Goal: Task Accomplishment & Management: Use online tool/utility

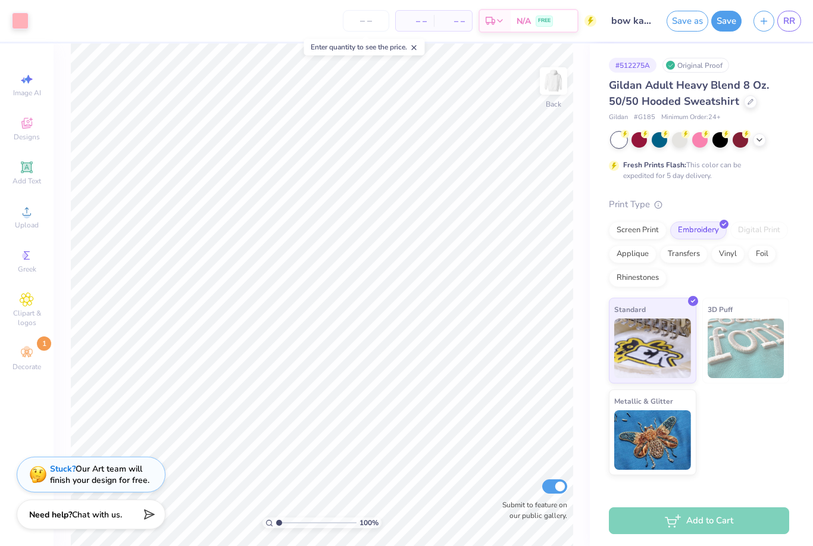
click at [40, 472] on img at bounding box center [38, 474] width 18 height 18
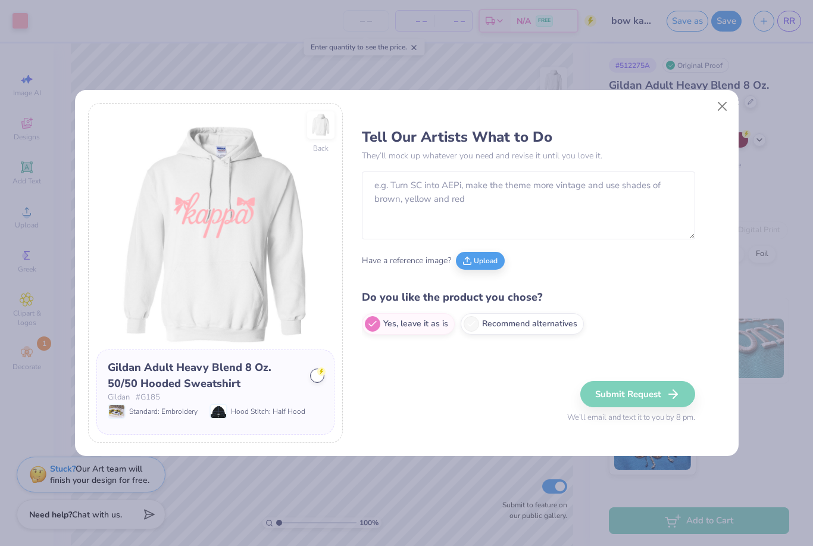
click at [483, 252] on button "Upload" at bounding box center [480, 261] width 49 height 18
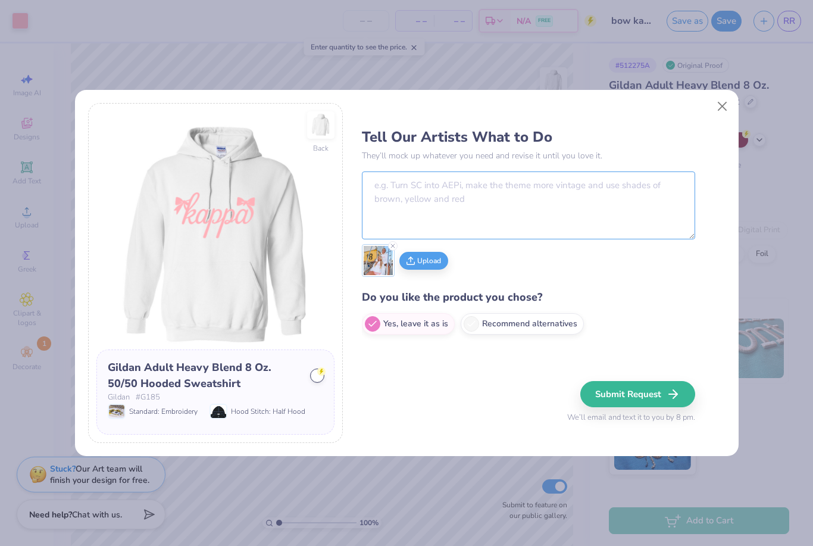
click at [638, 179] on textarea at bounding box center [528, 205] width 333 height 68
type textarea "Make the kappa lettering look like the one in the reference photo with the bows…"
click at [593, 390] on button "Submit Request" at bounding box center [637, 394] width 115 height 26
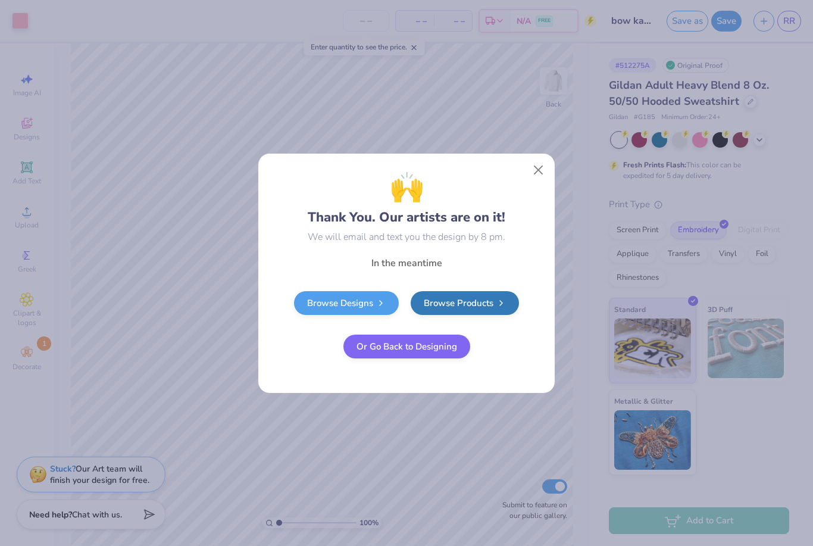
click at [535, 164] on button "Close" at bounding box center [538, 169] width 23 height 23
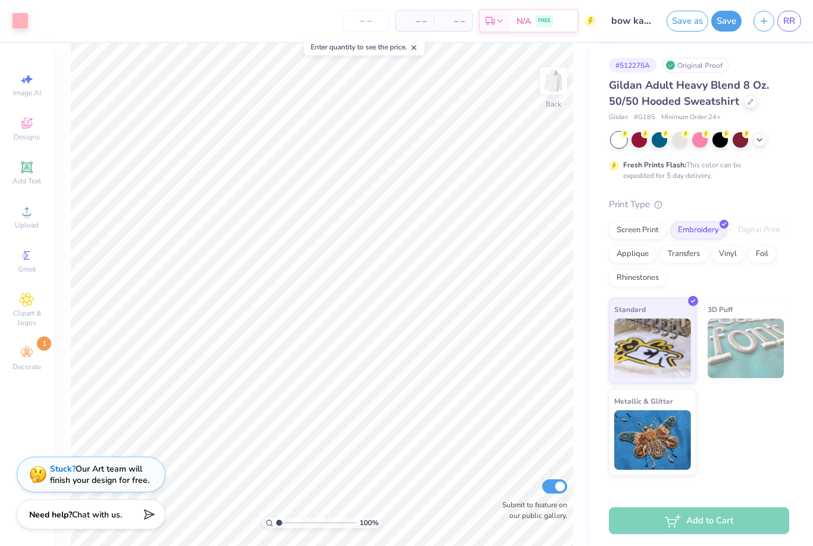
click at [797, 28] on link "RR" at bounding box center [789, 21] width 24 height 21
click at [791, 21] on span "RR" at bounding box center [789, 21] width 12 height 14
click at [793, 20] on span "RR" at bounding box center [789, 21] width 12 height 14
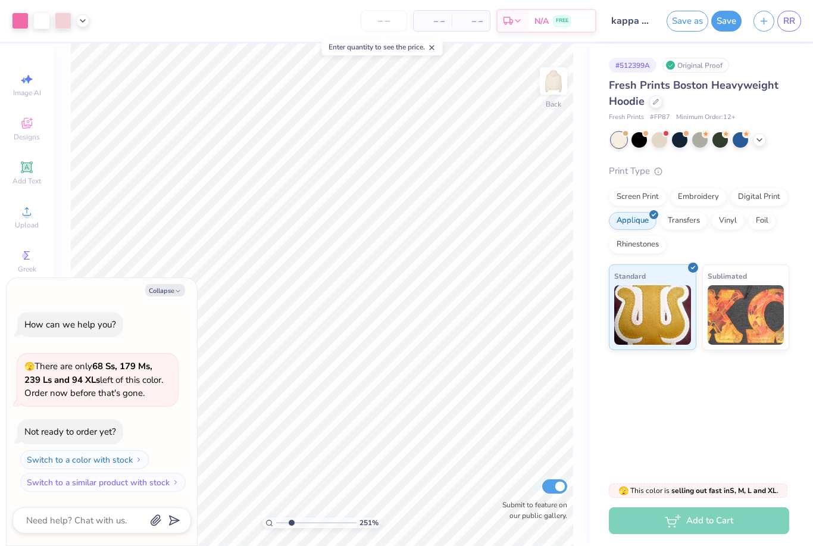
type input "2.51346123143311"
type textarea "x"
type input "4.83"
click at [504, 466] on icon at bounding box center [505, 461] width 12 height 12
type textarea "x"
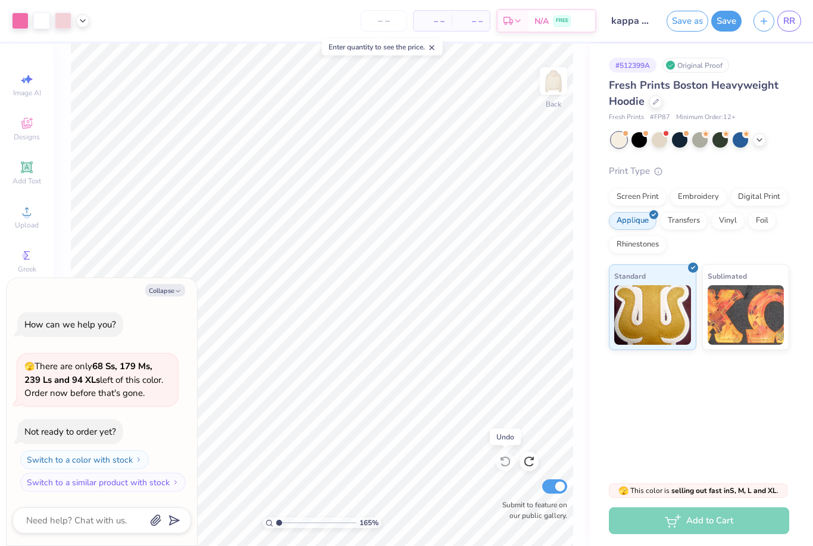
type input "1"
click at [559, 83] on img at bounding box center [553, 81] width 24 height 24
click at [565, 93] on img at bounding box center [553, 81] width 24 height 24
click at [175, 294] on icon "button" at bounding box center [177, 290] width 7 height 7
type textarea "x"
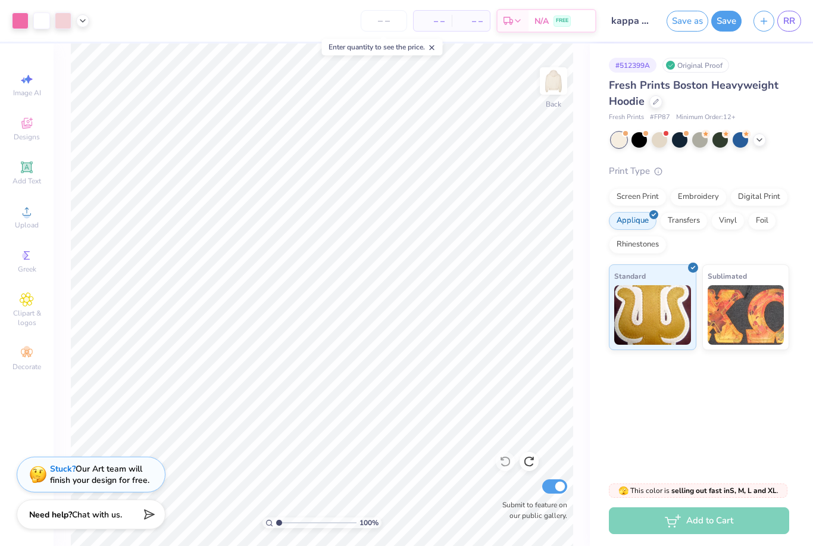
click at [794, 15] on span "RR" at bounding box center [789, 21] width 12 height 14
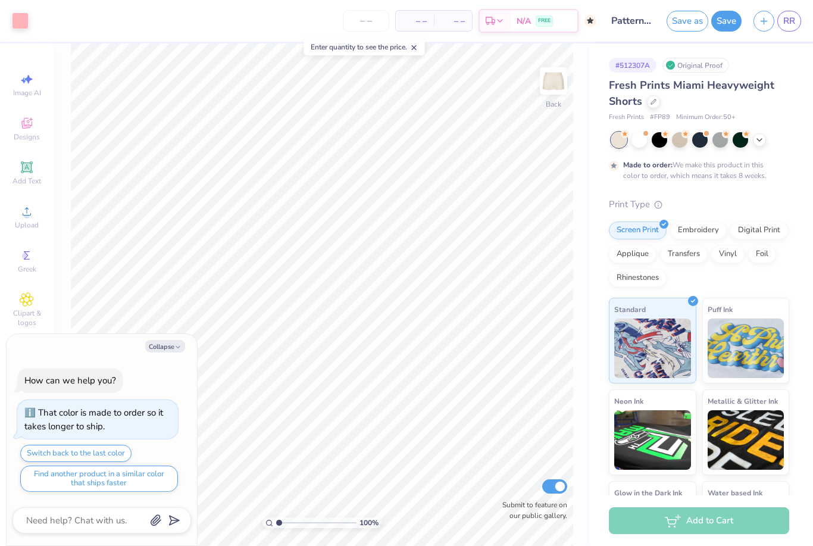
click at [165, 346] on button "Collapse" at bounding box center [165, 346] width 40 height 12
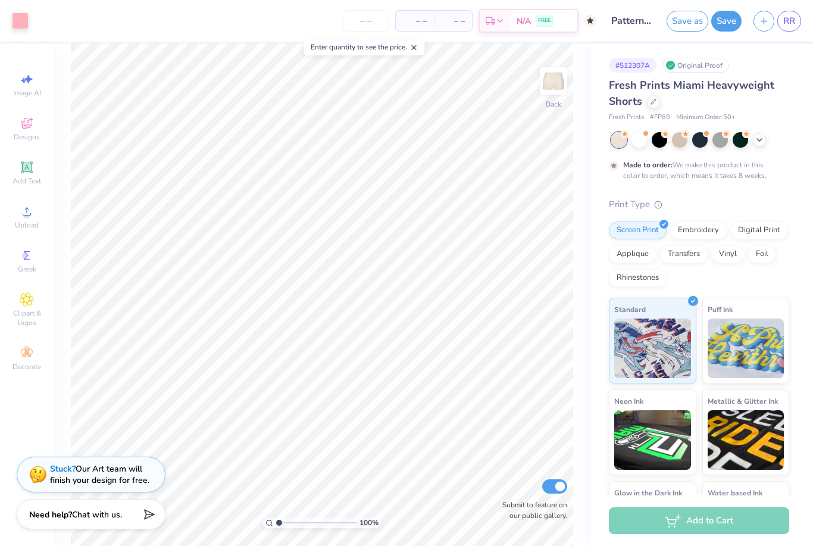
type textarea "x"
click at [704, 230] on div "Embroidery" at bounding box center [698, 230] width 57 height 18
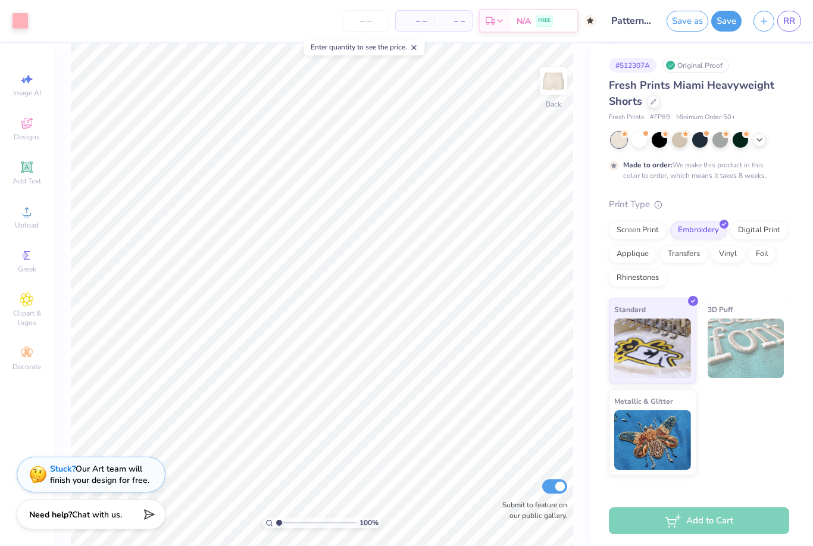
click at [790, 24] on span "RR" at bounding box center [789, 21] width 12 height 14
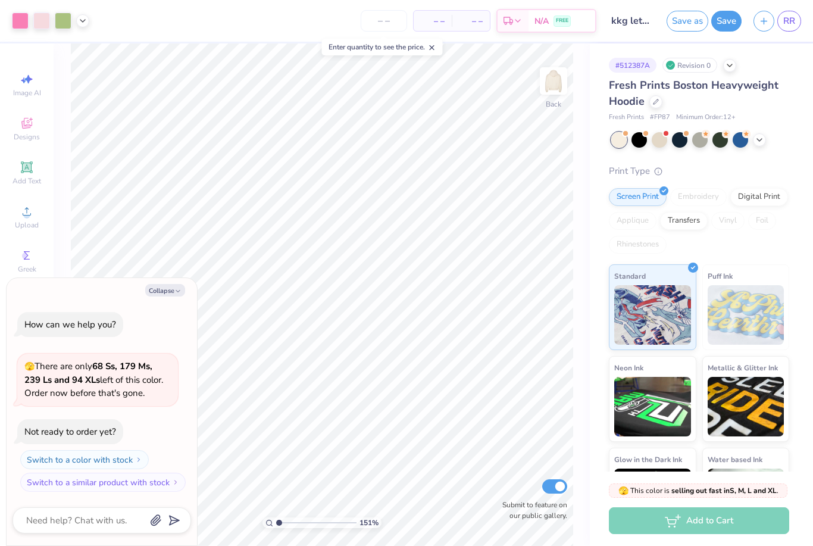
type input "1"
click at [167, 296] on button "Collapse" at bounding box center [165, 290] width 40 height 12
type textarea "x"
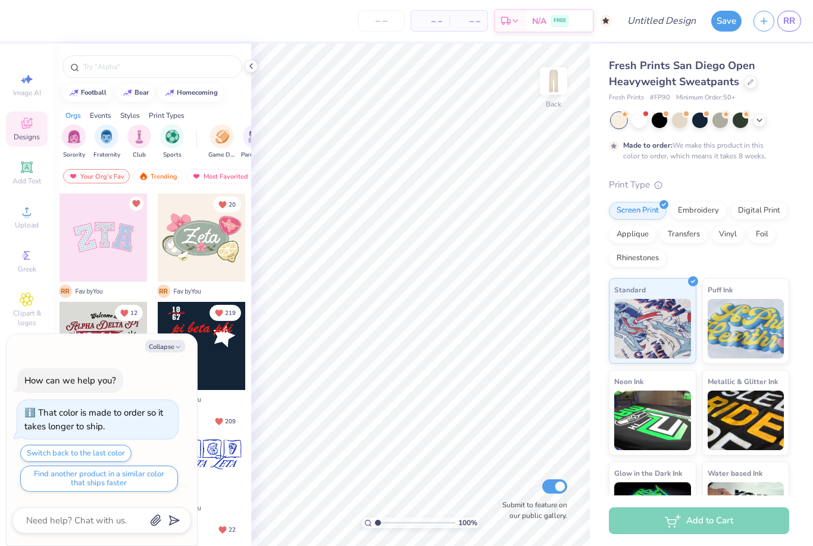
click at [250, 67] on icon at bounding box center [251, 66] width 10 height 10
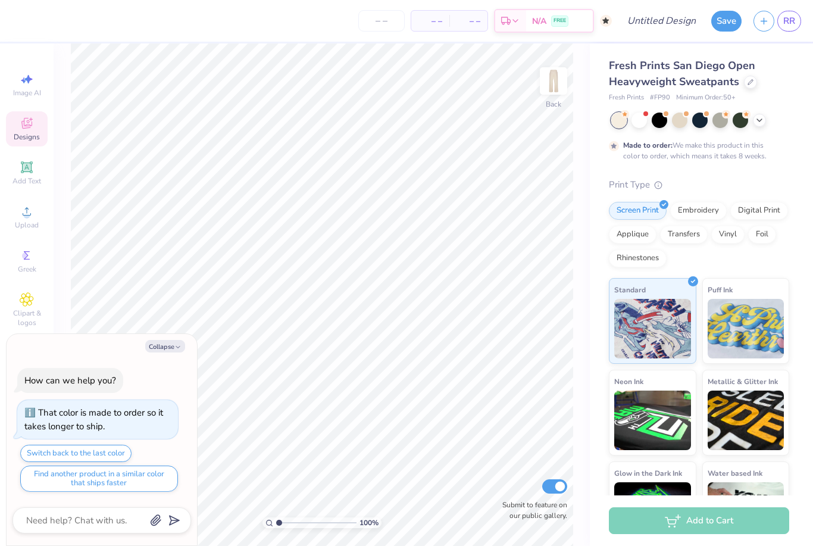
click at [174, 349] on button "Collapse" at bounding box center [165, 346] width 40 height 12
type textarea "x"
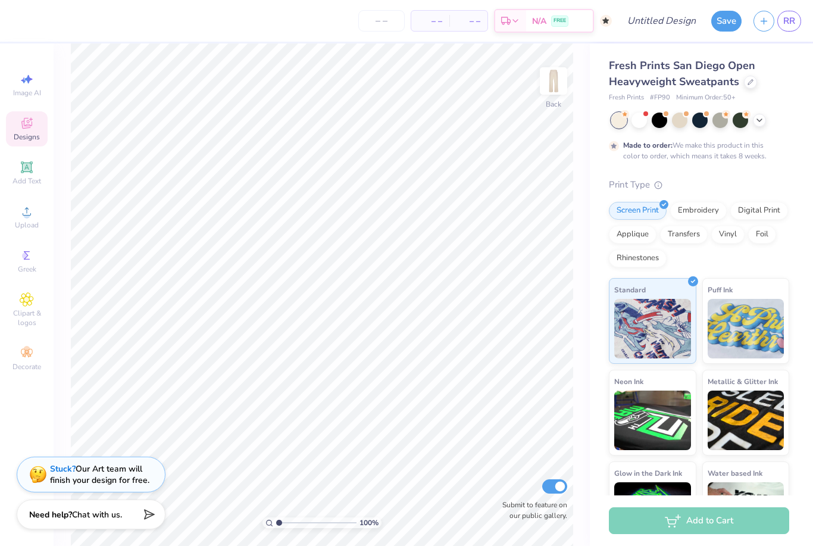
click at [25, 173] on icon at bounding box center [26, 166] width 11 height 11
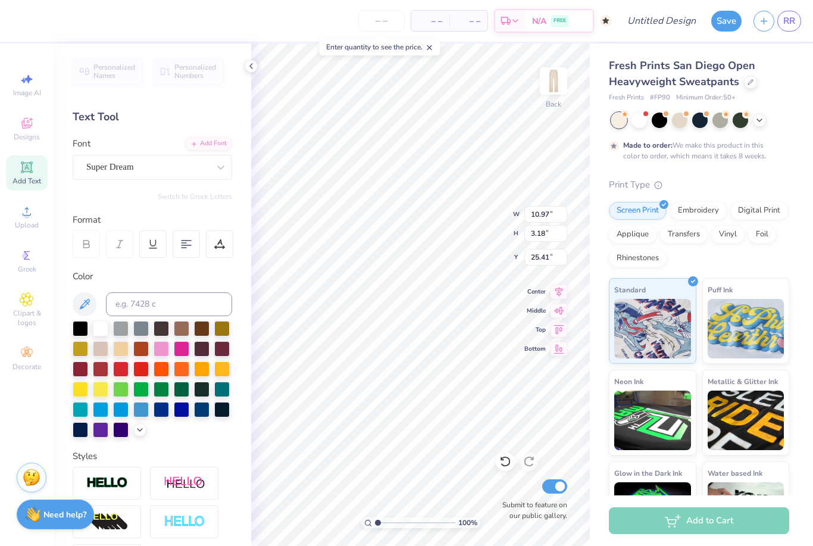
scroll to position [1, 1]
type input "8.45"
type textarea "T"
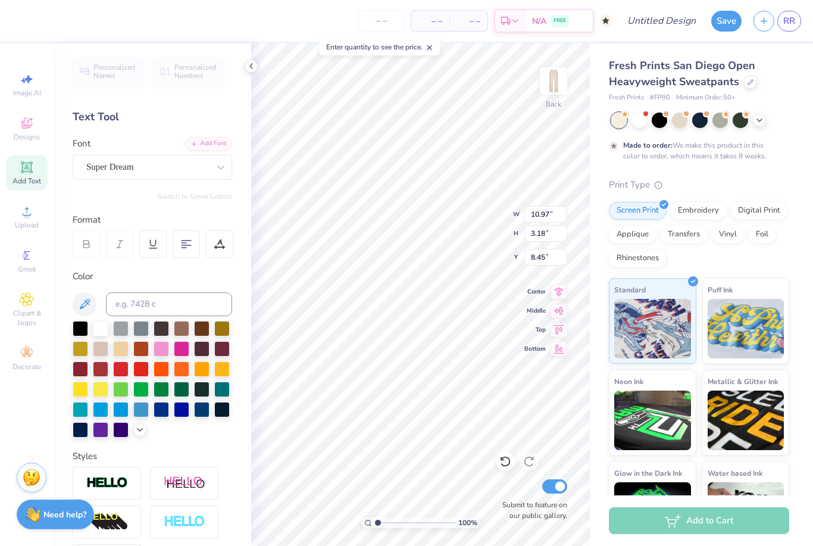
type textarea "kappa"
click at [25, 174] on icon at bounding box center [27, 167] width 14 height 14
type input "12.71"
type textarea "T"
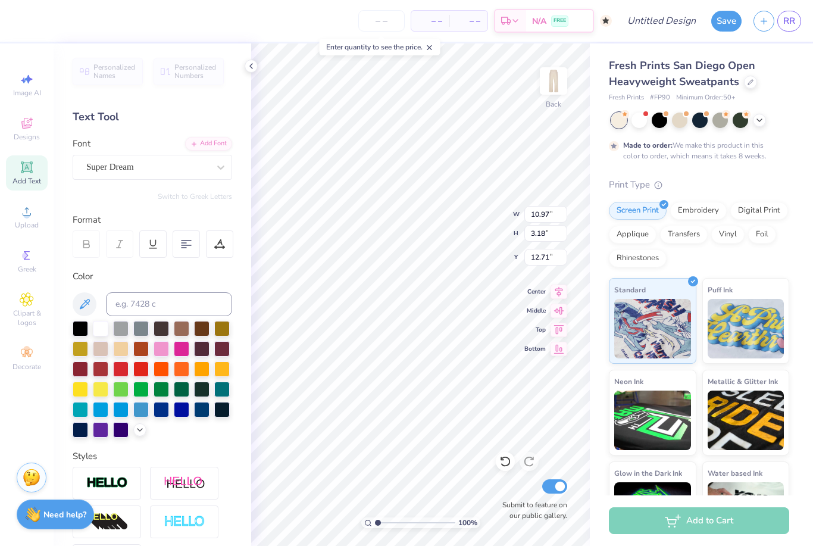
scroll to position [1, 1]
type textarea "gamma"
click at [175, 260] on div at bounding box center [152, 261] width 128 height 12
type input "dancing"
type input "7.43"
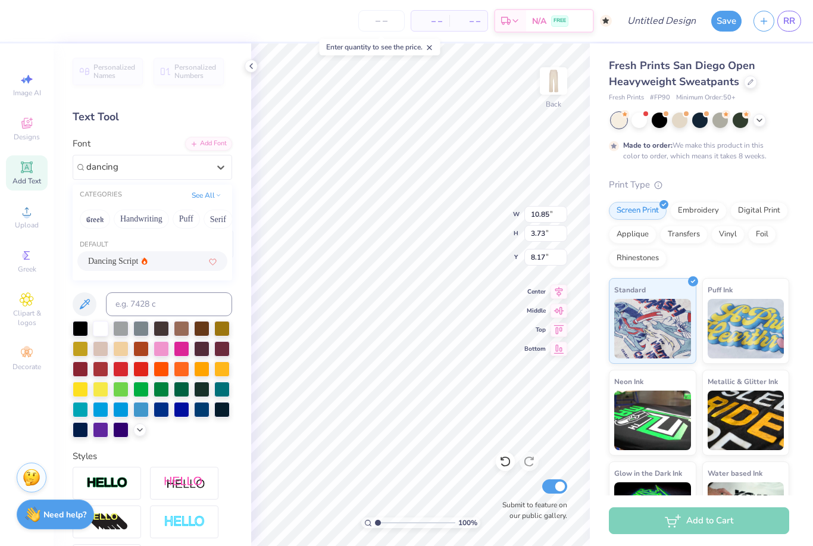
click at [181, 260] on div "Dancing Script" at bounding box center [152, 261] width 128 height 12
type input "dancing"
type input "8.58"
type input "4.01"
type input "8.03"
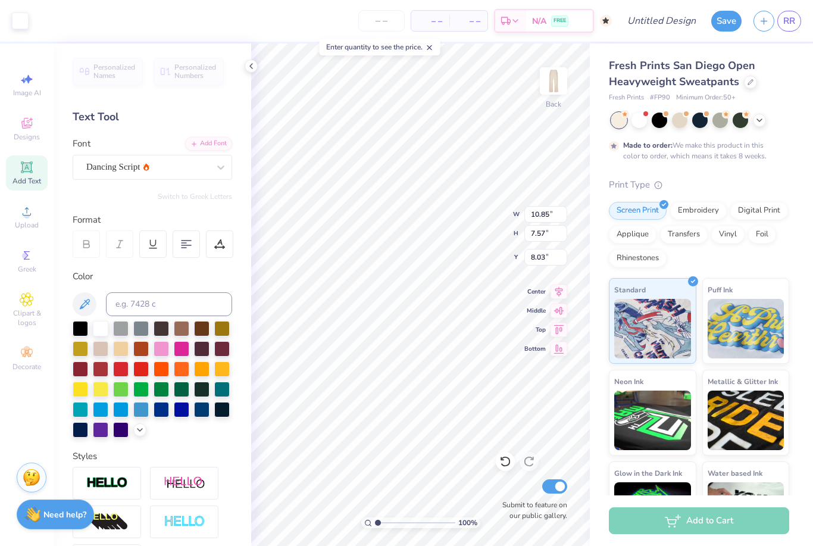
type input "15.16"
click at [145, 431] on div at bounding box center [139, 429] width 13 height 13
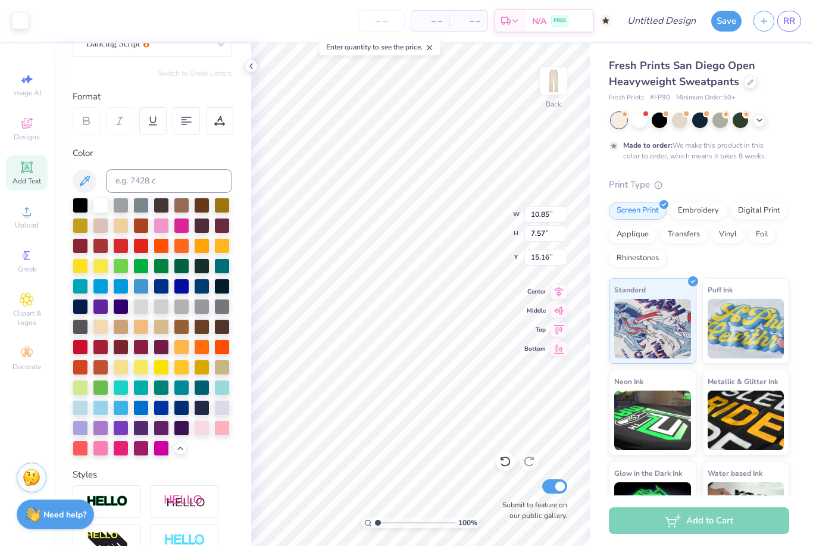
scroll to position [122, 0]
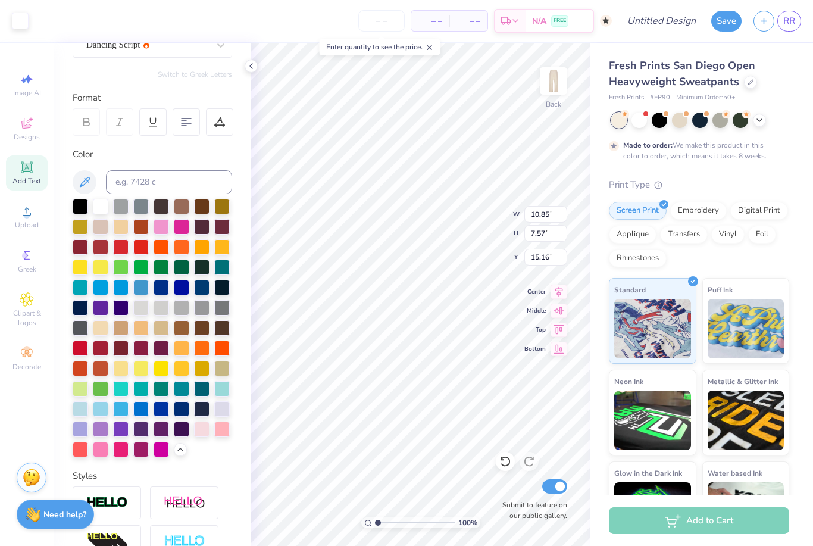
click at [222, 431] on div at bounding box center [221, 428] width 15 height 15
click at [218, 424] on div at bounding box center [221, 428] width 15 height 15
click at [230, 432] on div at bounding box center [221, 428] width 15 height 15
click at [244, 459] on div "Personalized Names Personalized Numbers Text Tool Add Font Font Dancing Script …" at bounding box center [153, 294] width 198 height 502
type input "16.11"
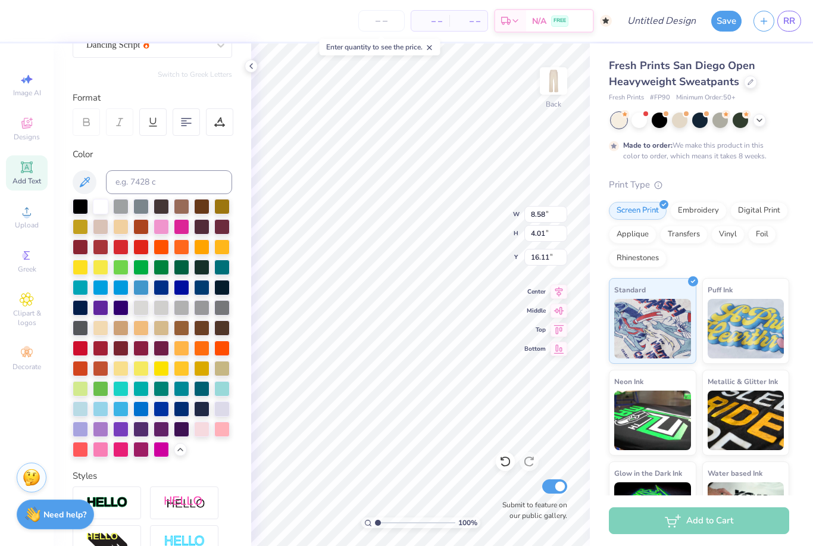
type input "15.74"
click at [704, 209] on div "Embroidery" at bounding box center [698, 211] width 57 height 18
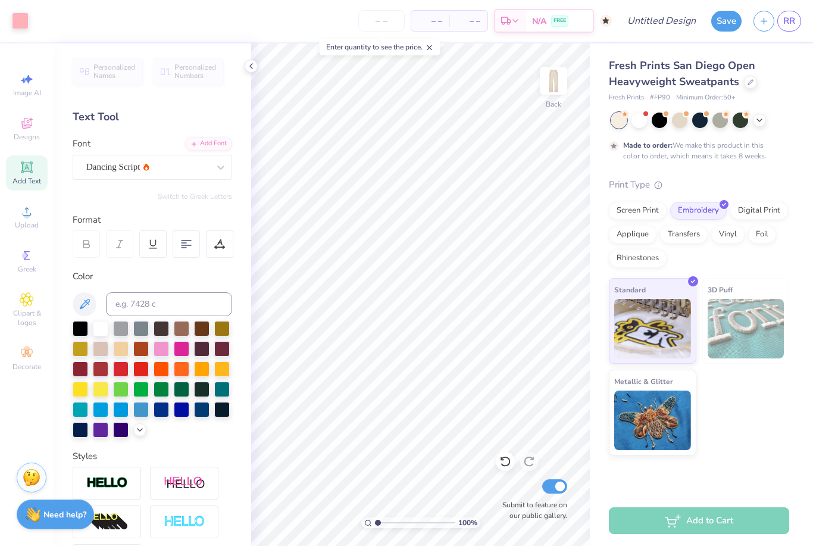
click at [252, 69] on icon at bounding box center [251, 66] width 10 height 10
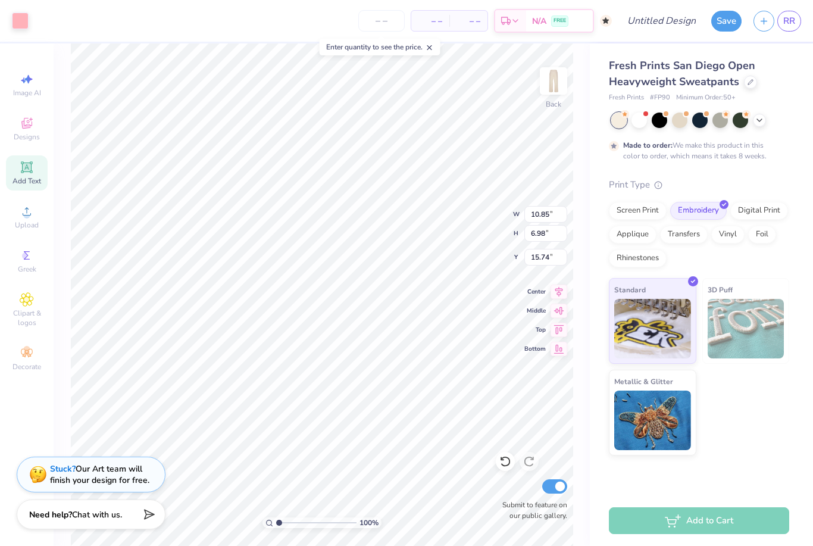
click at [40, 173] on div "Add Text" at bounding box center [27, 172] width 42 height 35
type input "10.97"
type input "3.18"
type input "25.41"
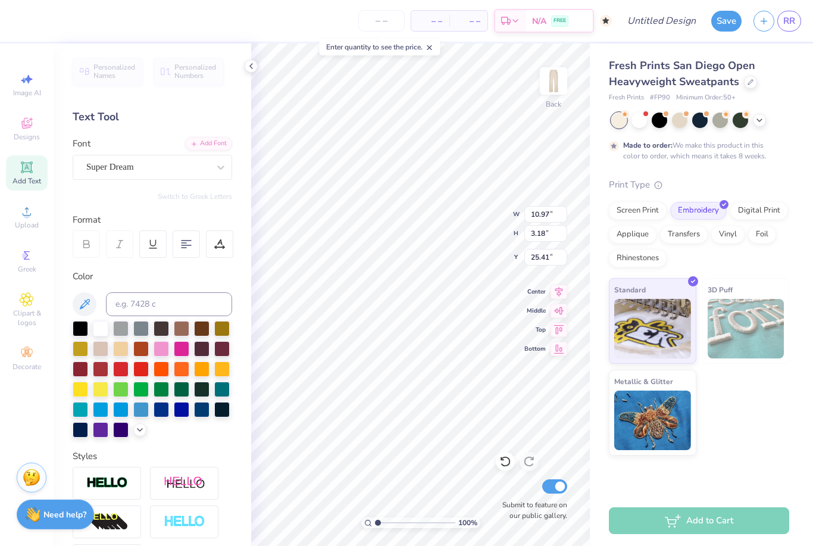
scroll to position [1, 1]
type textarea "T"
click at [139, 432] on icon at bounding box center [140, 430] width 10 height 10
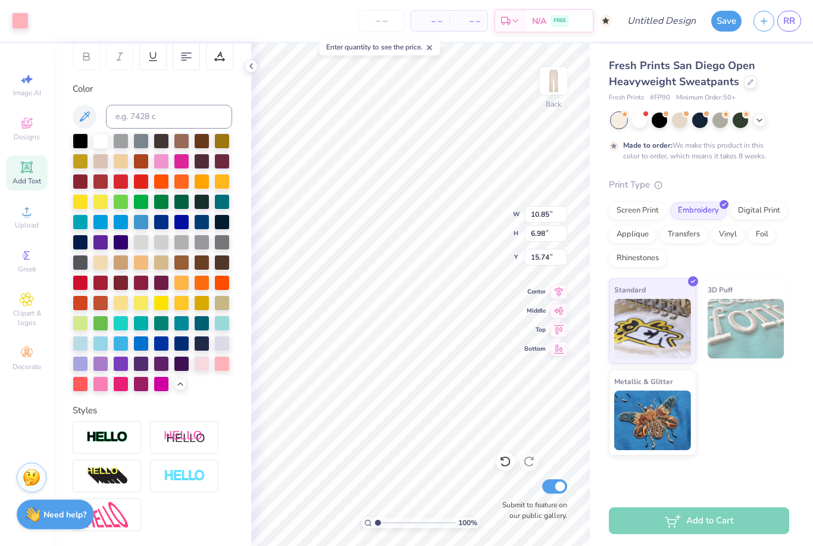
scroll to position [189, 0]
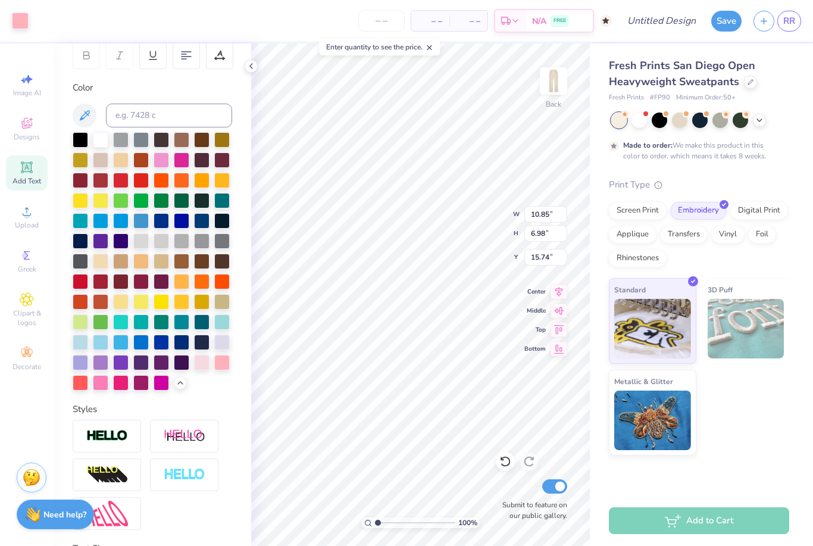
click at [101, 384] on div at bounding box center [100, 382] width 15 height 15
click at [105, 385] on div at bounding box center [100, 382] width 15 height 15
click at [102, 386] on div at bounding box center [100, 382] width 15 height 15
click at [102, 388] on div at bounding box center [100, 382] width 15 height 15
click at [118, 389] on div at bounding box center [120, 382] width 15 height 15
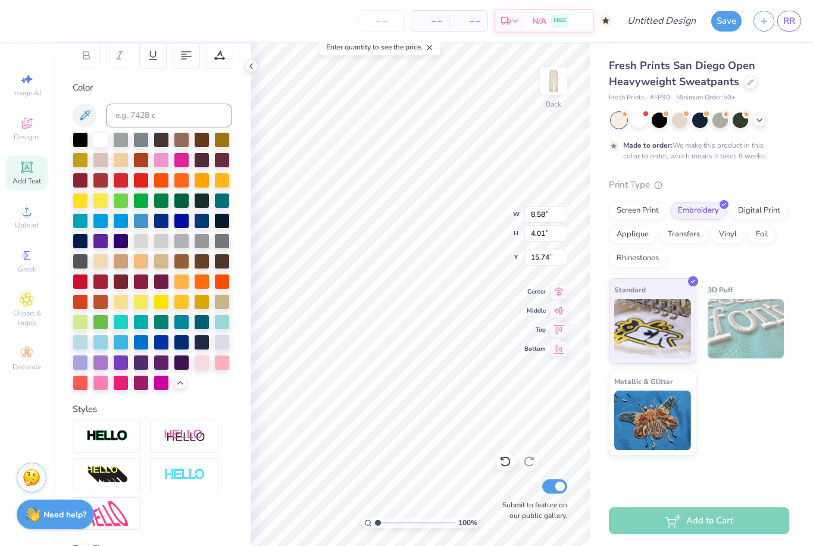
click at [104, 383] on div at bounding box center [100, 382] width 15 height 15
click at [164, 159] on div at bounding box center [160, 159] width 15 height 15
click at [182, 165] on div at bounding box center [181, 159] width 15 height 15
click at [209, 113] on input at bounding box center [169, 116] width 126 height 24
click at [198, 115] on input "FF6699" at bounding box center [169, 116] width 126 height 24
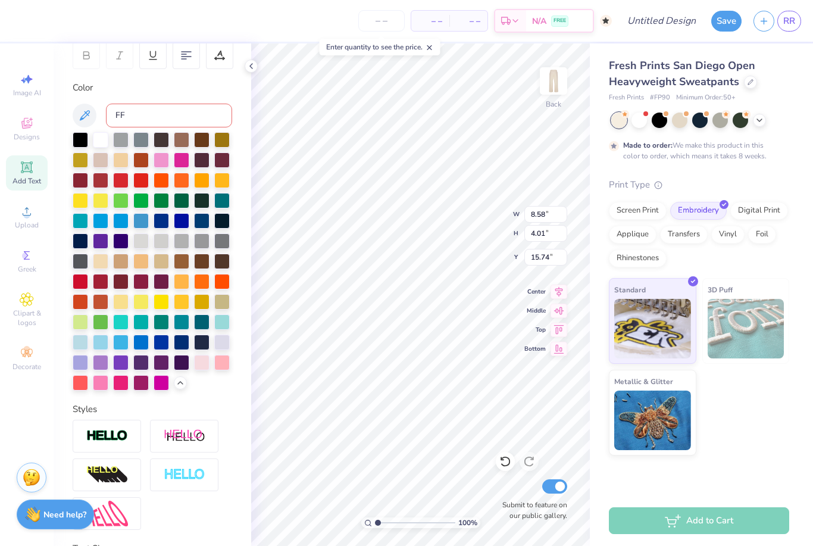
type input "F"
click at [192, 120] on input at bounding box center [169, 116] width 126 height 24
type input "7423"
click at [203, 115] on input at bounding box center [169, 116] width 126 height 24
type input "7424"
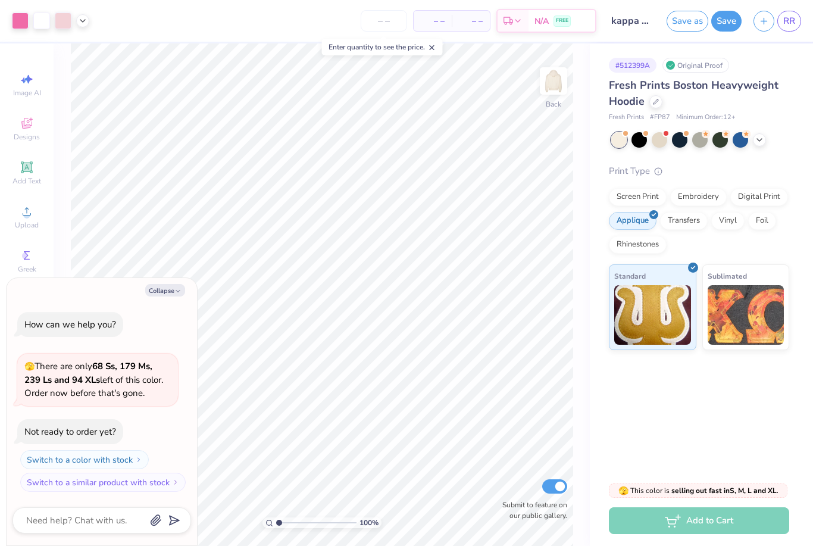
click at [24, 18] on div at bounding box center [20, 20] width 17 height 17
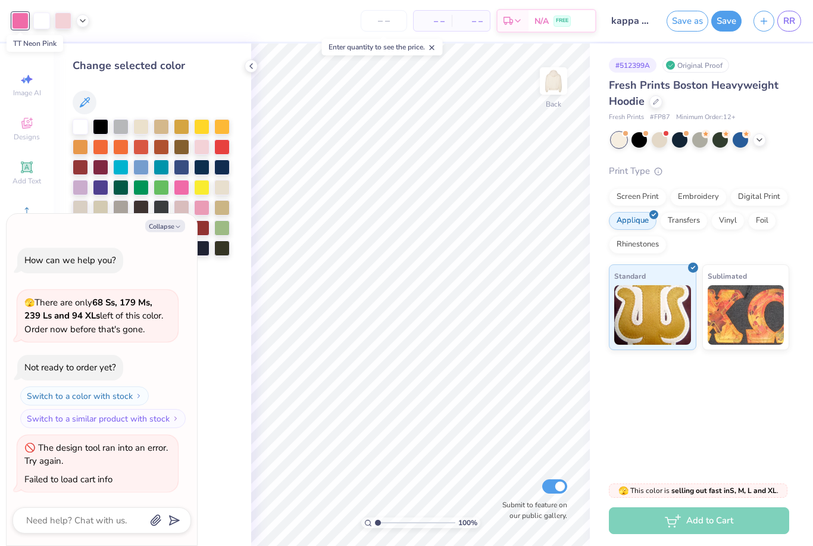
click at [168, 228] on button "Collapse" at bounding box center [165, 226] width 40 height 12
type textarea "x"
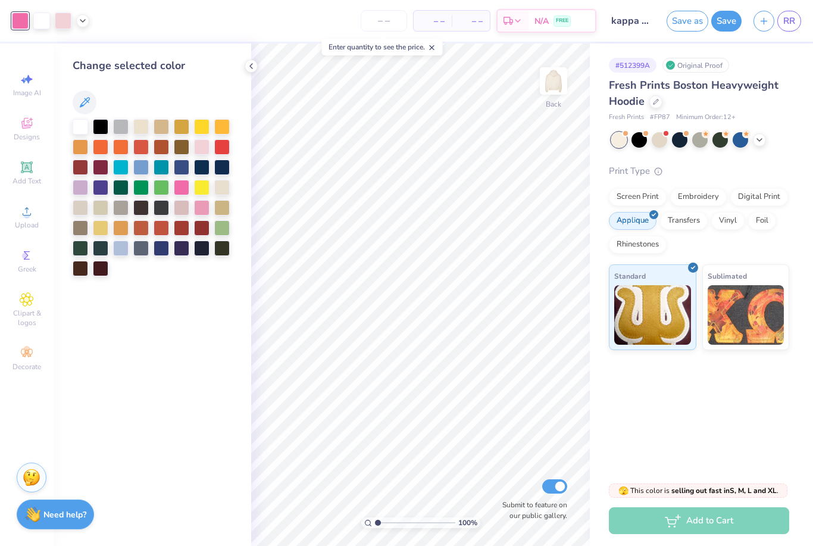
click at [121, 165] on div at bounding box center [120, 166] width 15 height 15
click at [183, 186] on div at bounding box center [181, 187] width 15 height 15
click at [506, 462] on icon at bounding box center [505, 461] width 12 height 12
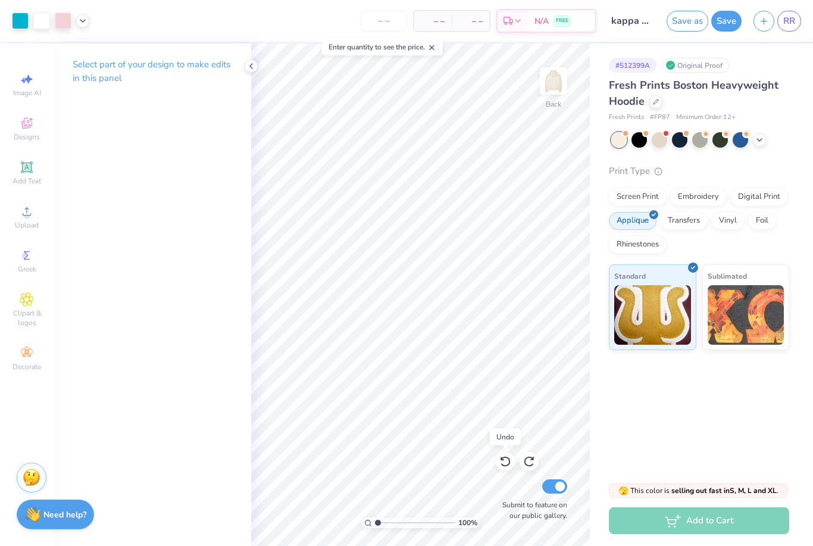
click at [509, 457] on icon at bounding box center [505, 461] width 12 height 12
click at [254, 70] on icon at bounding box center [251, 66] width 10 height 10
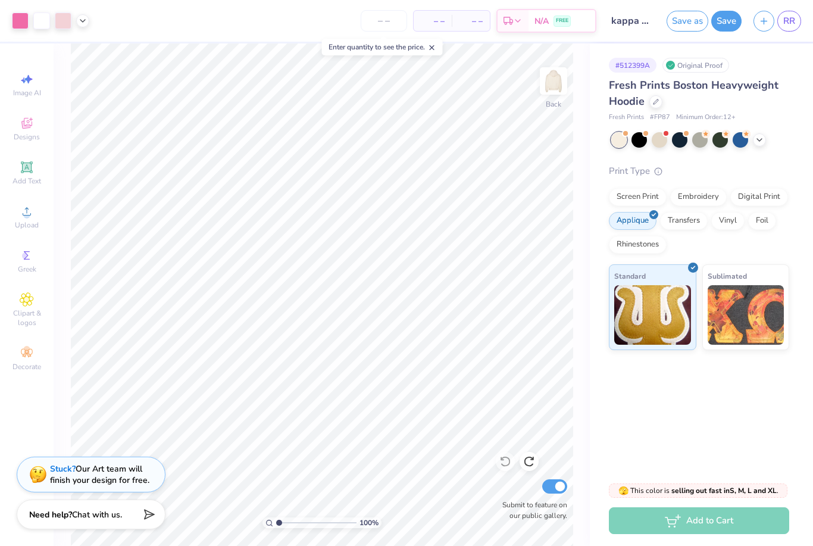
click at [788, 18] on span "RR" at bounding box center [789, 21] width 12 height 14
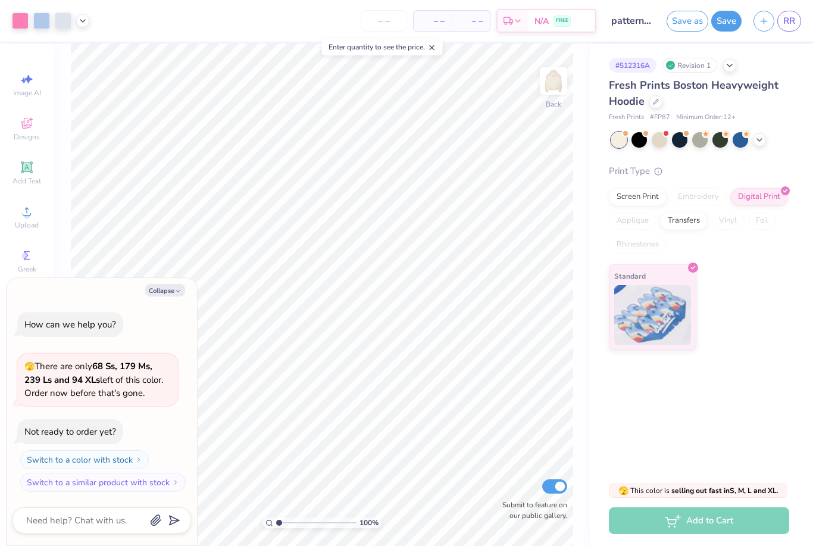
click at [162, 295] on button "Collapse" at bounding box center [165, 290] width 40 height 12
type textarea "x"
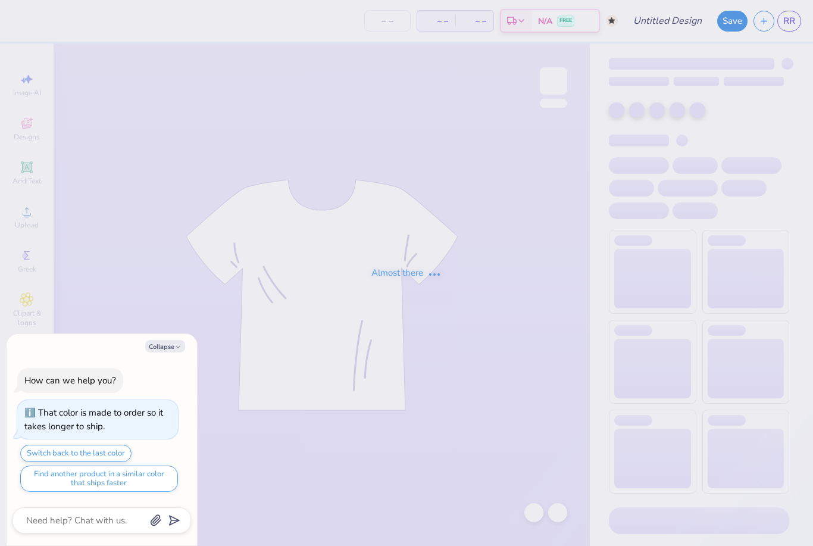
type textarea "x"
type input "Pattern kkg shorts"
type textarea "x"
type input "50"
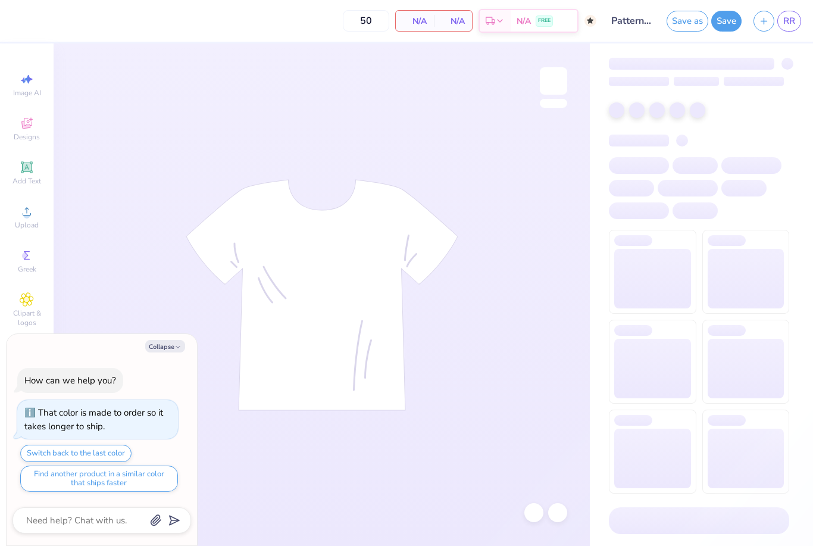
click at [176, 346] on icon "button" at bounding box center [177, 346] width 7 height 7
type textarea "x"
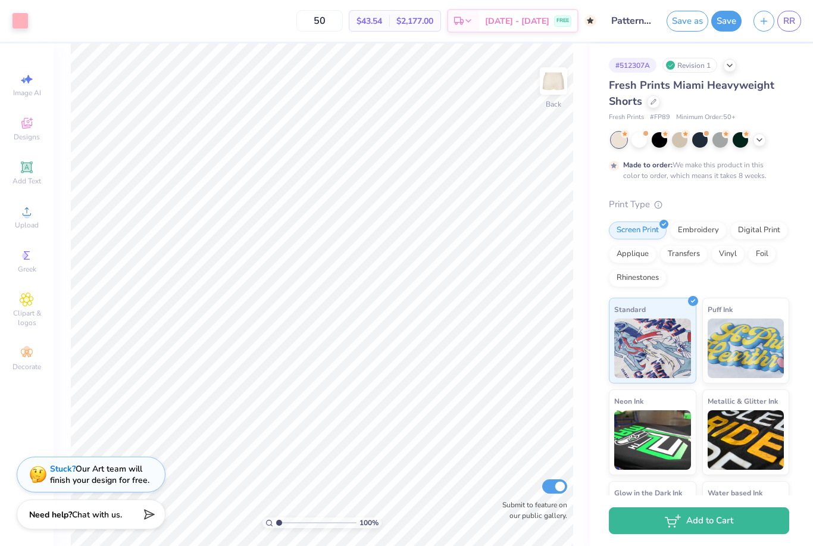
click at [31, 171] on icon at bounding box center [26, 166] width 9 height 9
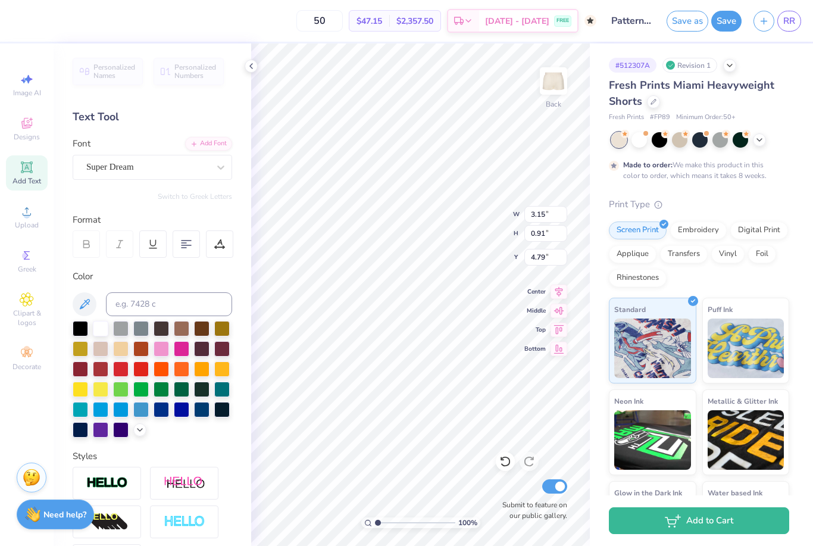
type input "0.50"
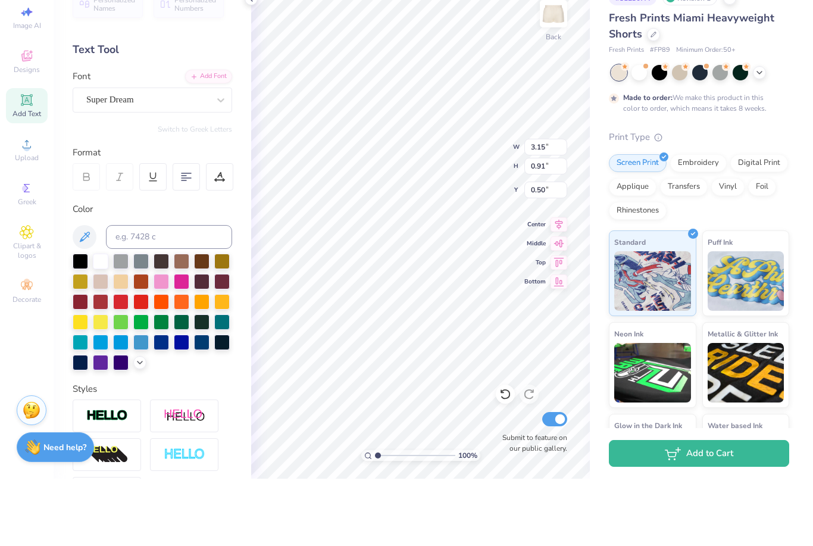
scroll to position [1, 1]
type textarea "gamma"
click at [177, 255] on div "Dancing Script" at bounding box center [152, 261] width 128 height 12
type input "danc"
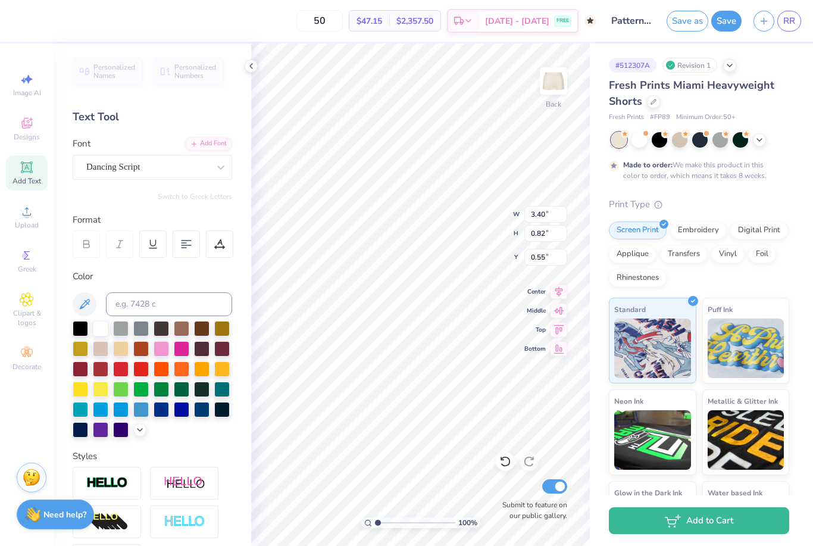
type input "7.05"
click at [249, 70] on icon at bounding box center [251, 66] width 10 height 10
type input "4.59"
type input "3.40"
type input "0.82"
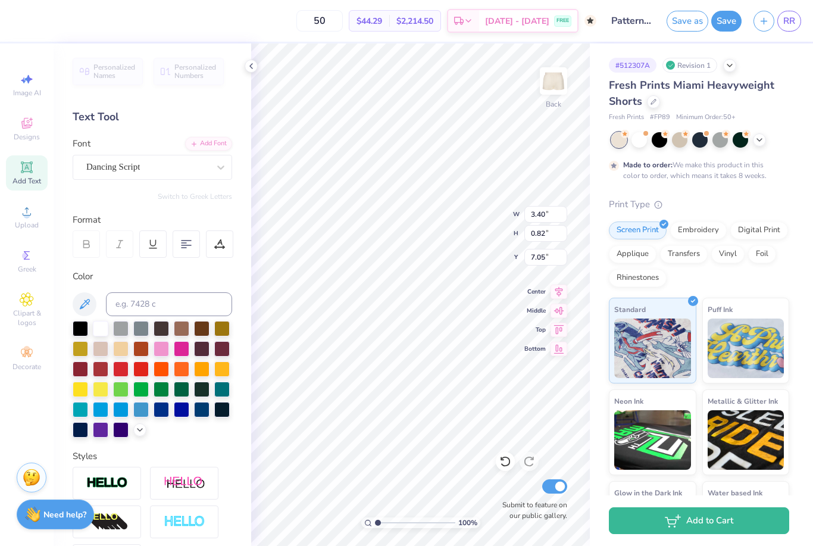
type input "6.43"
type textarea "m"
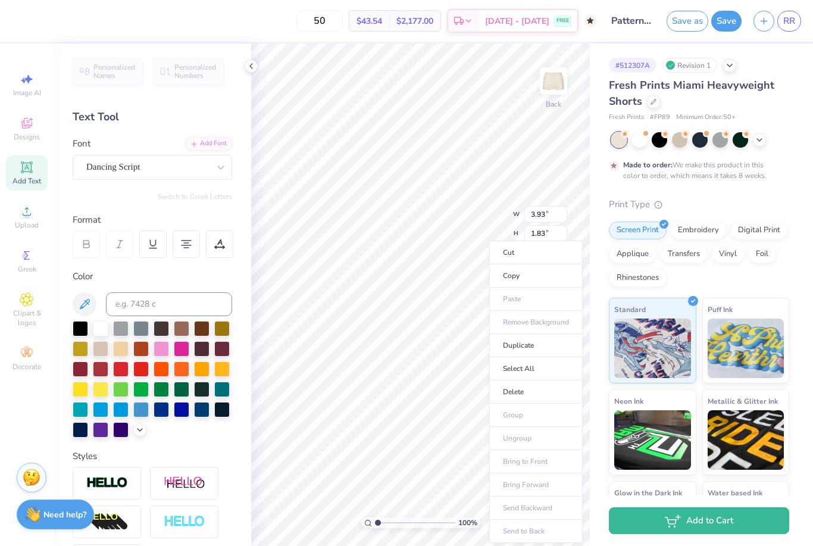
type input "4.61"
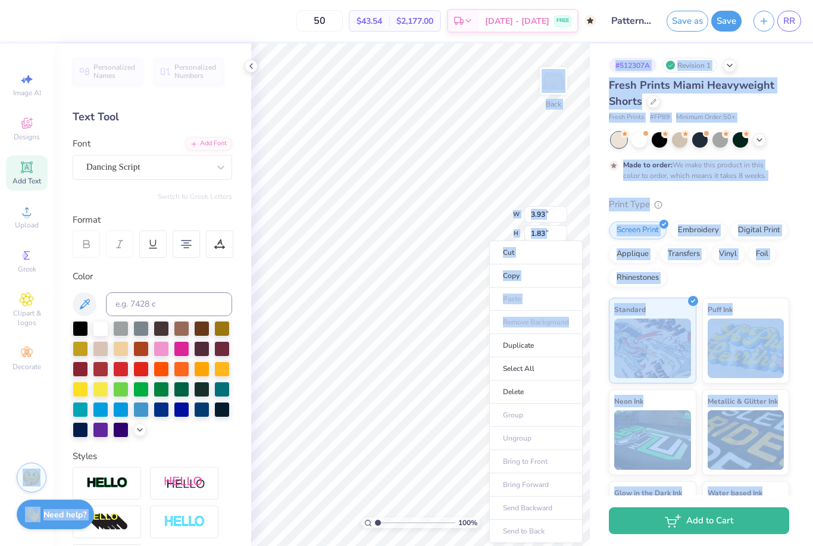
click at [548, 274] on li "Copy" at bounding box center [535, 275] width 93 height 23
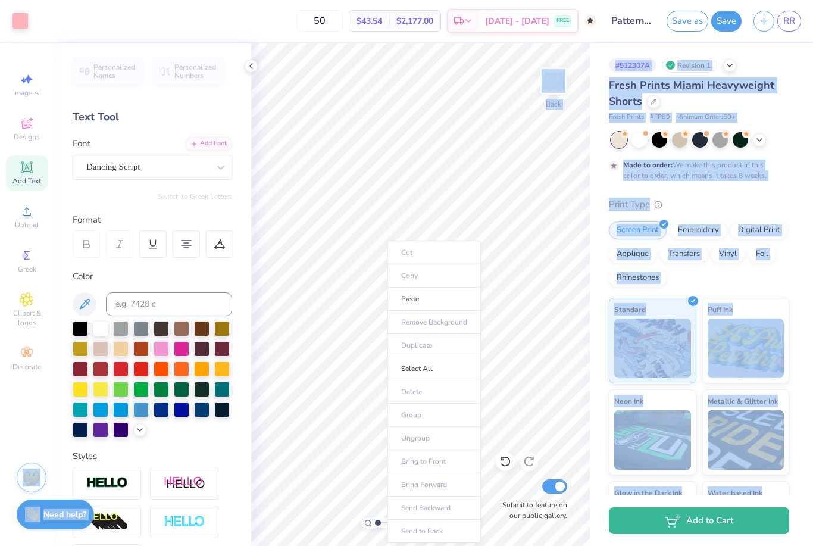
click at [454, 300] on li "Paste" at bounding box center [433, 298] width 93 height 23
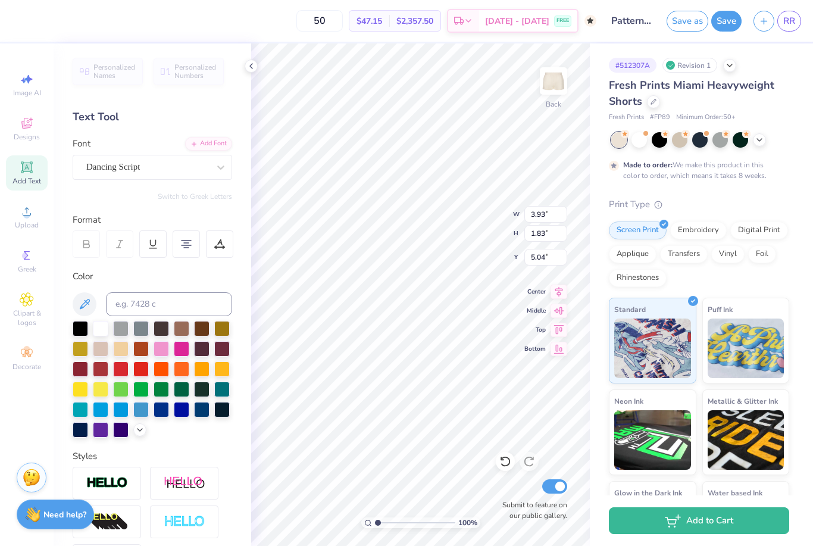
scroll to position [0, 1]
type input "1.02"
type textarea "gamma"
type input "4.81"
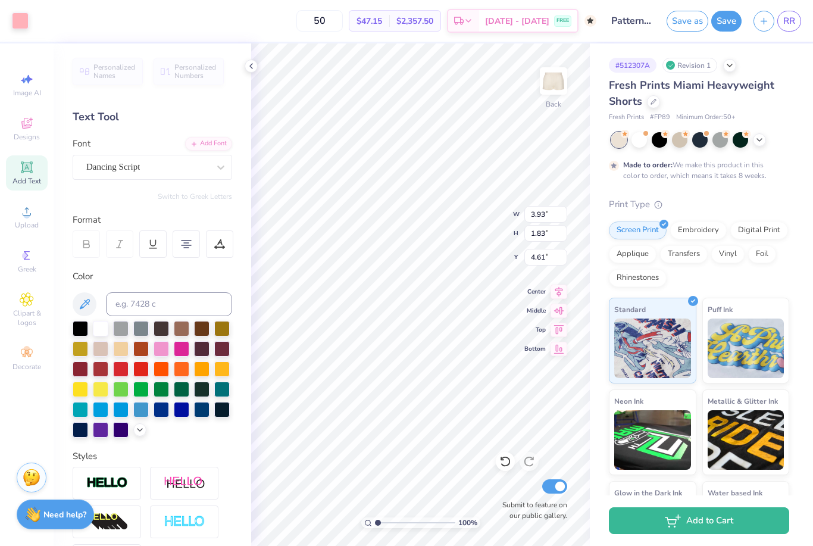
type input "1.16"
type input "6.62"
type input "6.54"
click at [714, 228] on div "Embroidery" at bounding box center [698, 230] width 57 height 18
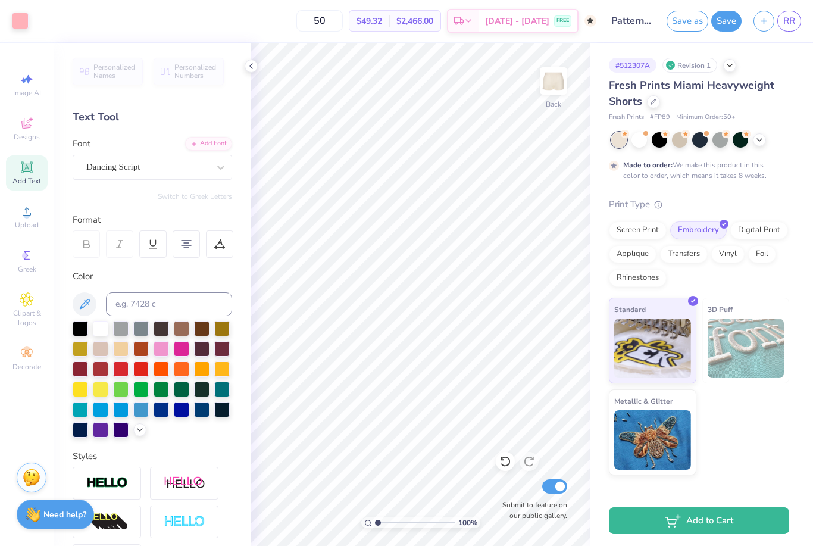
click at [251, 67] on icon at bounding box center [251, 66] width 10 height 10
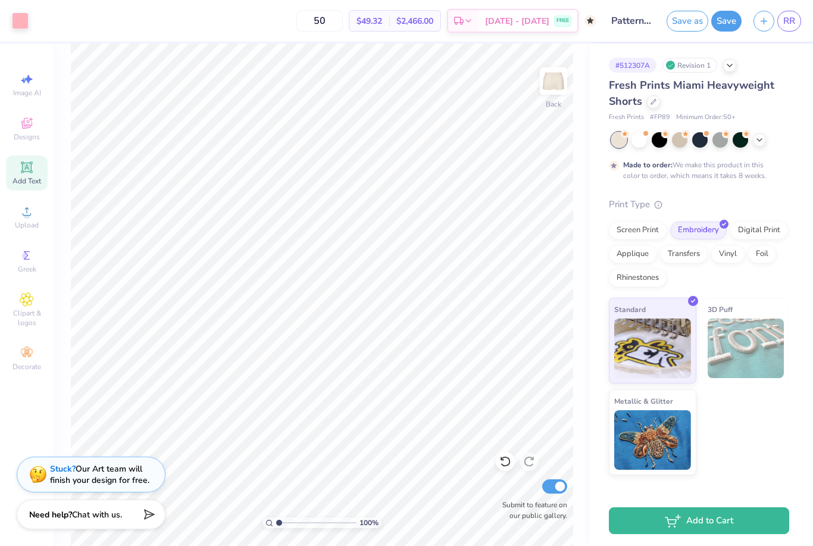
click at [723, 24] on button "Save" at bounding box center [726, 21] width 30 height 21
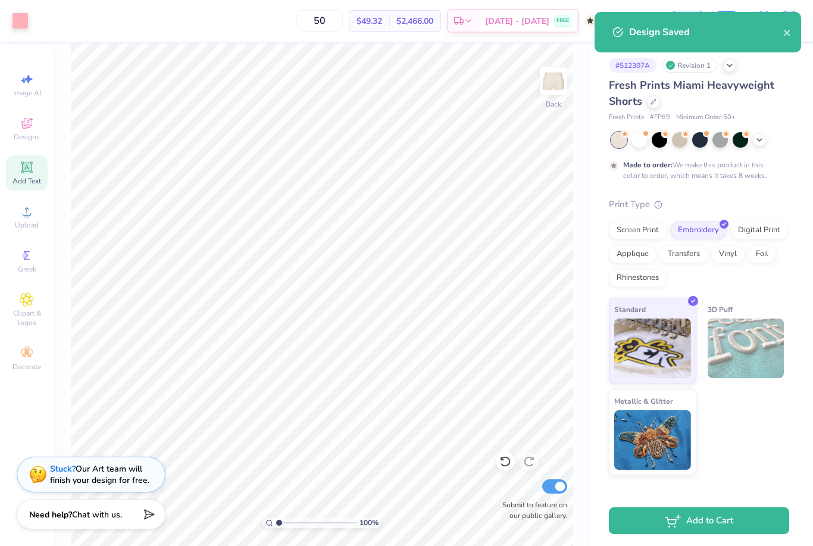
click at [473, 19] on icon at bounding box center [468, 21] width 10 height 10
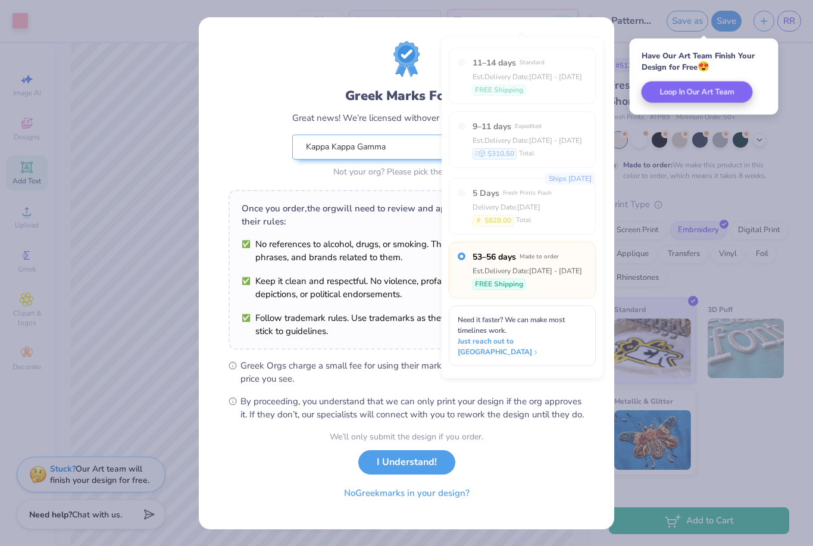
click at [437, 463] on button "I Understand!" at bounding box center [406, 462] width 97 height 24
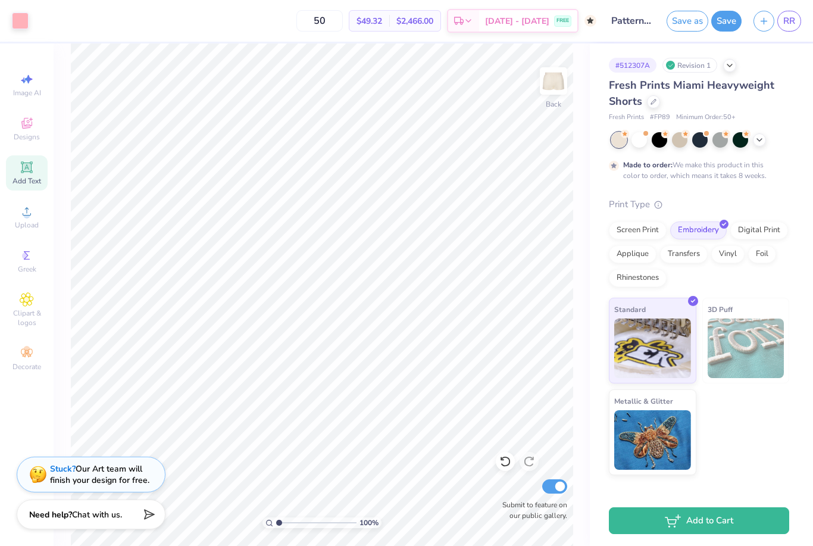
click at [550, 21] on div "Oct 20 - 23 FREE" at bounding box center [528, 20] width 98 height 21
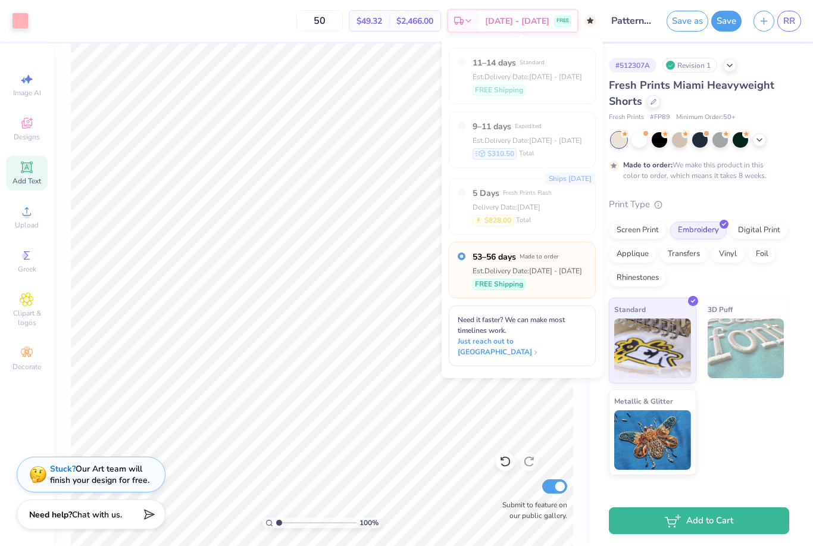
click at [468, 198] on div "Ships in 2 Days 5 Days Fresh Prints Flash Delivery Date: Sep 4 $828.00 Total" at bounding box center [522, 206] width 147 height 57
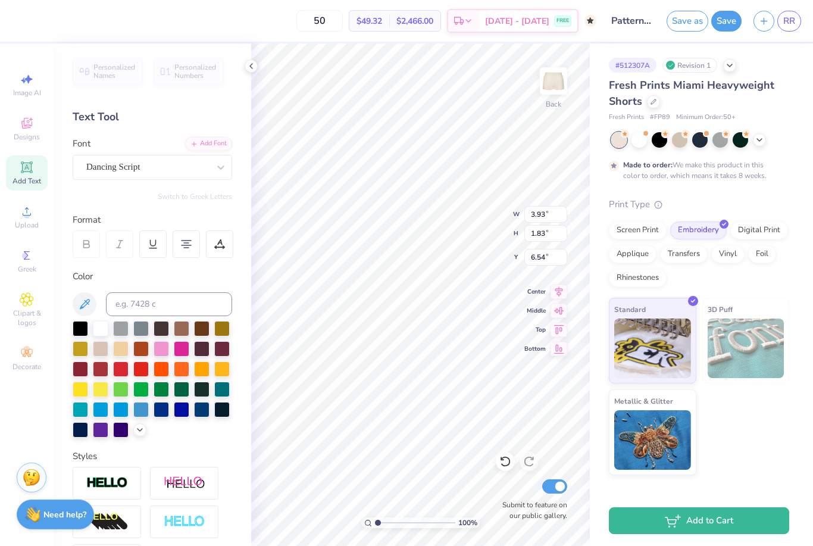
scroll to position [0, 0]
click at [33, 132] on div "Designs" at bounding box center [27, 128] width 42 height 35
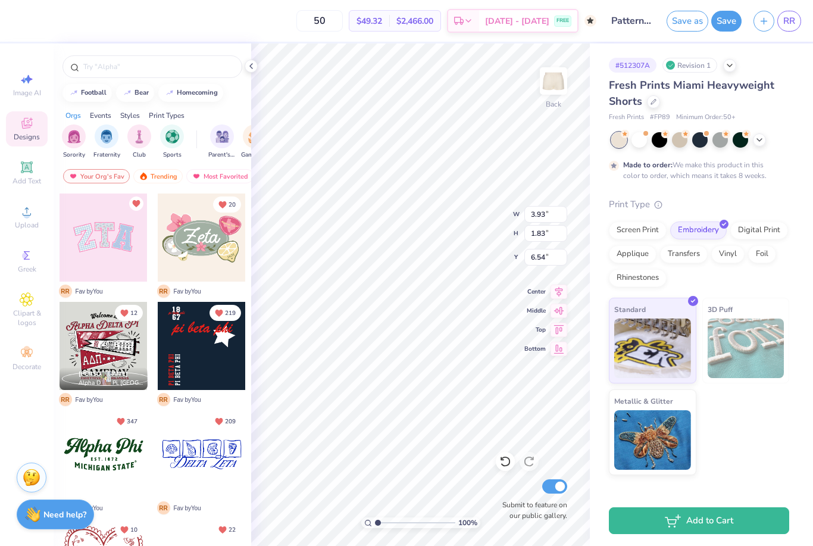
click at [22, 300] on icon at bounding box center [26, 299] width 13 height 13
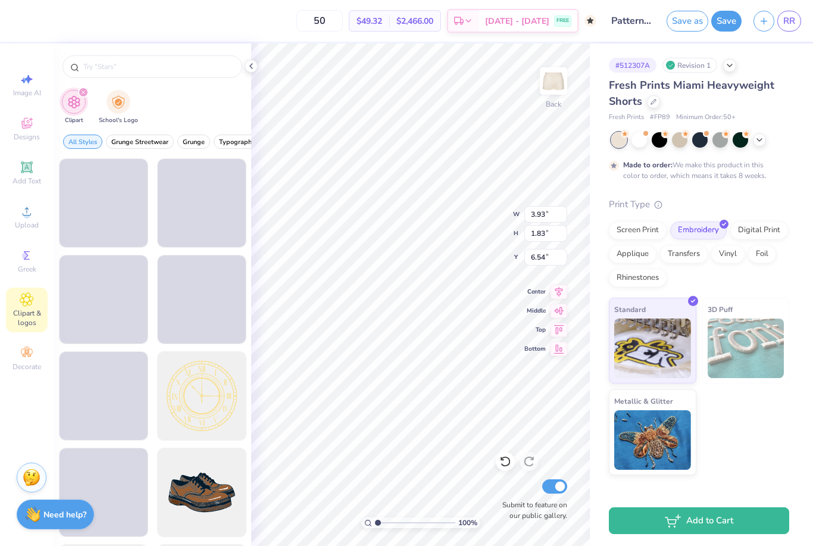
click at [14, 93] on span "Image AI" at bounding box center [27, 93] width 28 height 10
select select "4"
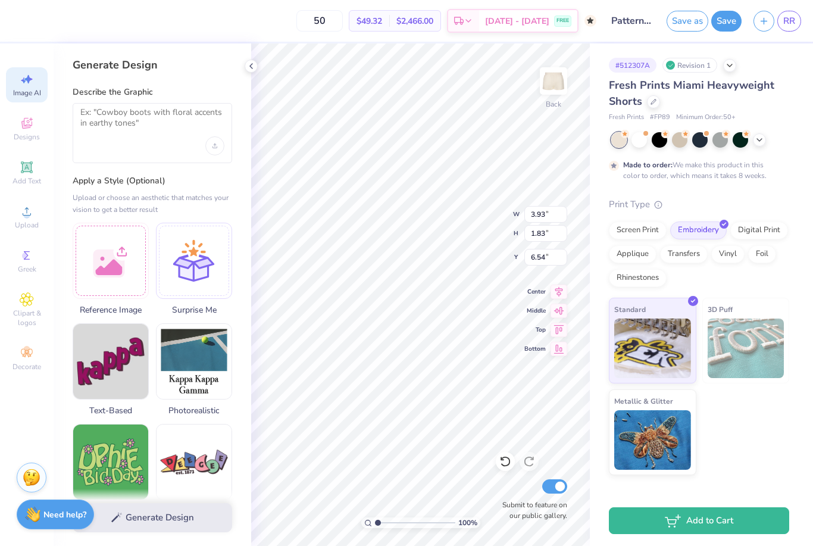
click at [21, 128] on icon at bounding box center [27, 123] width 14 height 14
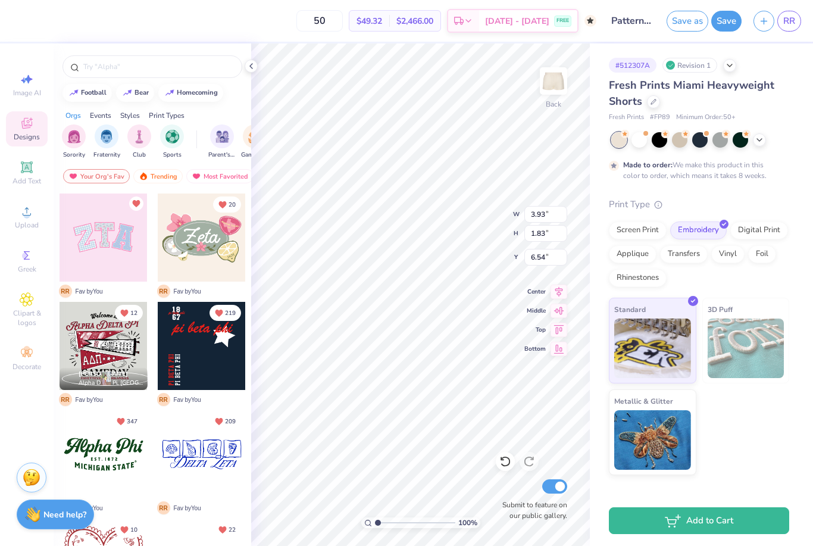
click at [98, 262] on div at bounding box center [103, 237] width 88 height 88
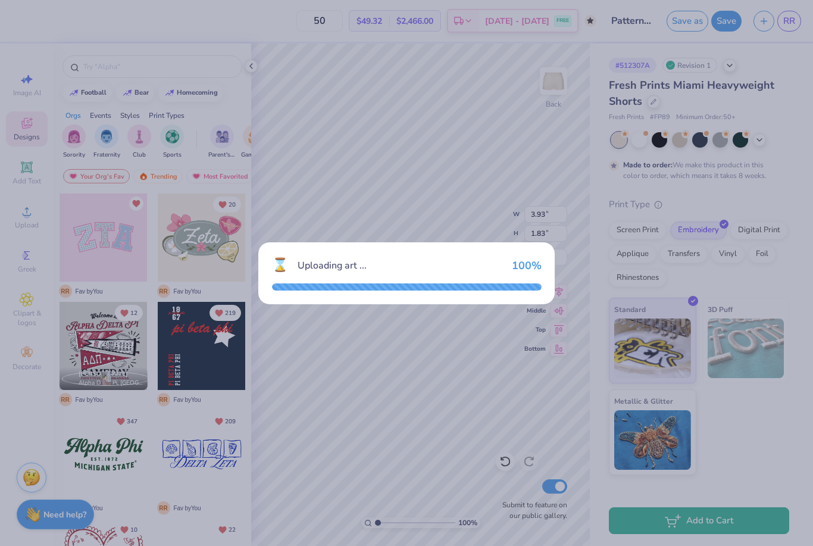
type input "5.47"
type input "2.74"
type input "3.88"
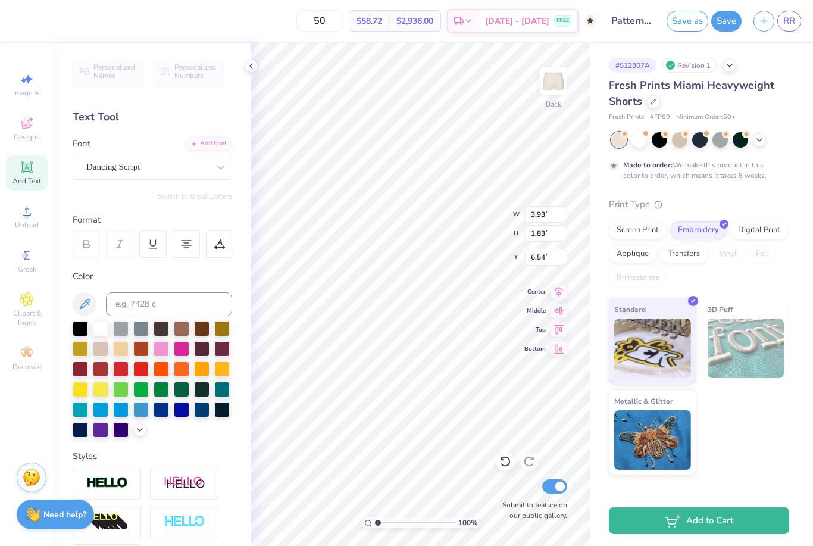
click at [253, 67] on icon at bounding box center [251, 66] width 10 height 10
click at [21, 24] on div at bounding box center [20, 20] width 17 height 17
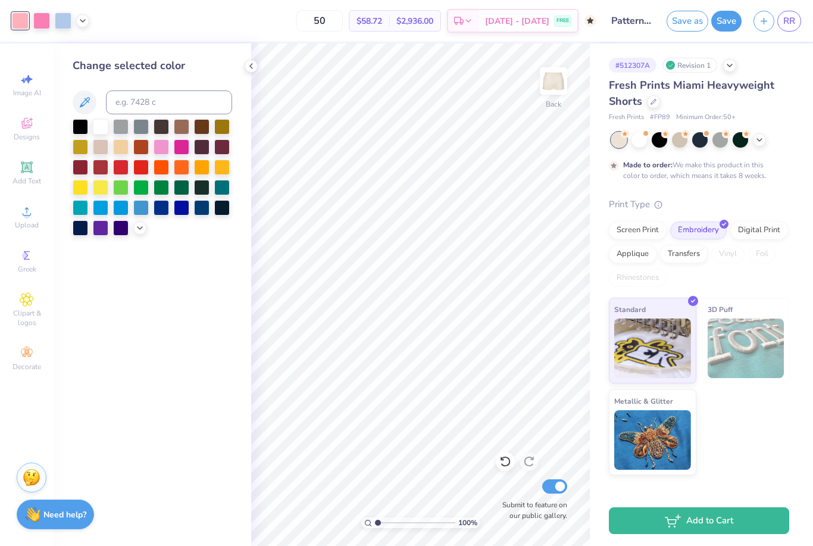
click at [138, 234] on div at bounding box center [139, 227] width 13 height 13
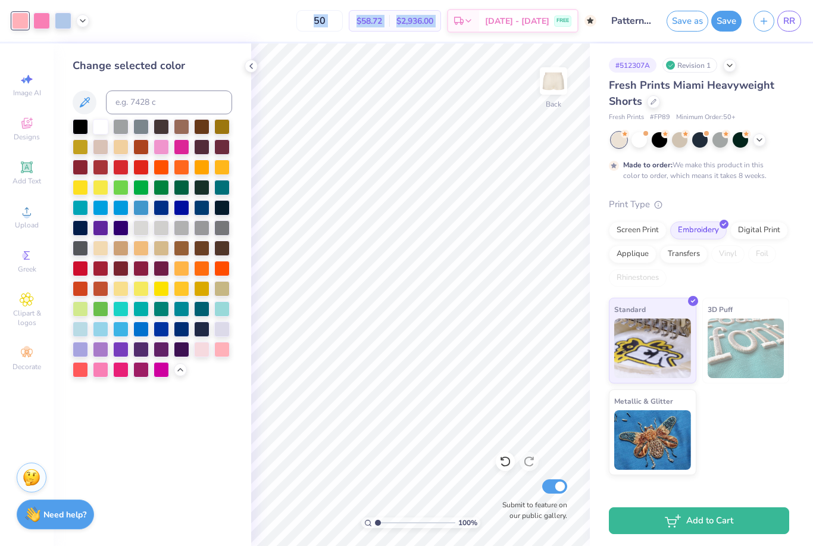
click at [38, 29] on div at bounding box center [41, 20] width 17 height 17
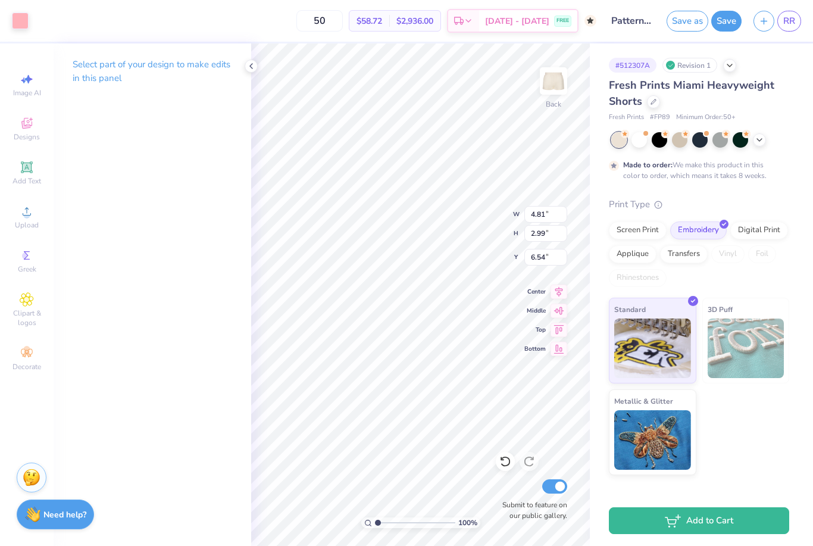
click at [26, 18] on div at bounding box center [20, 20] width 17 height 17
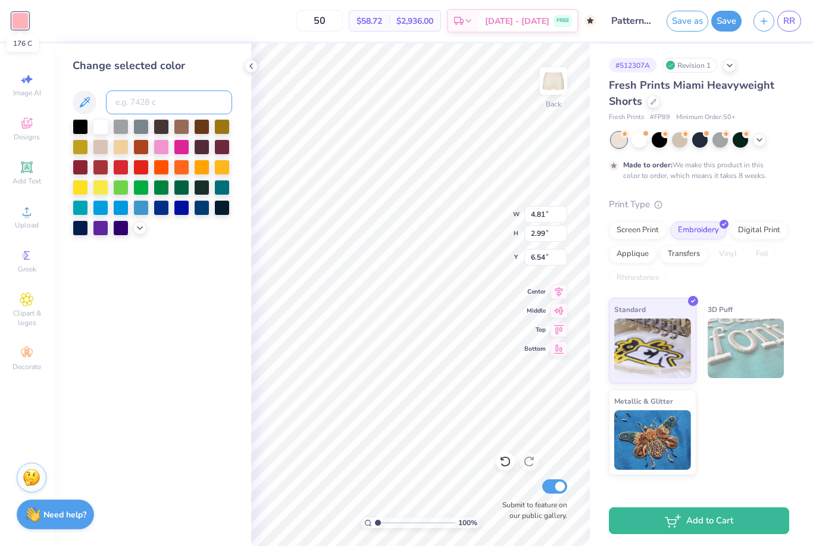
click at [151, 112] on input at bounding box center [169, 102] width 126 height 24
type input "211"
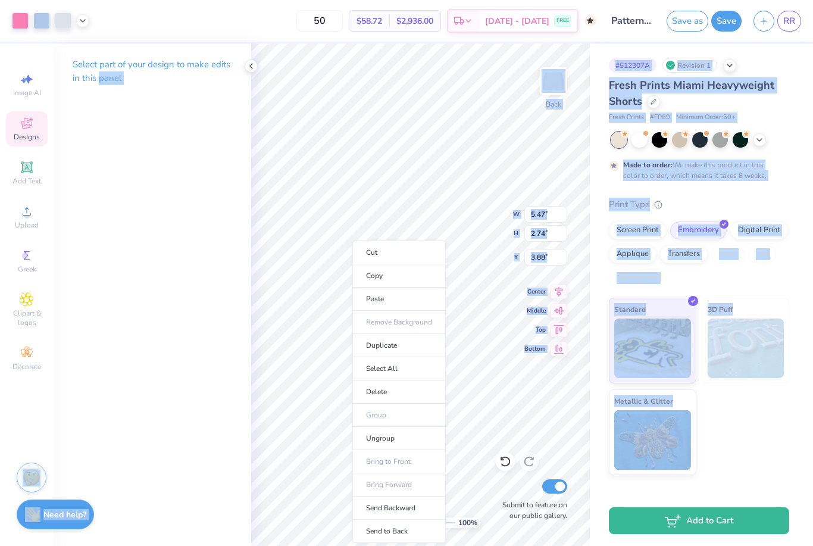
click at [418, 395] on li "Delete" at bounding box center [398, 391] width 93 height 23
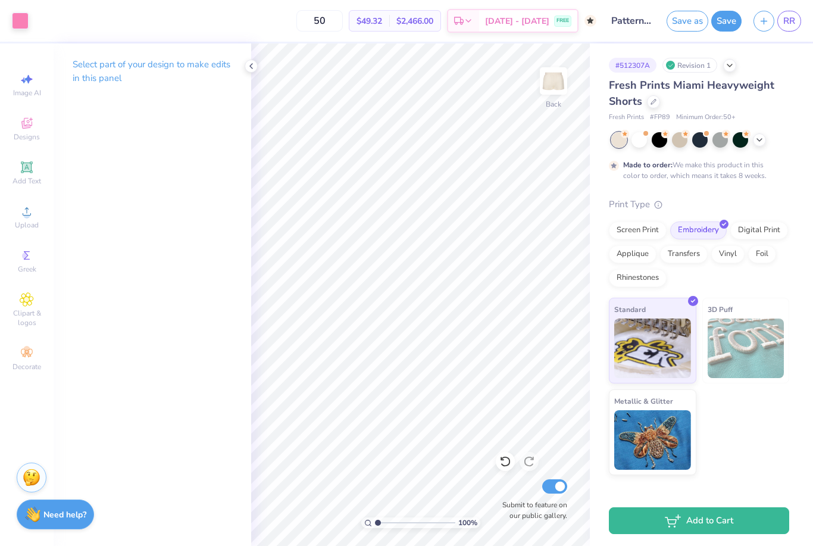
click at [247, 64] on icon at bounding box center [251, 66] width 10 height 10
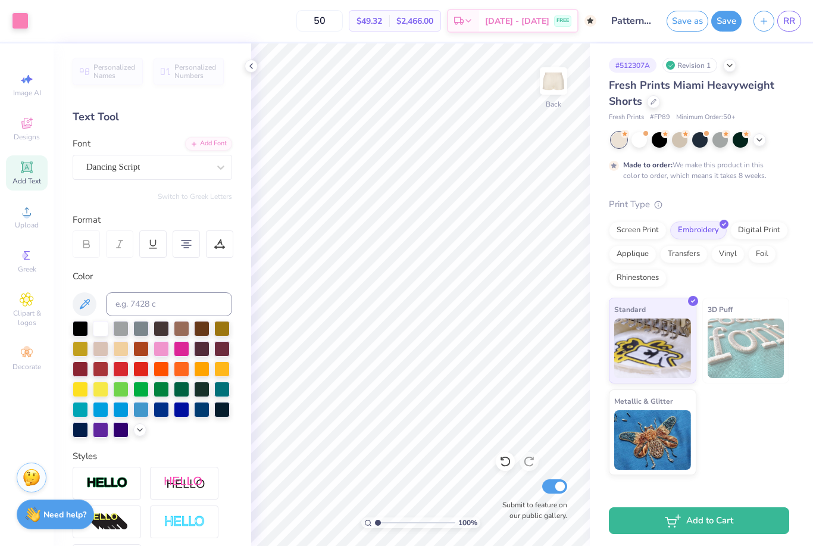
click at [244, 64] on div at bounding box center [250, 65] width 13 height 13
type input "8.50"
click at [250, 64] on icon at bounding box center [251, 66] width 10 height 10
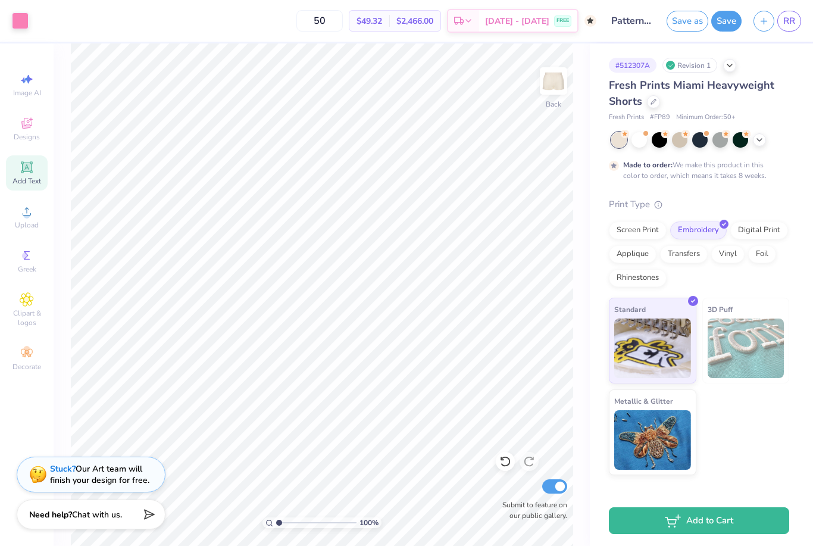
click at [735, 17] on button "Save" at bounding box center [726, 21] width 30 height 21
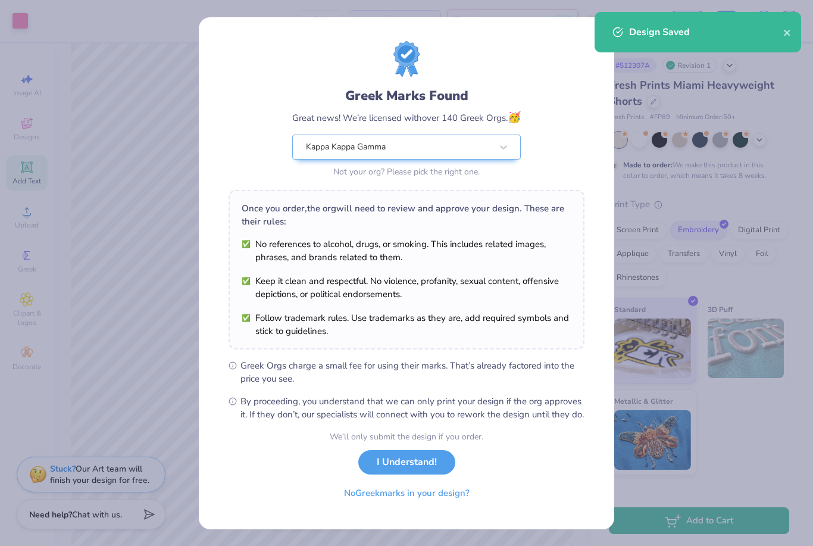
click at [419, 474] on button "I Understand!" at bounding box center [406, 462] width 97 height 24
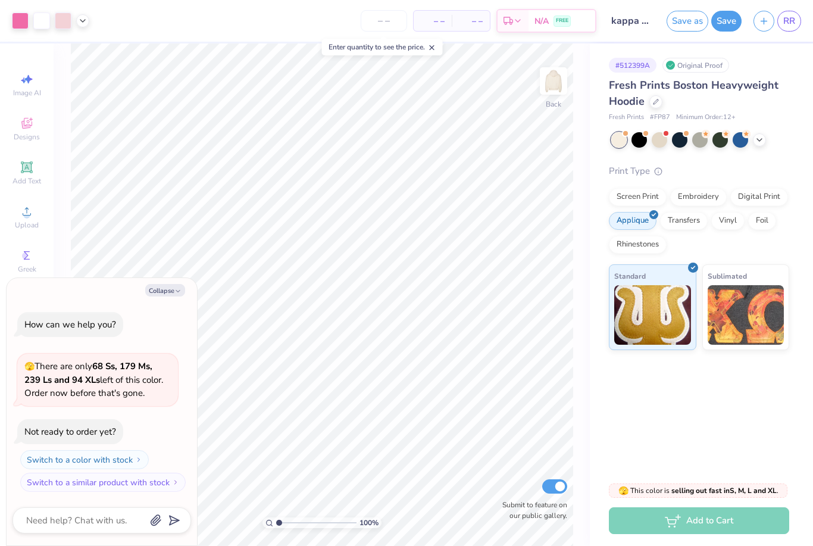
click at [179, 291] on polyline "button" at bounding box center [178, 291] width 4 height 2
type textarea "x"
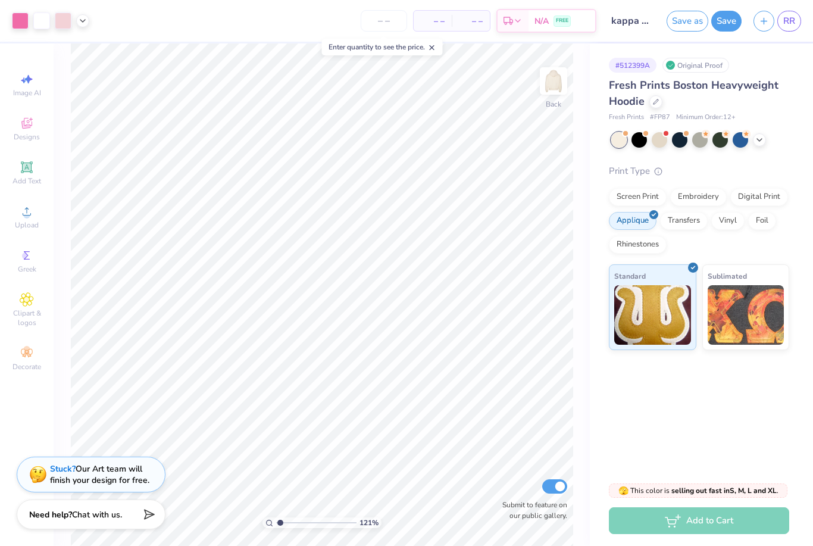
click at [33, 350] on div "Decorate" at bounding box center [27, 358] width 42 height 35
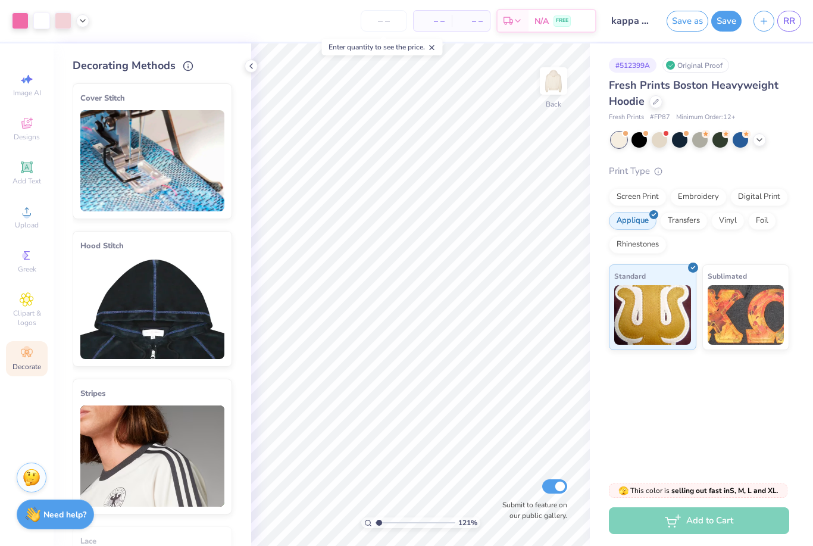
click at [199, 324] on img at bounding box center [152, 308] width 144 height 101
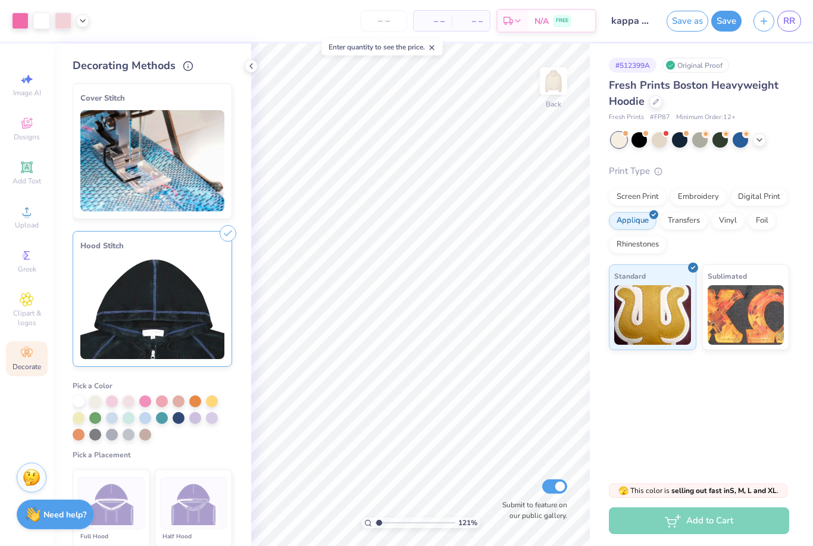
click at [139, 405] on div at bounding box center [145, 401] width 12 height 12
click at [196, 506] on img at bounding box center [193, 503] width 45 height 45
type input "1.2123790717835"
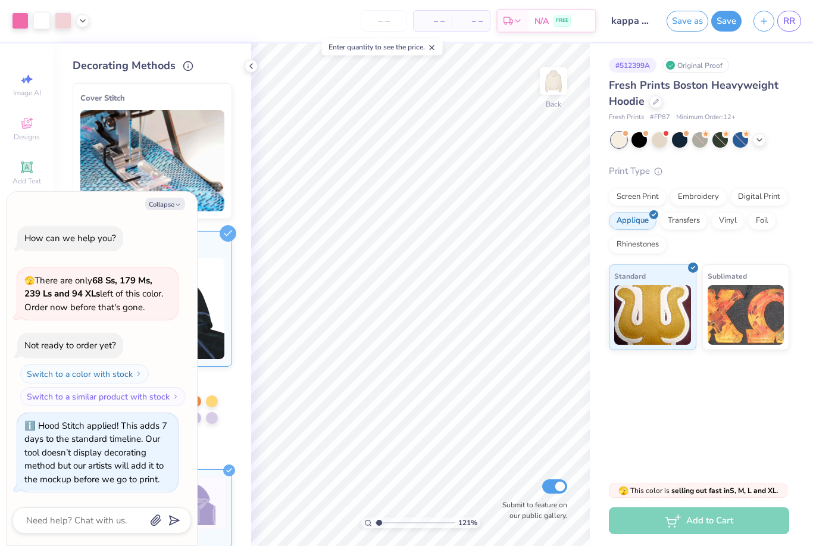
click at [168, 208] on button "Collapse" at bounding box center [165, 204] width 40 height 12
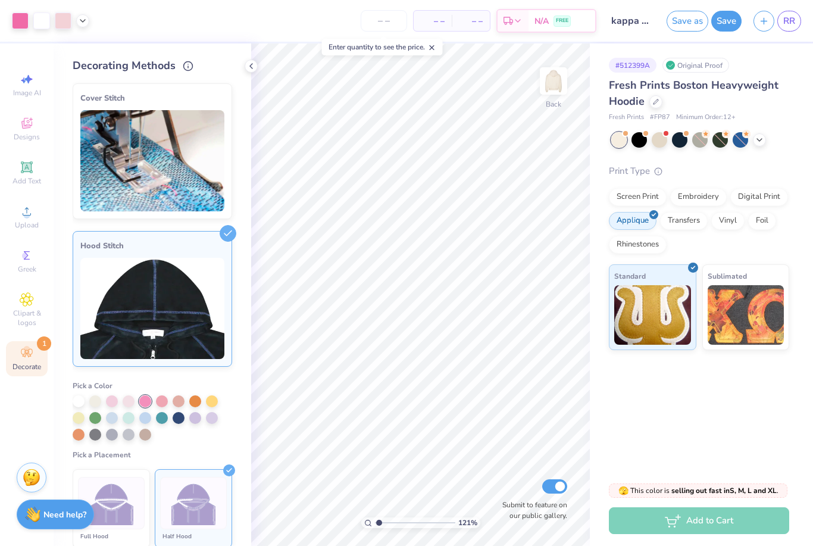
type textarea "x"
click at [731, 19] on button "Save" at bounding box center [726, 21] width 30 height 21
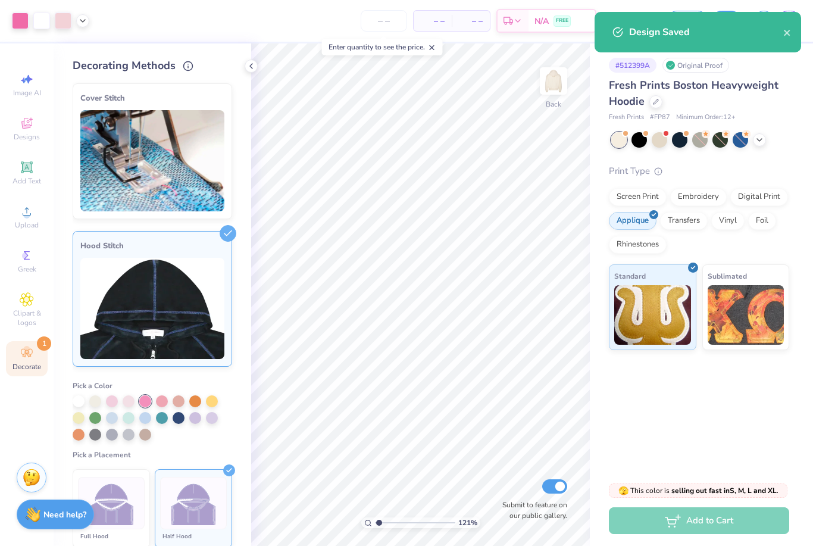
click at [783, 31] on icon "close" at bounding box center [787, 33] width 8 height 10
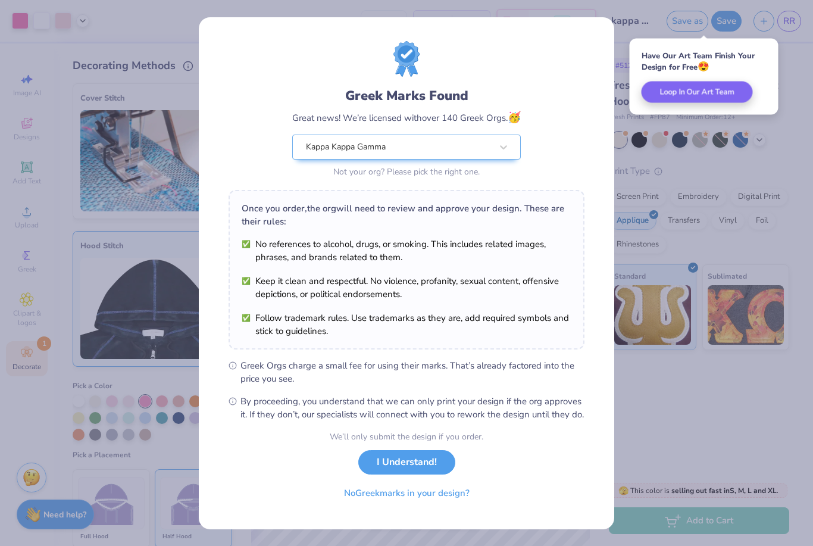
click at [415, 471] on button "I Understand!" at bounding box center [406, 462] width 97 height 24
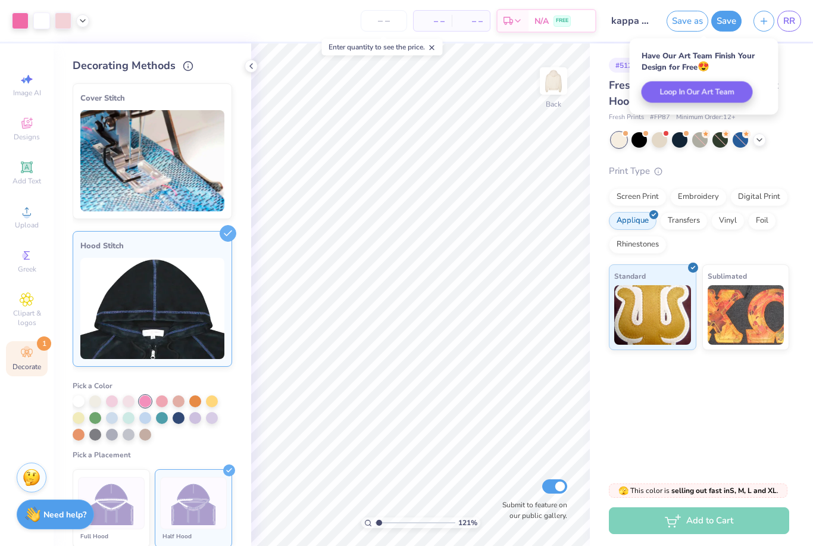
click at [787, 20] on span "RR" at bounding box center [789, 21] width 12 height 14
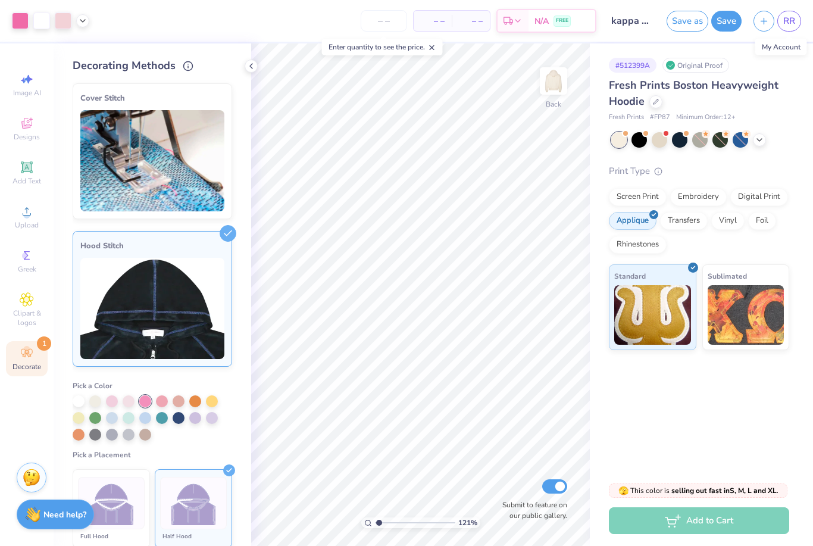
type input "1.2123790717835"
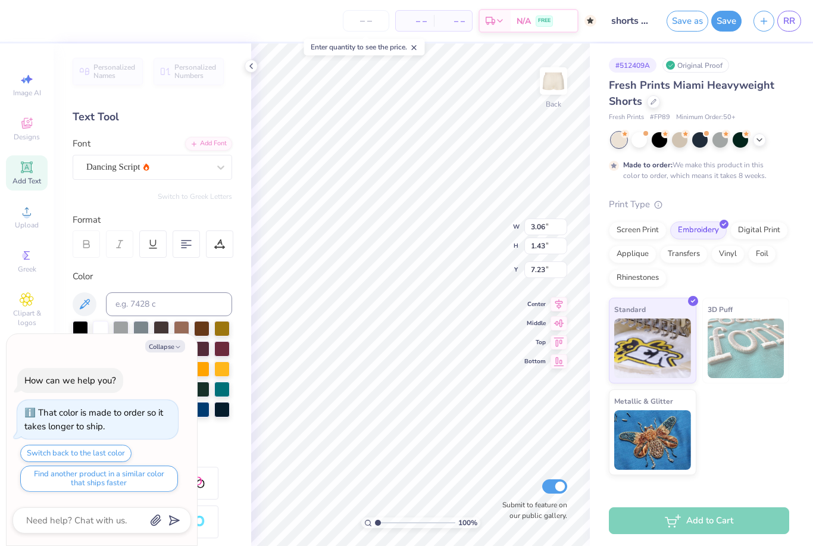
click at [165, 352] on button "Collapse" at bounding box center [165, 346] width 40 height 12
type textarea "x"
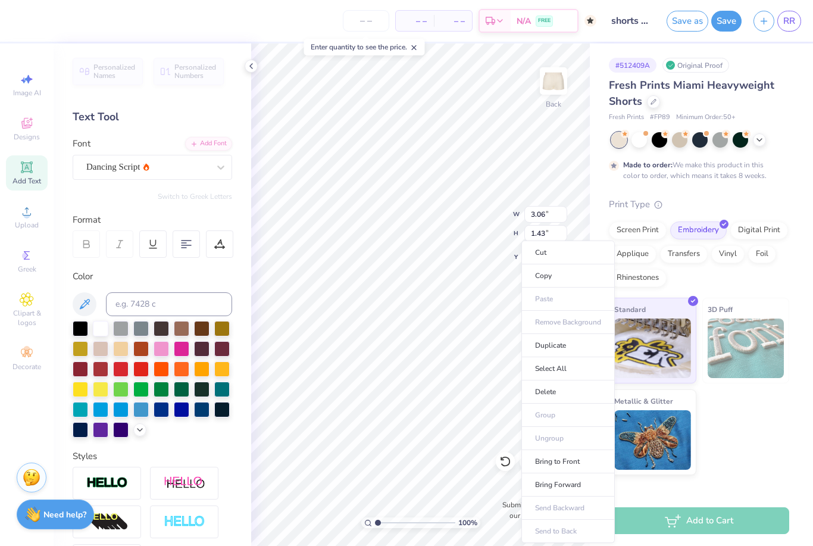
type input "7.25"
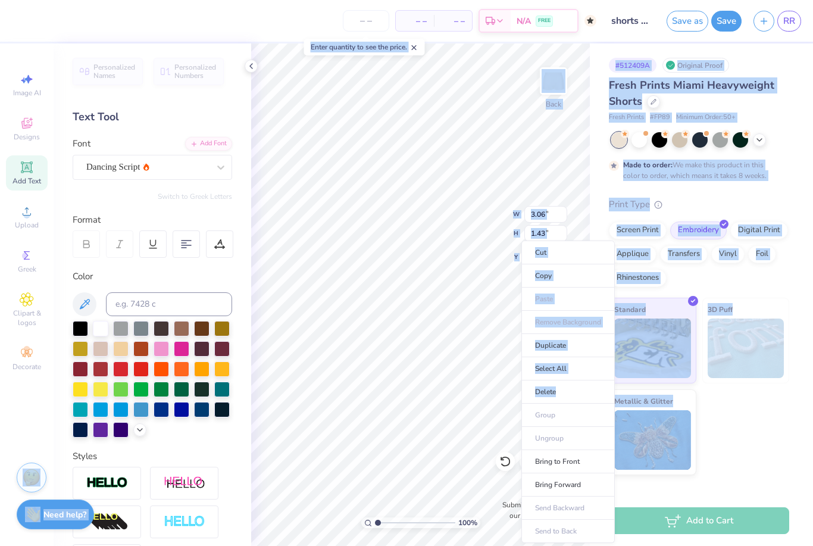
click at [586, 393] on li "Delete" at bounding box center [567, 391] width 93 height 23
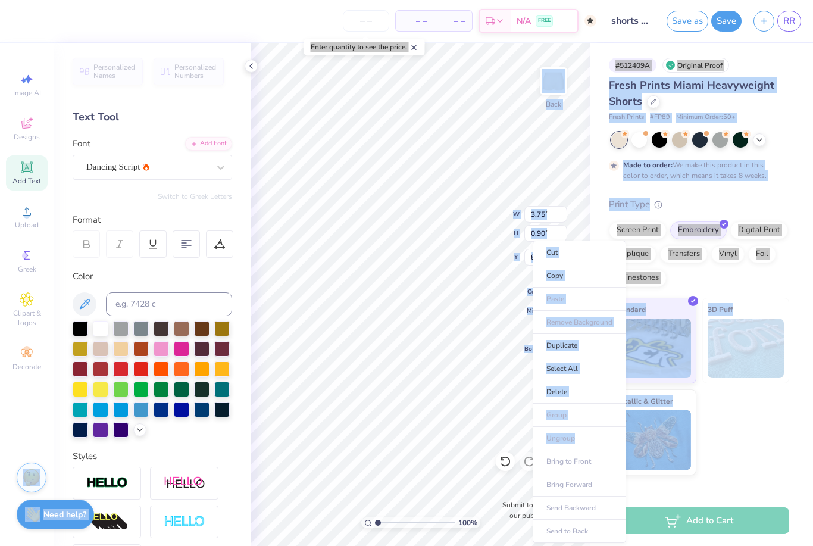
click at [591, 393] on li "Delete" at bounding box center [578, 391] width 93 height 23
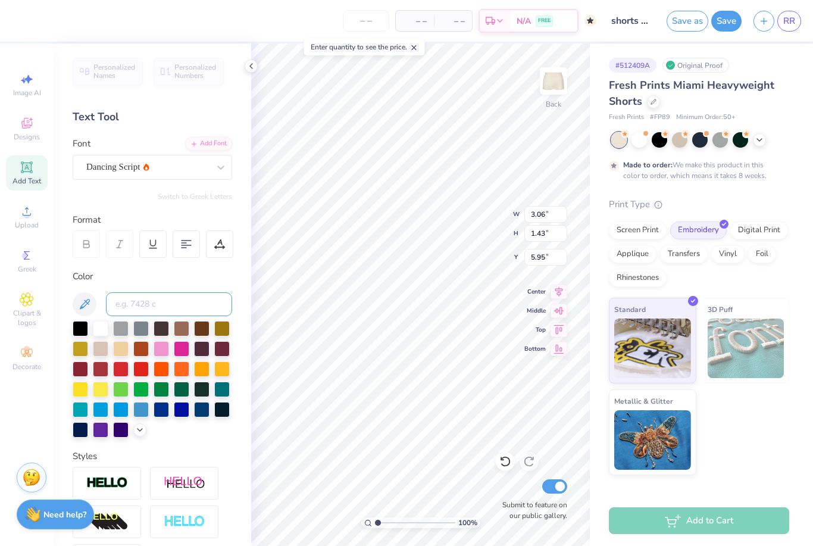
click at [173, 303] on input at bounding box center [169, 304] width 126 height 24
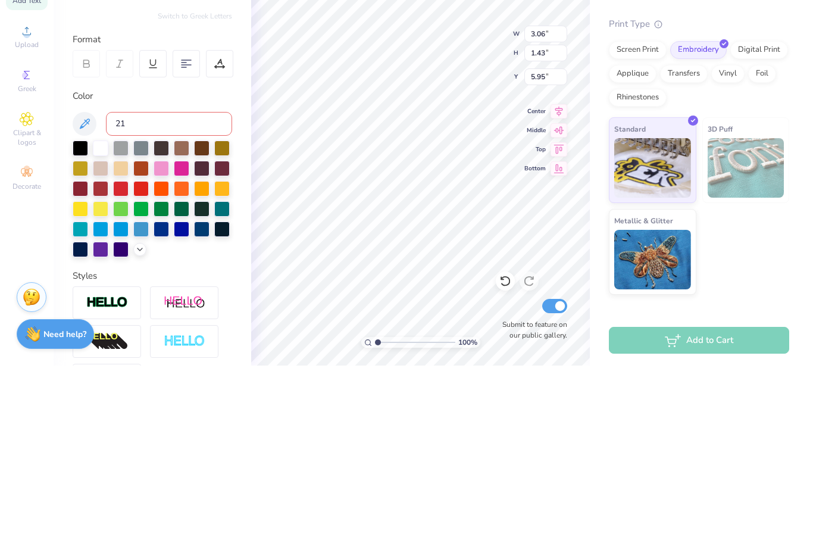
type input "211"
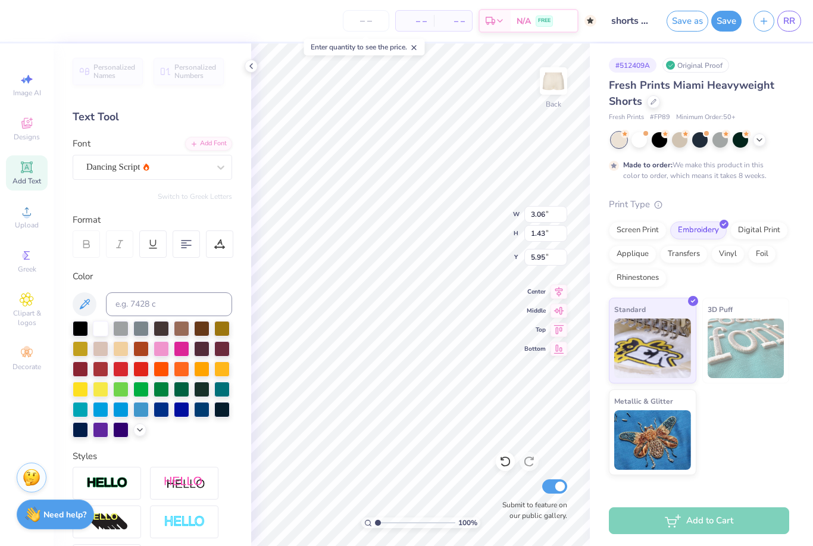
type input "6.56"
type input "4.20"
type input "1.96"
type input "7.78"
click at [252, 67] on icon at bounding box center [251, 66] width 10 height 10
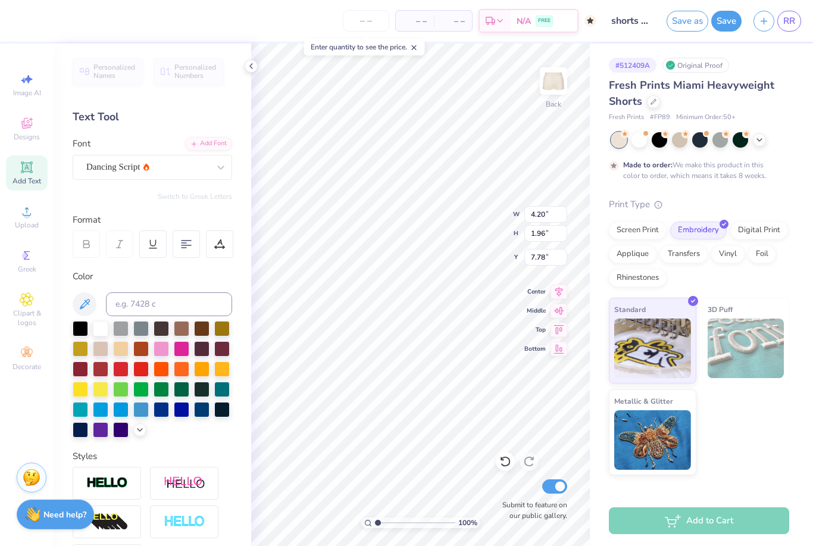
type input "6.95"
type input "4.75"
type input "2.21"
type input "7.64"
click at [251, 67] on icon at bounding box center [251, 66] width 10 height 10
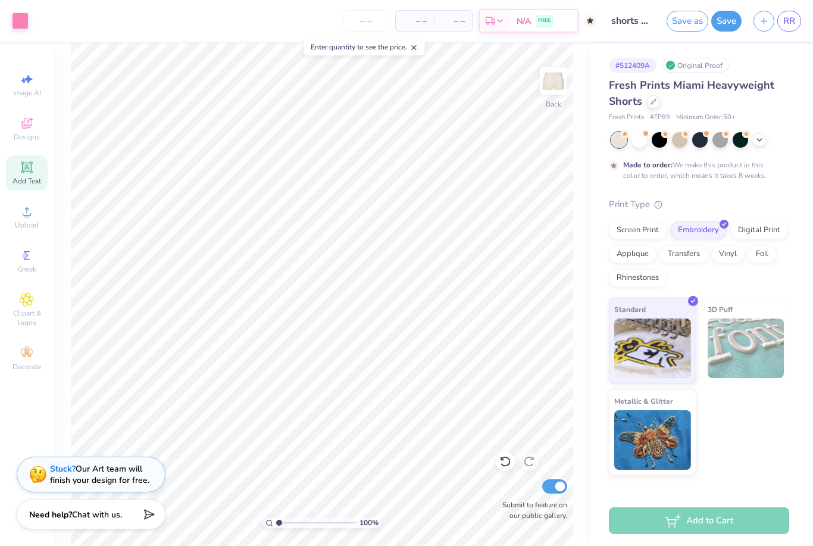
click at [726, 20] on button "Save" at bounding box center [726, 21] width 30 height 21
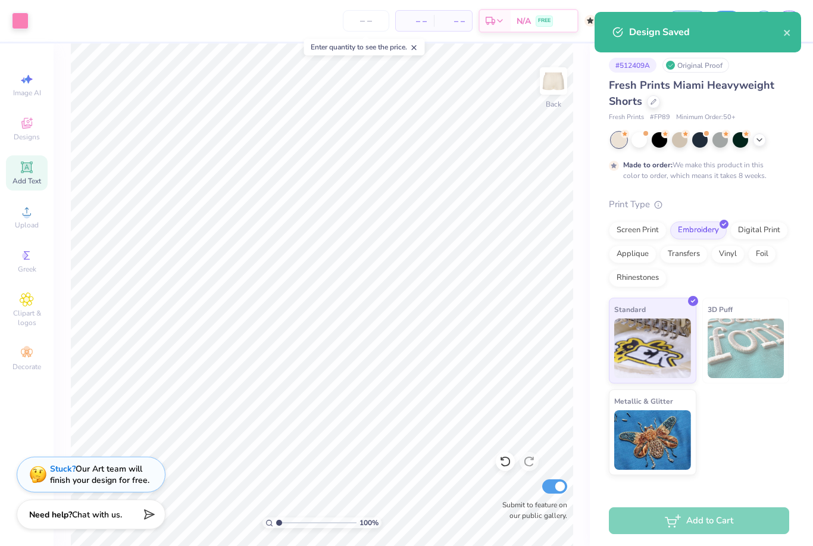
click at [785, 35] on icon "close" at bounding box center [786, 33] width 6 height 6
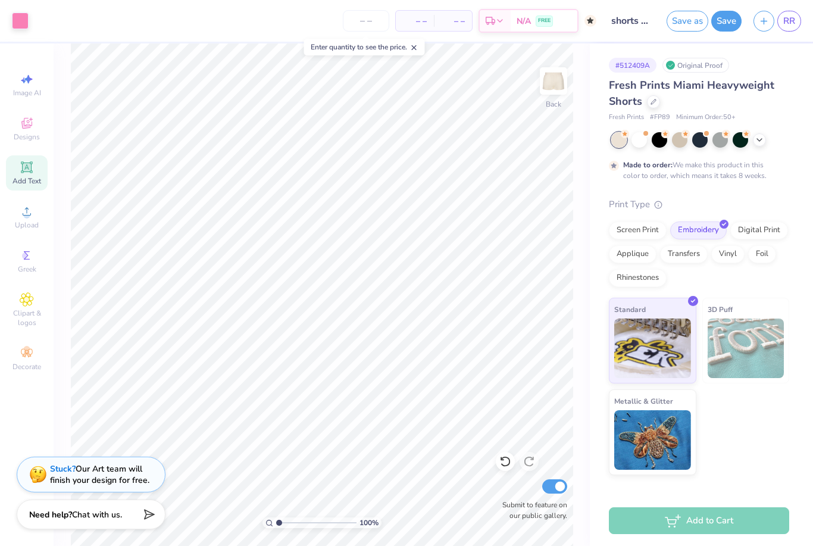
click at [794, 14] on div "Design Saved" at bounding box center [697, 12] width 211 height 5
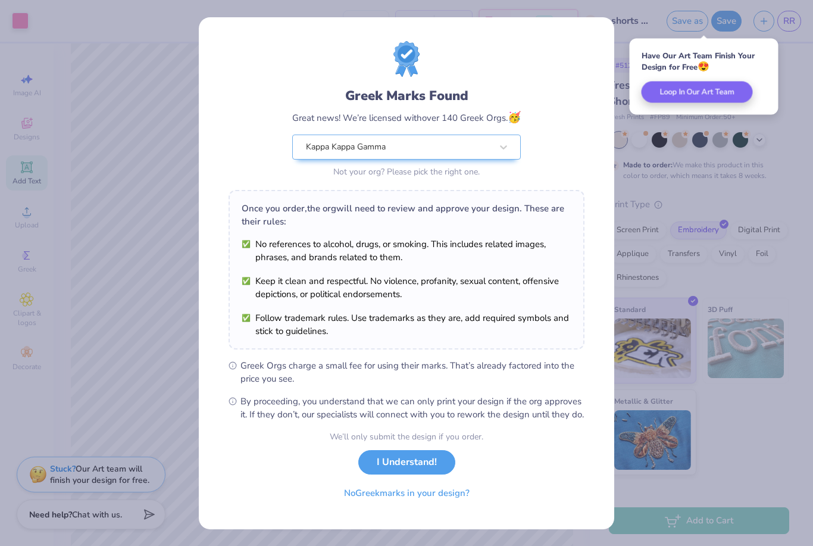
click at [434, 474] on button "I Understand!" at bounding box center [406, 462] width 97 height 24
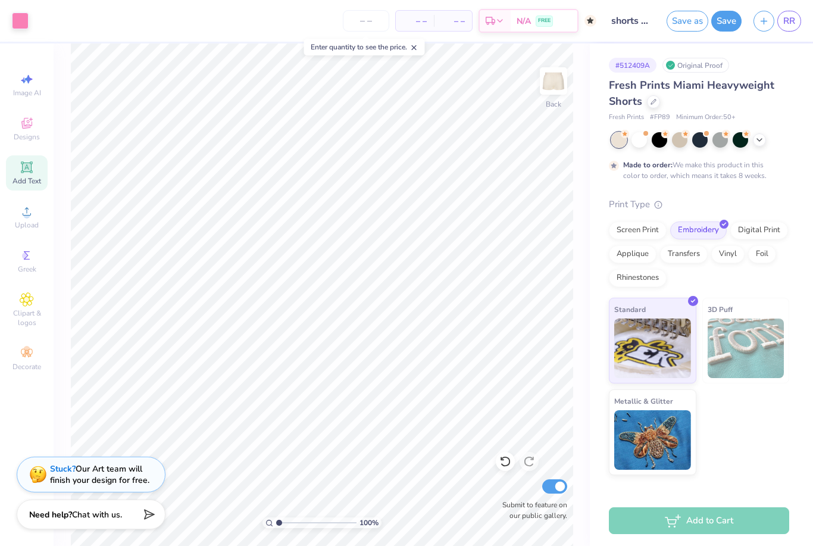
click at [789, 18] on span "RR" at bounding box center [789, 21] width 12 height 14
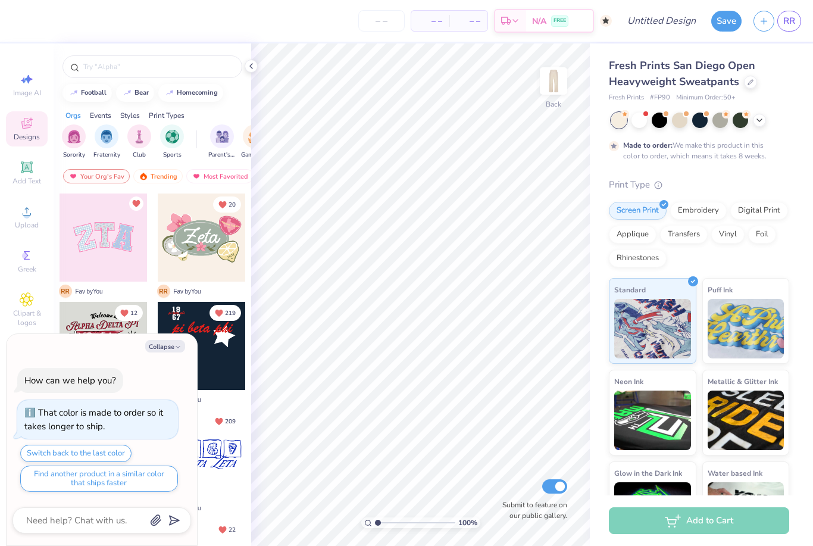
click at [173, 351] on button "Collapse" at bounding box center [165, 346] width 40 height 12
type textarea "x"
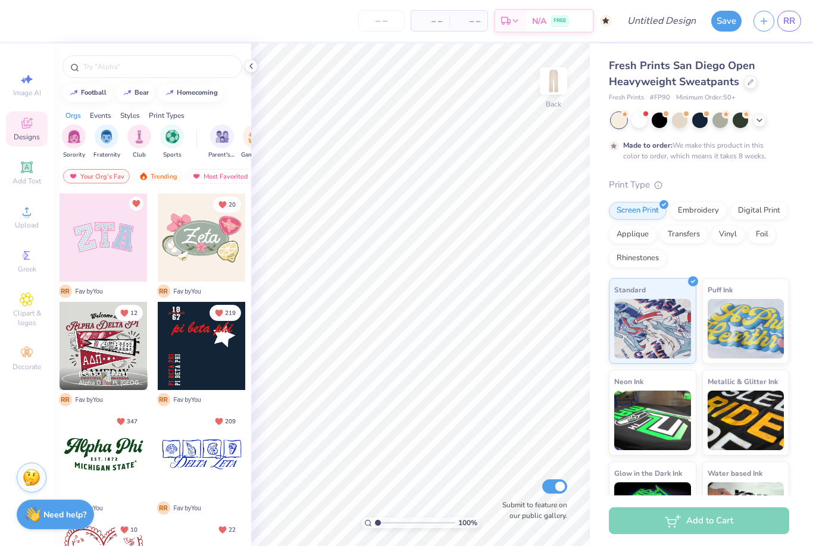
click at [37, 165] on div "Add Text" at bounding box center [27, 172] width 42 height 35
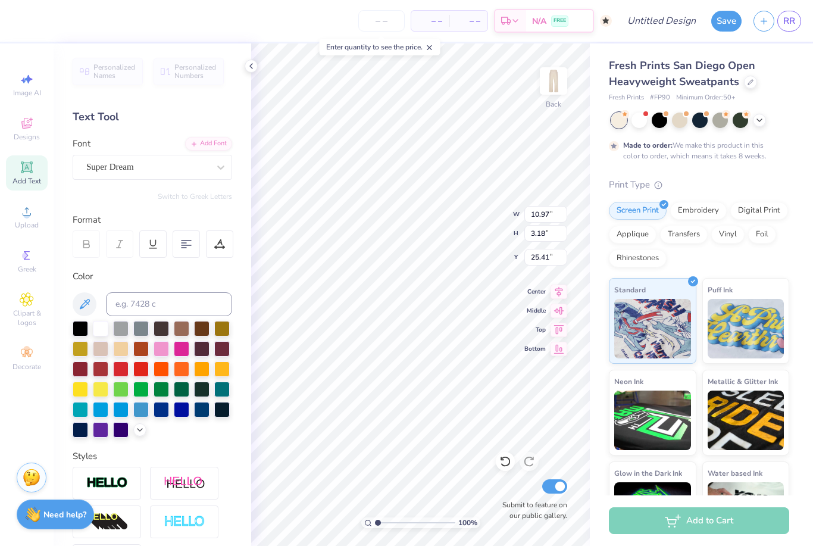
type input "9.40"
type textarea "T"
type textarea "kappa"
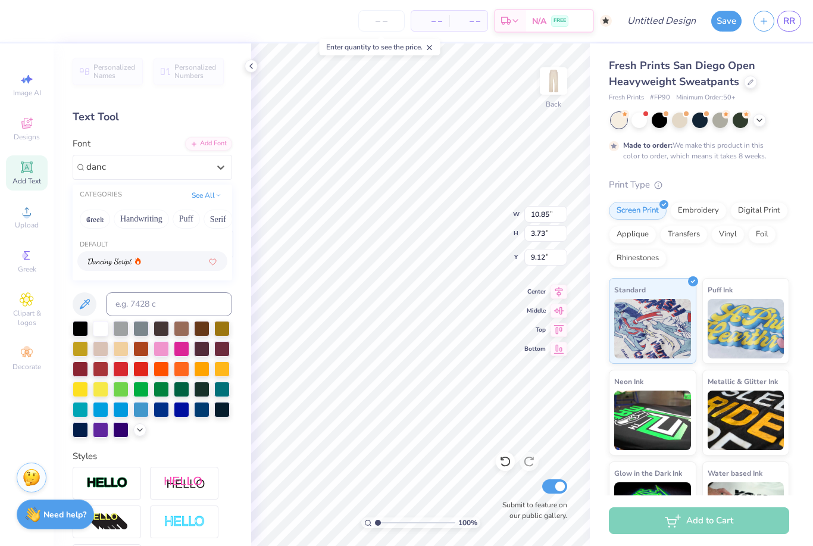
click at [187, 258] on div at bounding box center [152, 261] width 128 height 12
type input "danc"
type input "8.58"
type input "4.01"
type input "8.99"
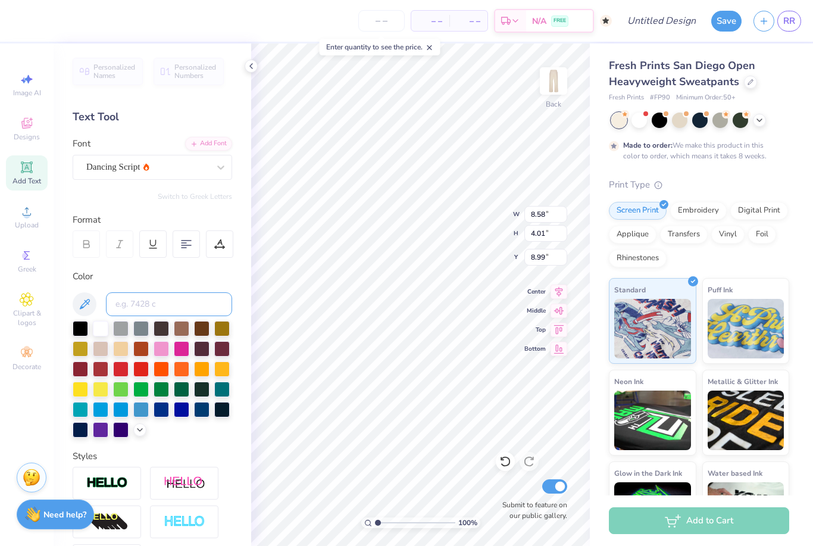
click at [156, 306] on input at bounding box center [169, 304] width 126 height 24
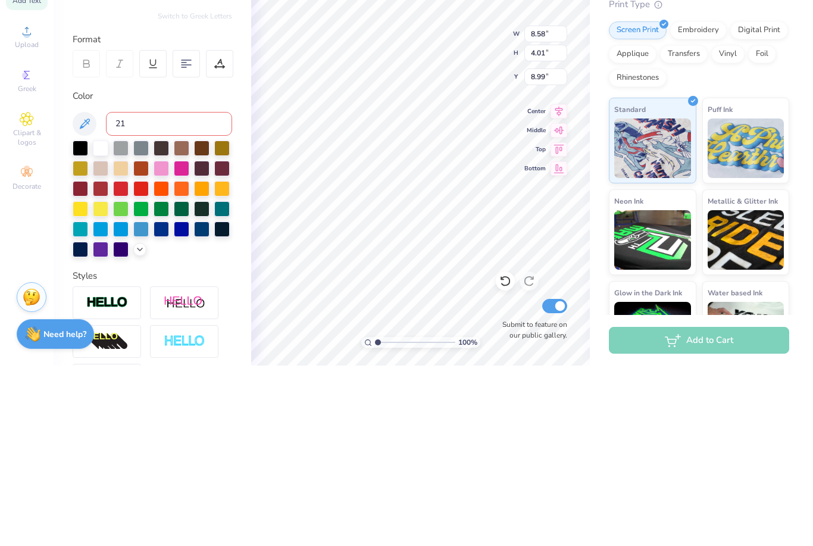
type input "211"
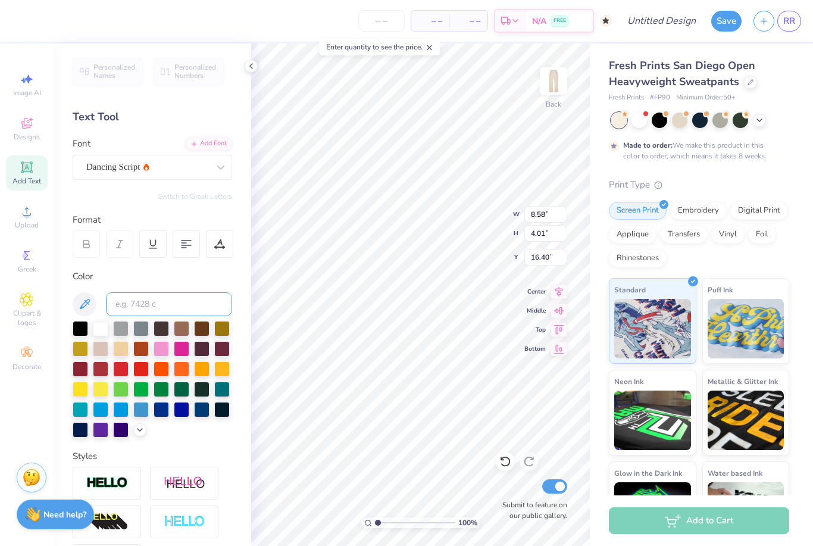
type input "15.82"
click at [705, 213] on div "Embroidery" at bounding box center [698, 211] width 57 height 18
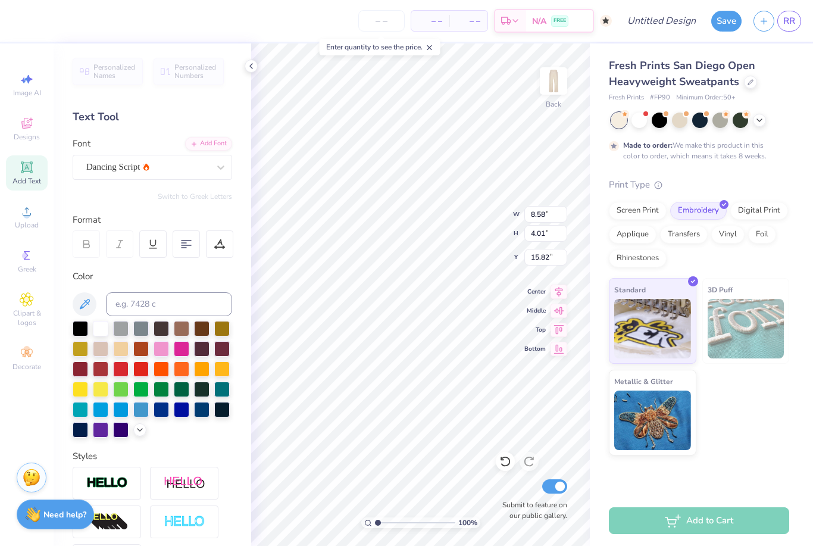
type input "20.08"
click at [670, 24] on input "Design Title" at bounding box center [676, 21] width 58 height 24
click at [685, 20] on input "Design Title" at bounding box center [676, 21] width 58 height 24
type input "pattern sweatpants"
click at [727, 20] on button "Save" at bounding box center [726, 21] width 30 height 21
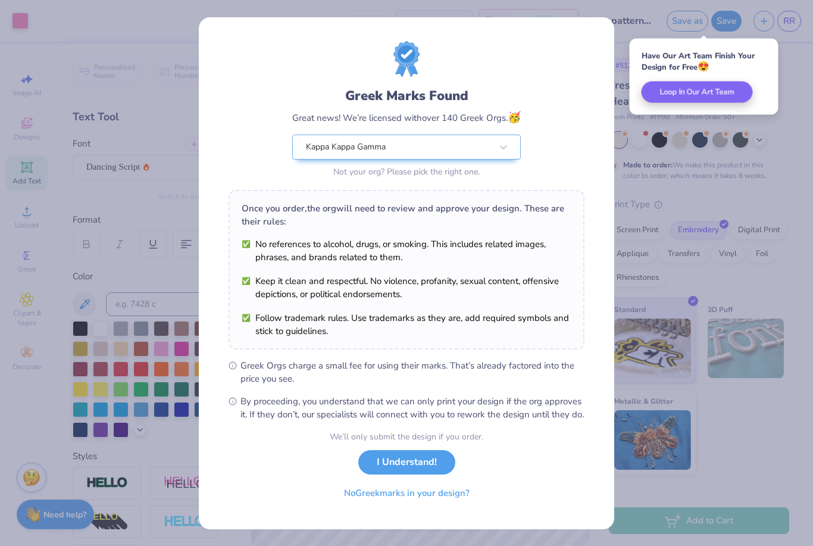
click at [438, 474] on button "I Understand!" at bounding box center [406, 462] width 97 height 24
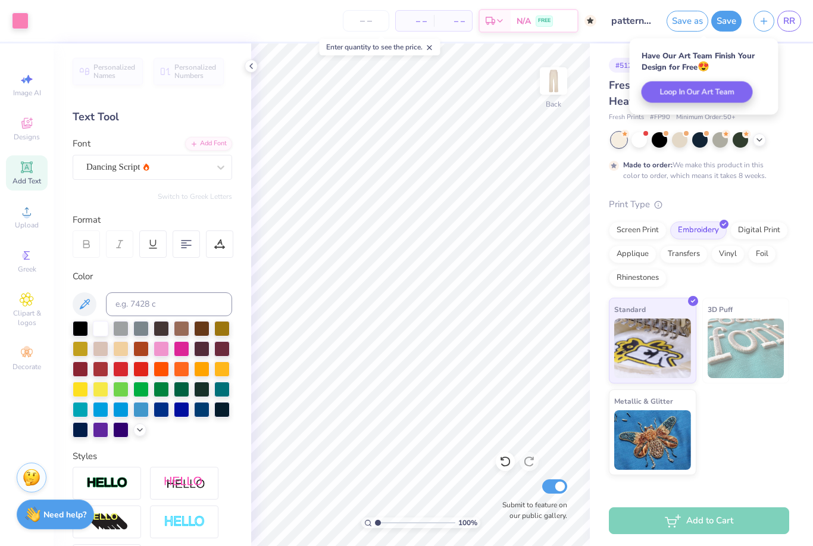
click at [791, 18] on span "RR" at bounding box center [789, 21] width 12 height 14
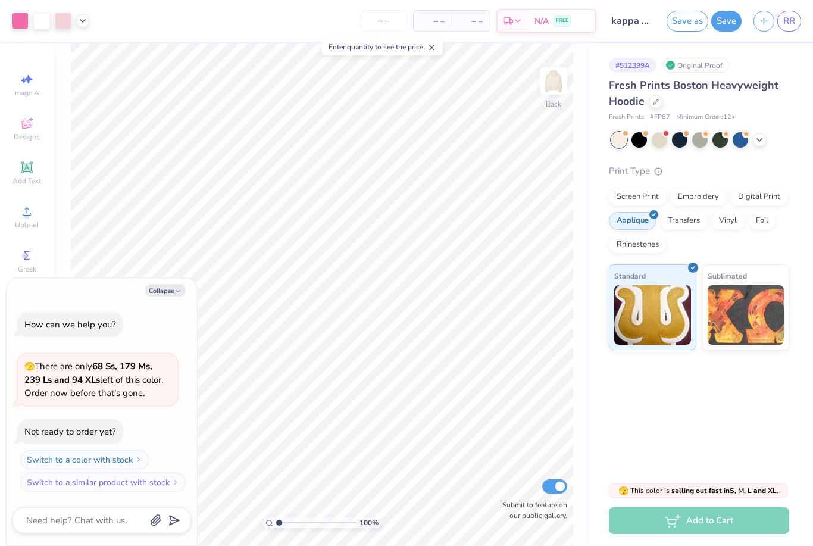
click at [156, 296] on button "Collapse" at bounding box center [165, 290] width 40 height 12
type textarea "x"
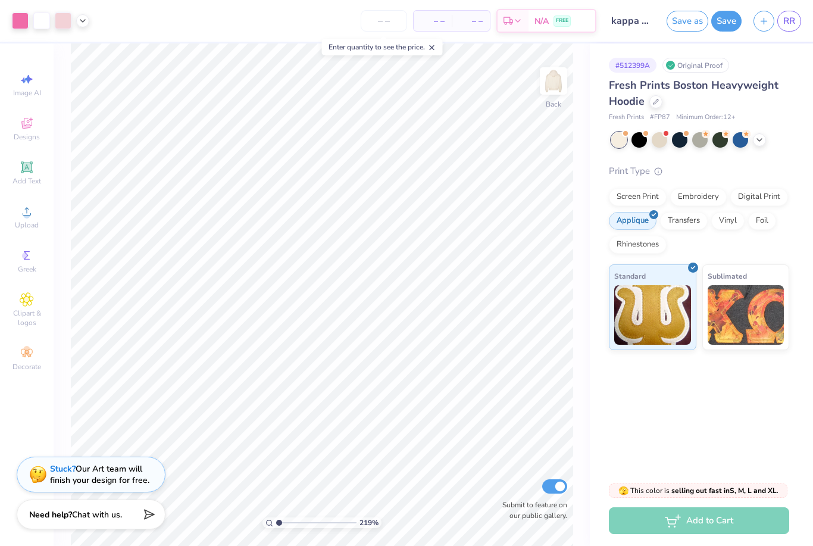
type input "1"
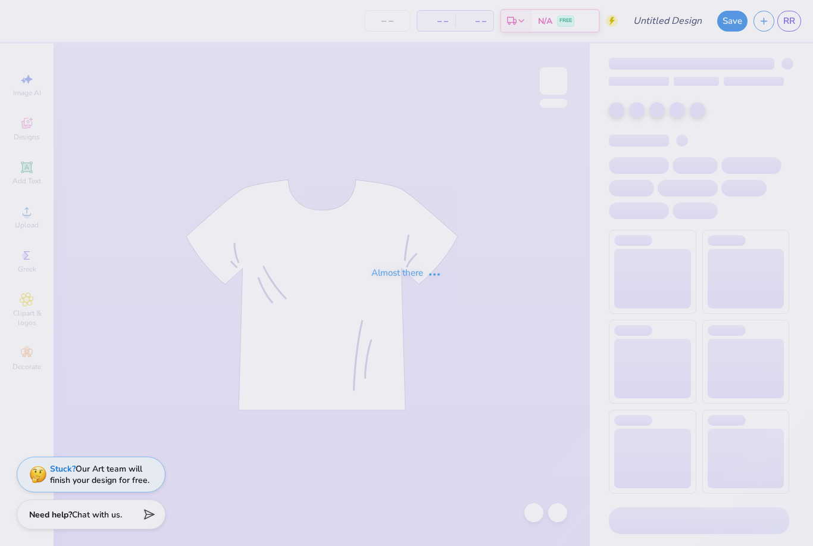
type input "Reese Riley : Virginia Tech"
type input "24"
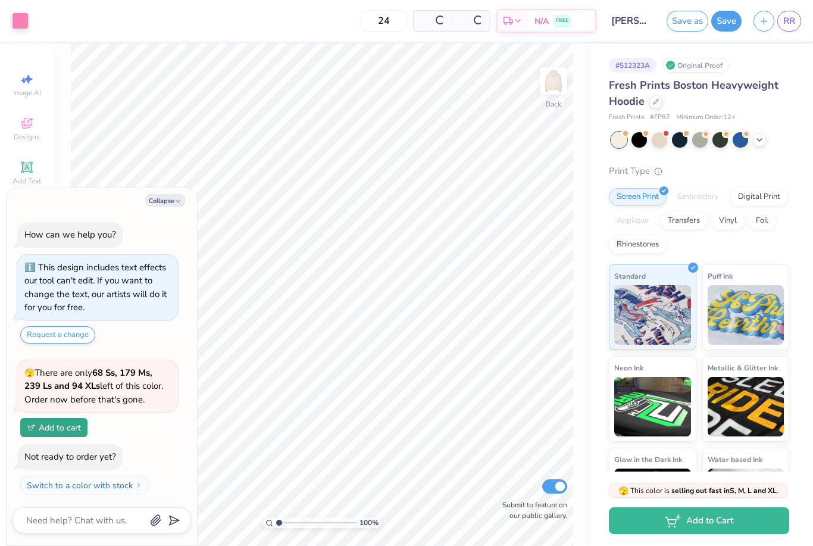
scroll to position [23, 0]
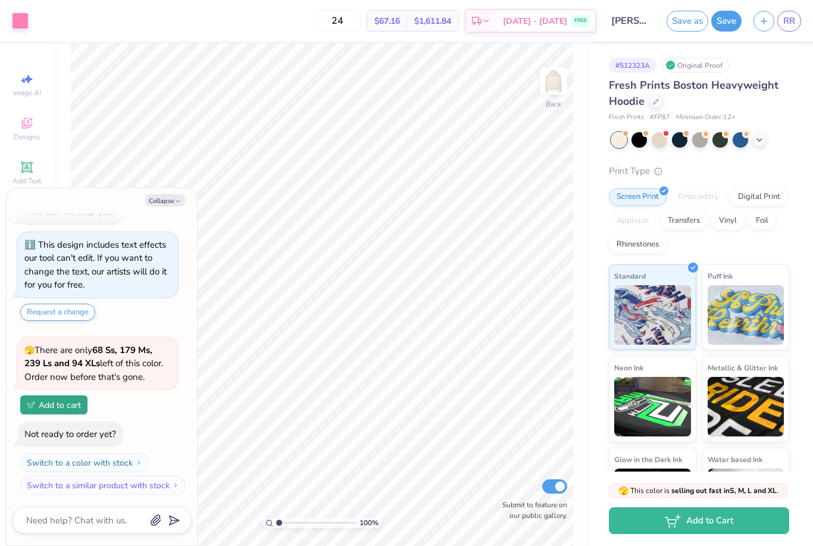
click at [167, 195] on button "Collapse" at bounding box center [165, 200] width 40 height 12
type textarea "x"
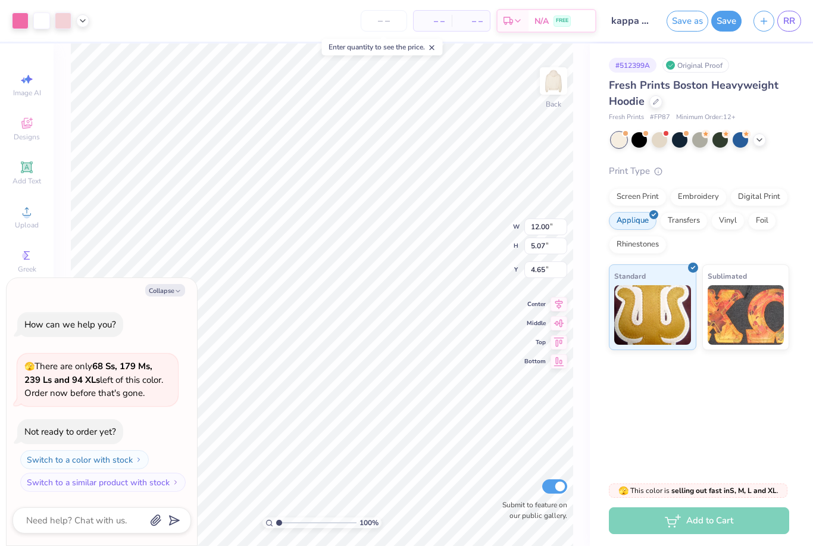
type textarea "x"
type input "5.69"
click at [498, 459] on div at bounding box center [505, 461] width 19 height 19
click at [171, 294] on button "Collapse" at bounding box center [165, 290] width 40 height 12
type textarea "x"
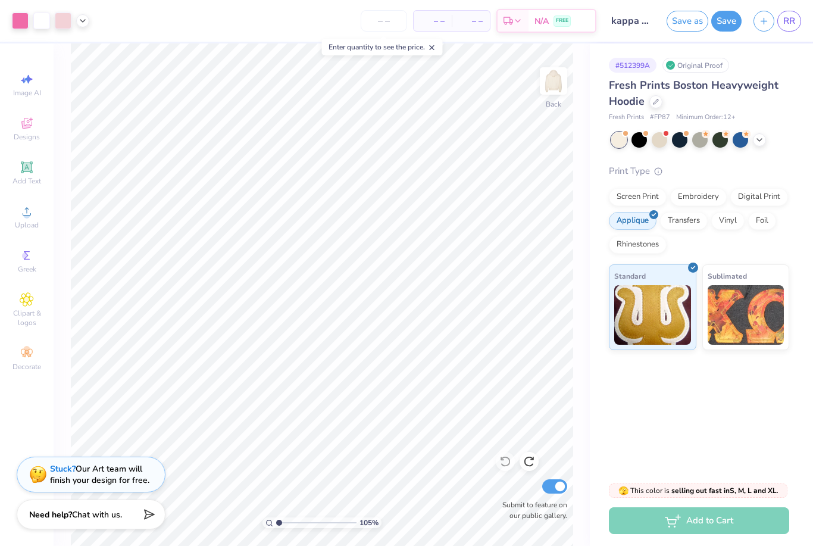
type input "1"
click at [792, 15] on span "RR" at bounding box center [789, 21] width 12 height 14
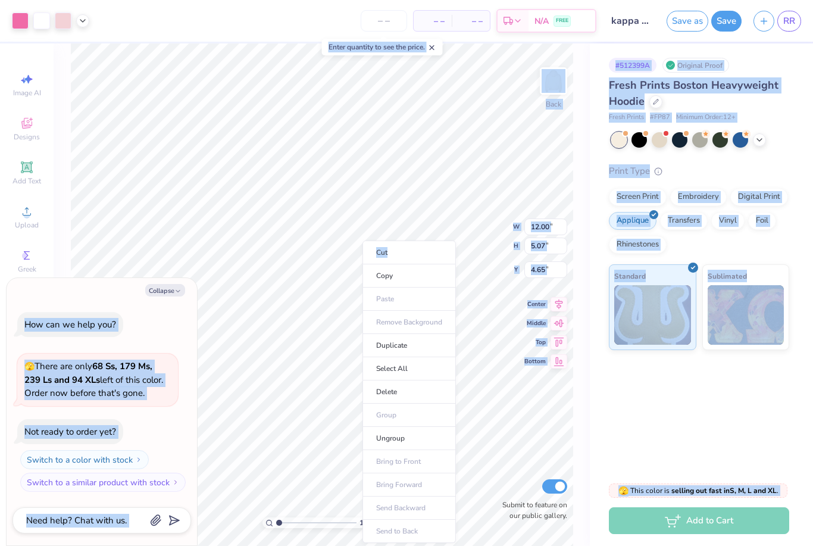
click at [428, 274] on li "Copy" at bounding box center [408, 275] width 93 height 23
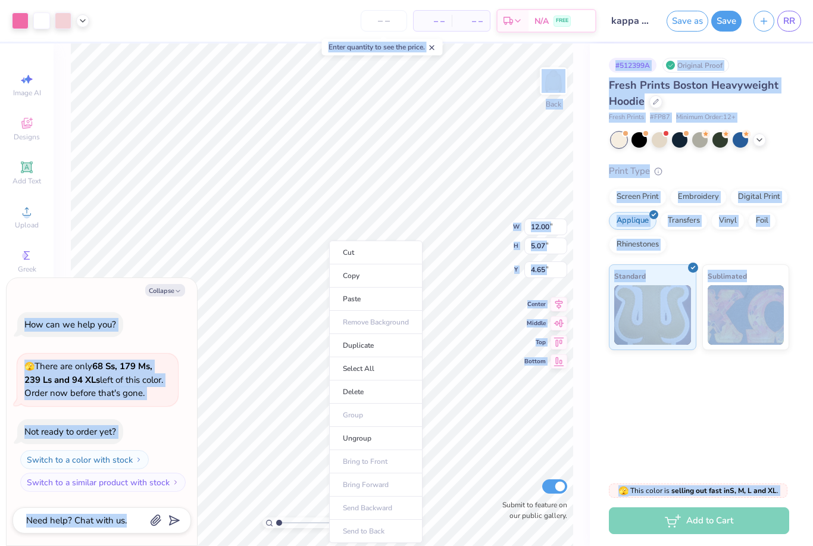
click at [381, 272] on li "Copy" at bounding box center [375, 275] width 93 height 23
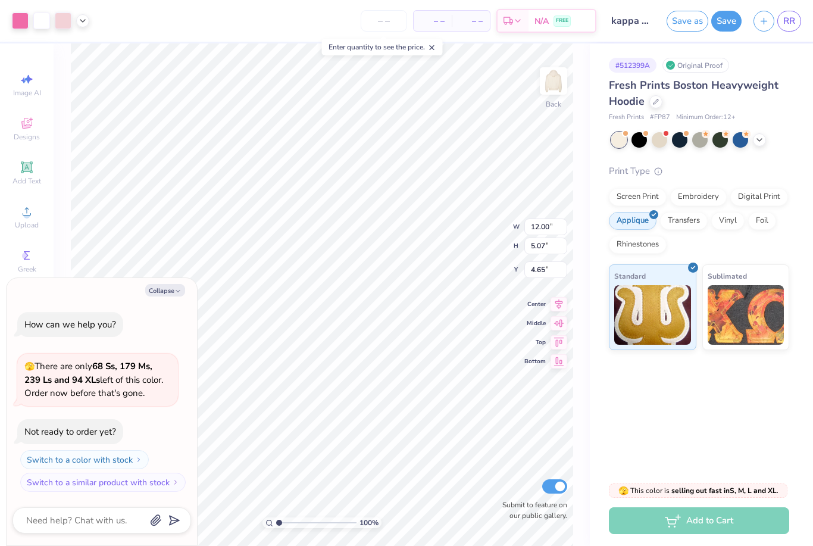
type textarea "x"
type input "4.22"
click at [504, 457] on icon at bounding box center [505, 461] width 10 height 11
type textarea "x"
type input "2.02928633408857"
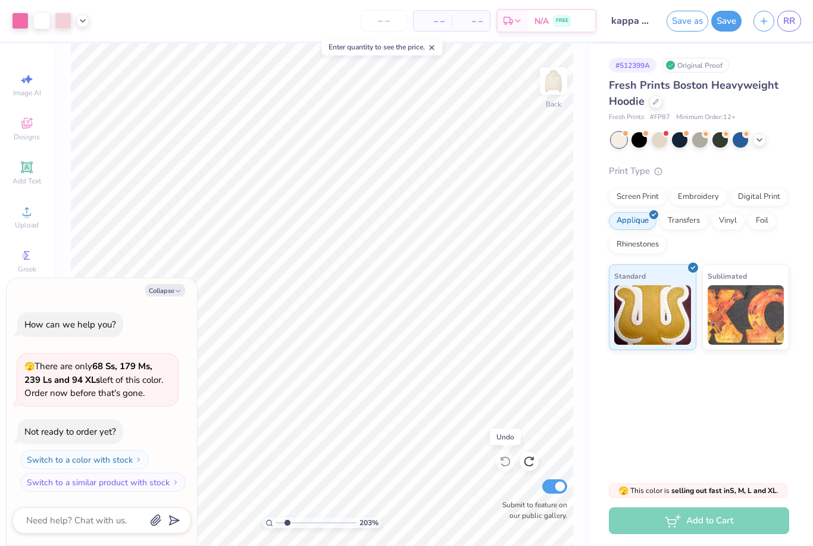
type textarea "x"
type input "2.02928633408857"
type textarea "x"
type input "1"
click at [555, 83] on img at bounding box center [553, 81] width 24 height 24
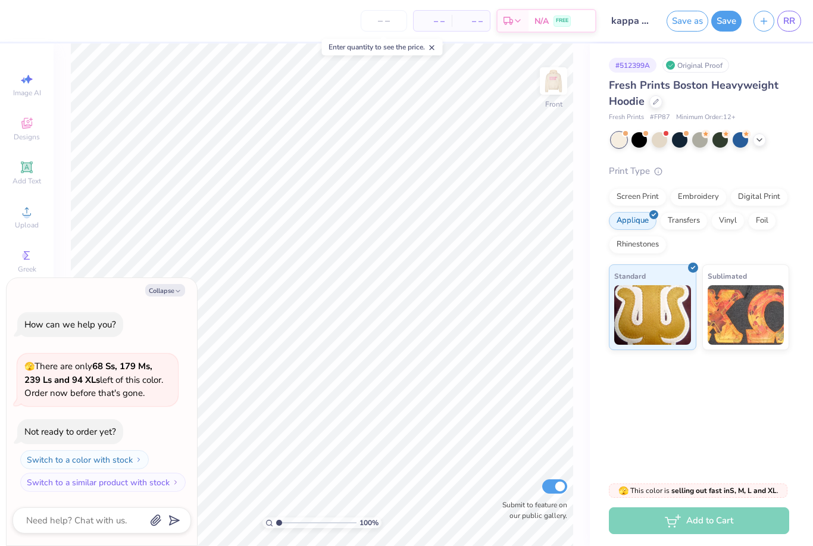
click at [552, 93] on img at bounding box center [553, 81] width 24 height 24
click at [562, 78] on img at bounding box center [553, 81] width 24 height 24
click at [180, 286] on button "Collapse" at bounding box center [165, 290] width 40 height 12
type textarea "x"
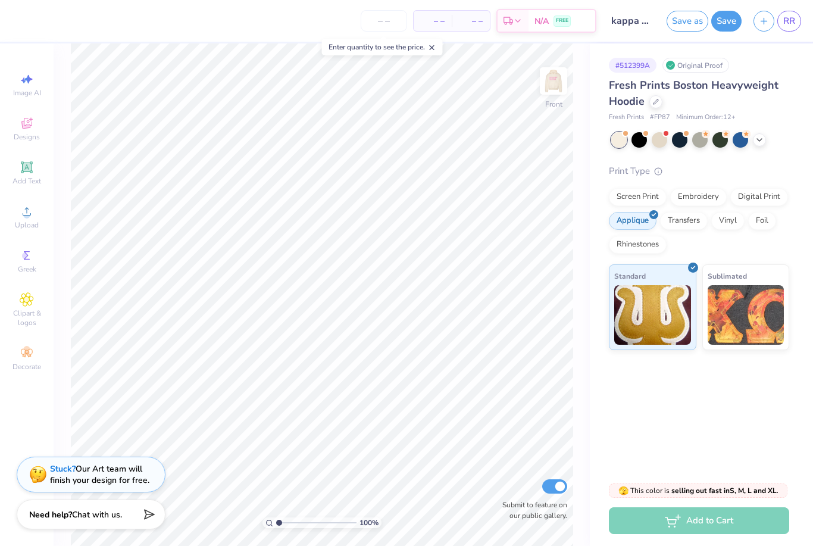
click at [37, 184] on span "Add Text" at bounding box center [26, 181] width 29 height 10
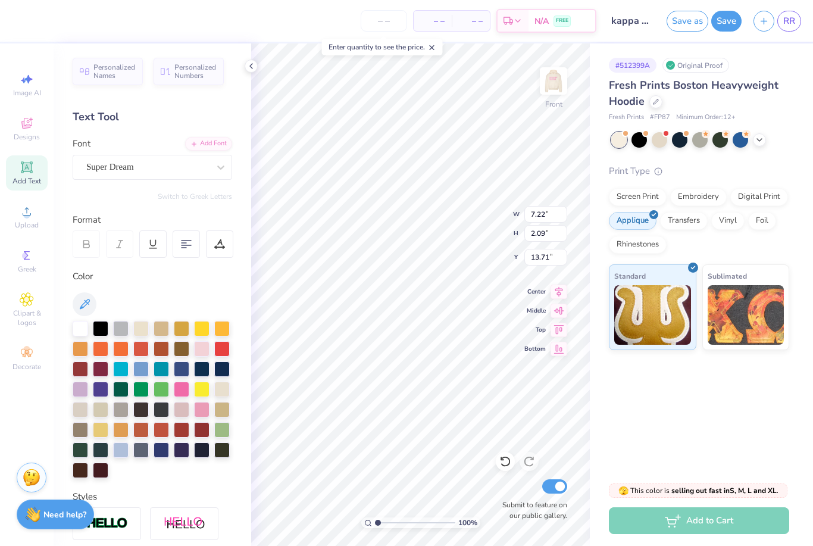
scroll to position [1, 1]
type textarea "T"
type textarea "kappa kappa gamma"
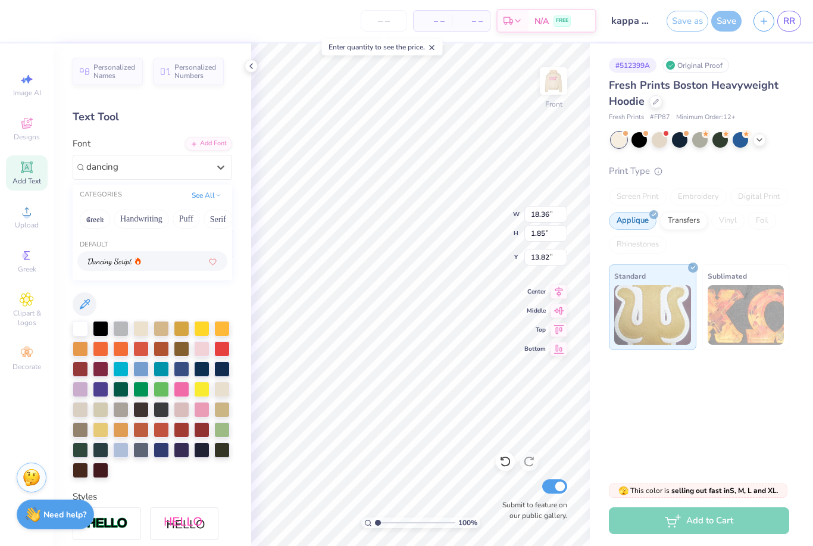
click at [190, 255] on div at bounding box center [152, 261] width 128 height 12
type input "dancing"
type input "14.60"
type input "1.98"
type input "13.76"
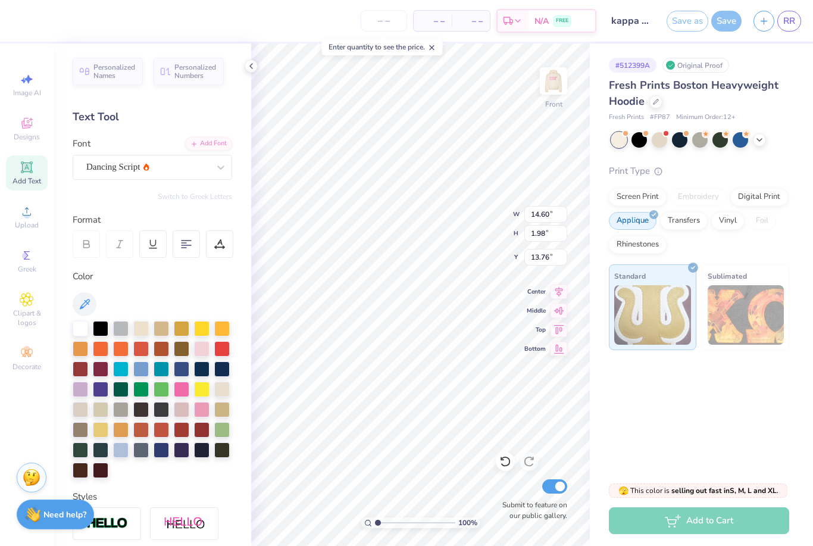
scroll to position [0, 0]
click at [159, 302] on div at bounding box center [152, 304] width 159 height 24
click at [93, 305] on button at bounding box center [85, 304] width 24 height 24
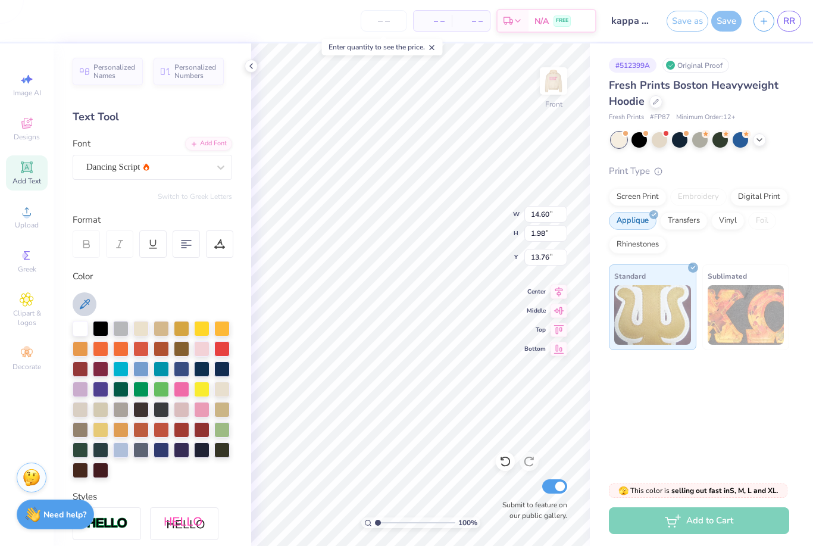
click at [182, 385] on div at bounding box center [181, 388] width 15 height 15
click at [218, 289] on div "Color" at bounding box center [152, 373] width 159 height 208
type input "14.55"
type input "2.00"
type input "13.75"
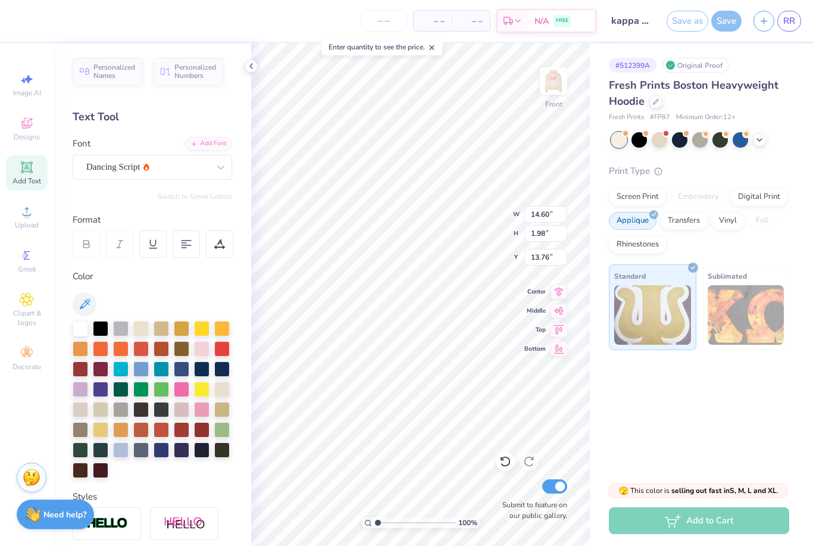
type input "20.36"
click at [709, 196] on div "Embroidery" at bounding box center [698, 197] width 57 height 18
click at [557, 76] on img at bounding box center [553, 81] width 24 height 24
click at [557, 95] on div at bounding box center [553, 80] width 27 height 27
click at [642, 192] on div "Screen Print" at bounding box center [638, 197] width 58 height 18
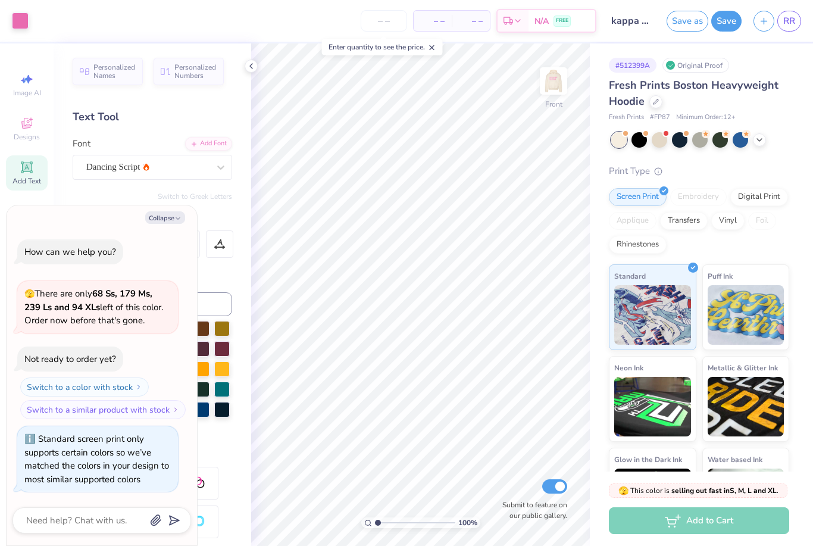
click at [175, 218] on icon "button" at bounding box center [177, 218] width 7 height 7
type textarea "x"
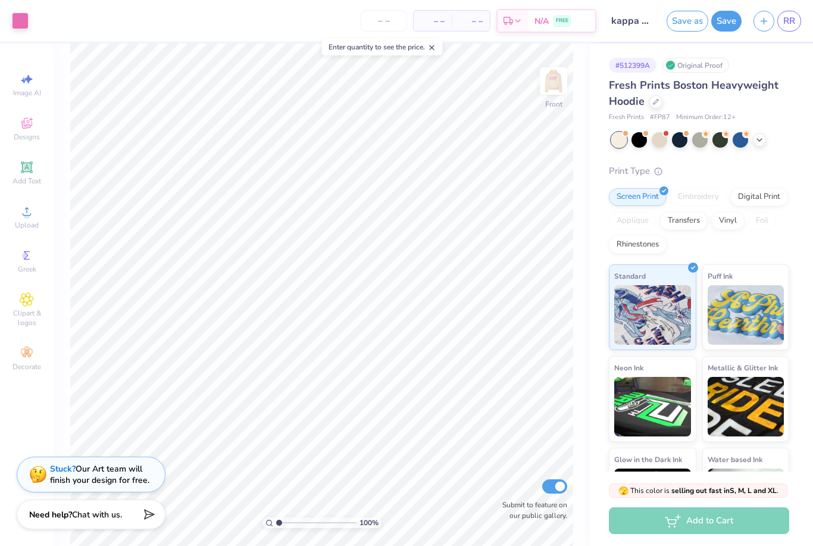
click at [559, 82] on img at bounding box center [553, 81] width 24 height 24
click at [22, 174] on icon at bounding box center [27, 167] width 14 height 14
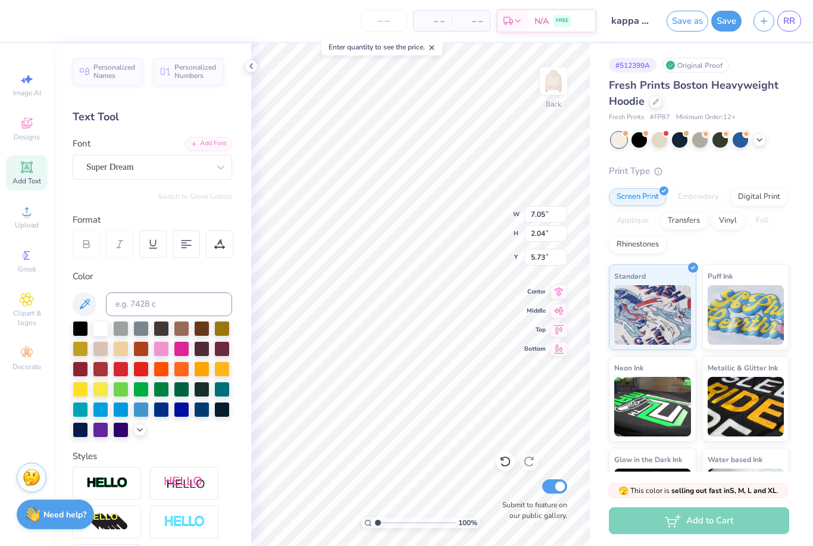
scroll to position [0, 1]
type textarea "T"
type textarea "1870"
click at [218, 168] on icon at bounding box center [221, 167] width 12 height 12
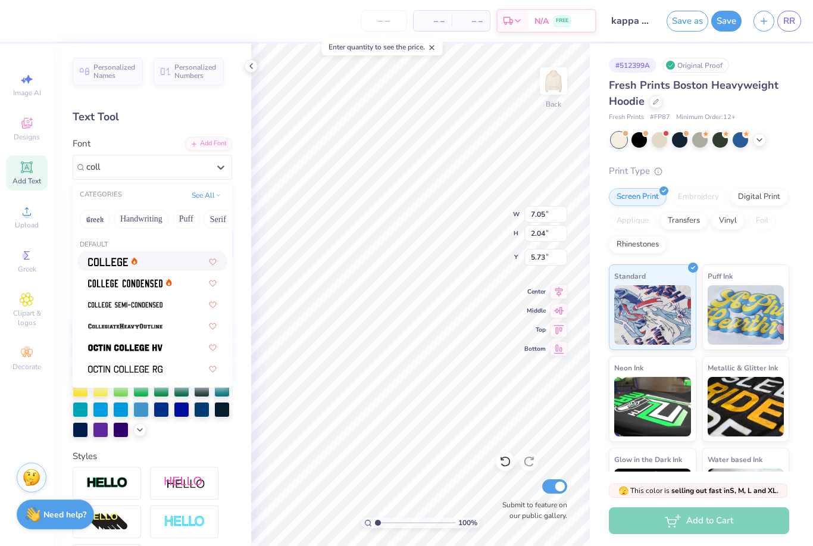
click at [180, 261] on div at bounding box center [152, 261] width 128 height 12
type input "coll"
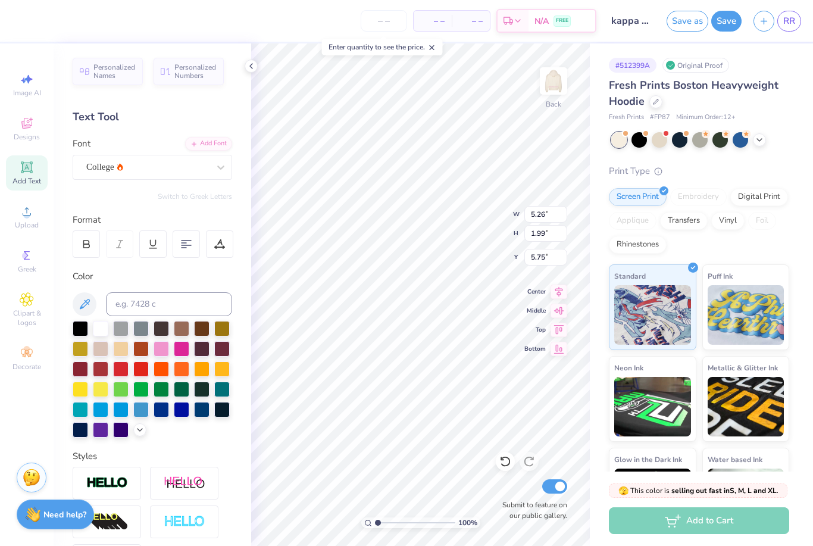
type input "10.16"
type input "2.97"
type input "1.12"
type input "11.30"
type input "3.44337602284665"
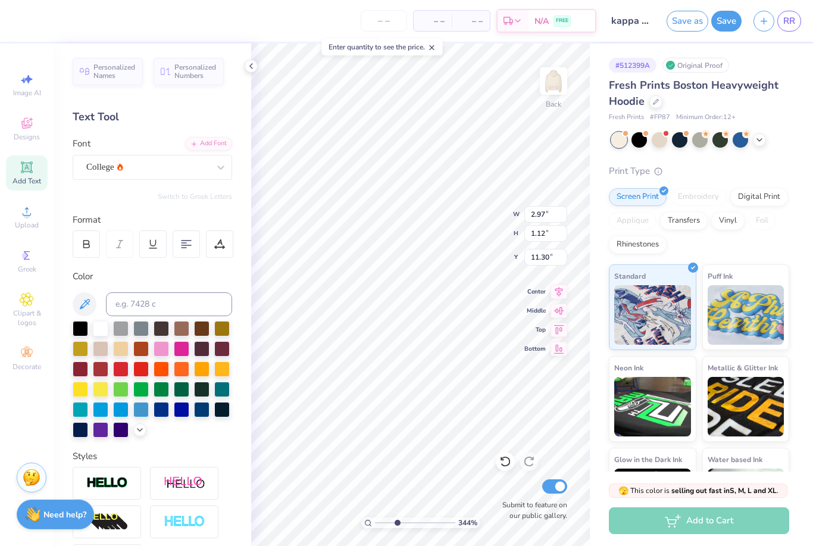
type input "11.07"
type input "3.44337602284665"
type input "3.17"
type input "1.20"
type input "3.44337602284665"
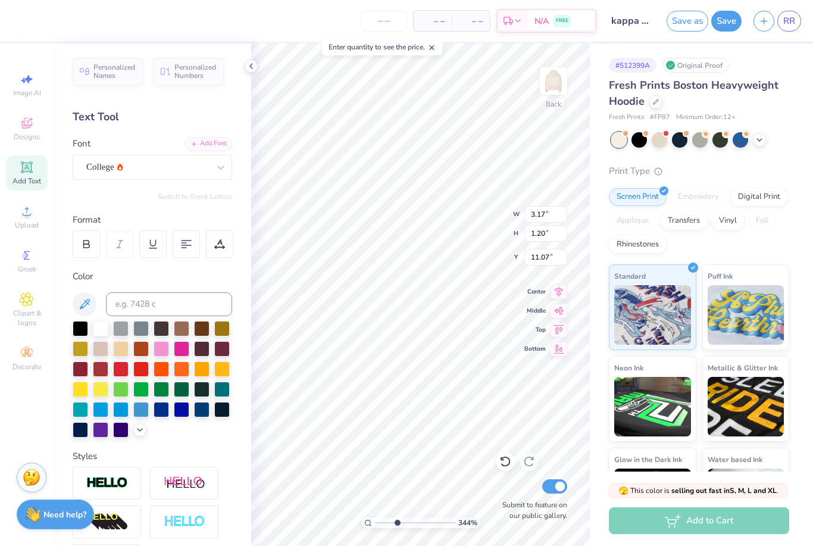
type input "11.05"
click at [184, 350] on div at bounding box center [181, 348] width 15 height 15
click at [165, 352] on div at bounding box center [160, 348] width 15 height 15
click at [184, 350] on div at bounding box center [181, 348] width 15 height 15
type input "3.44337602284665"
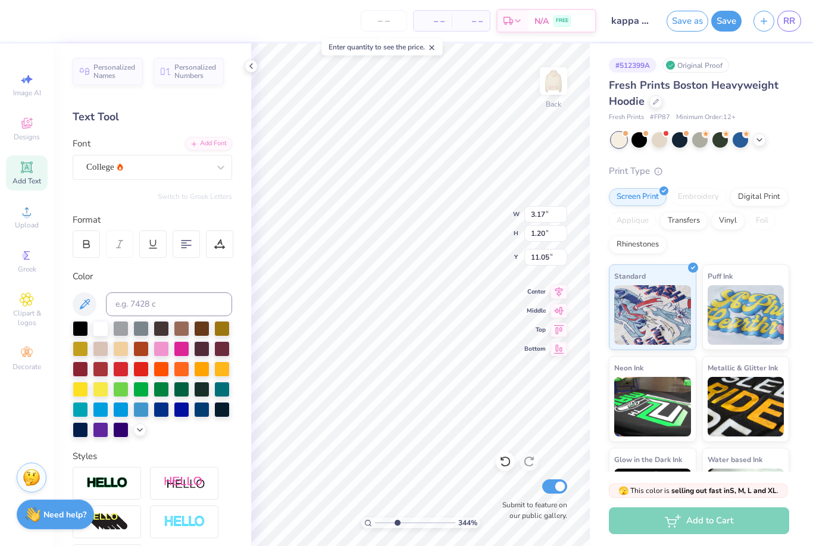
click at [142, 431] on icon at bounding box center [140, 430] width 10 height 10
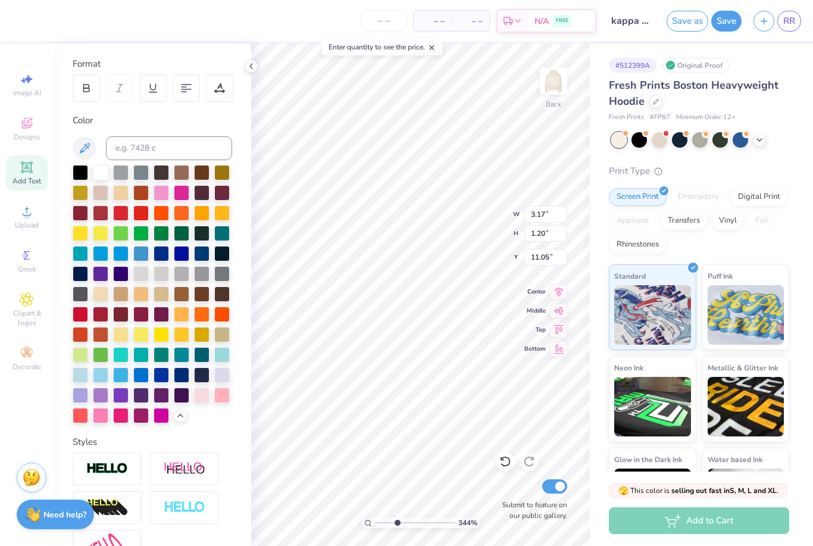
scroll to position [153, 0]
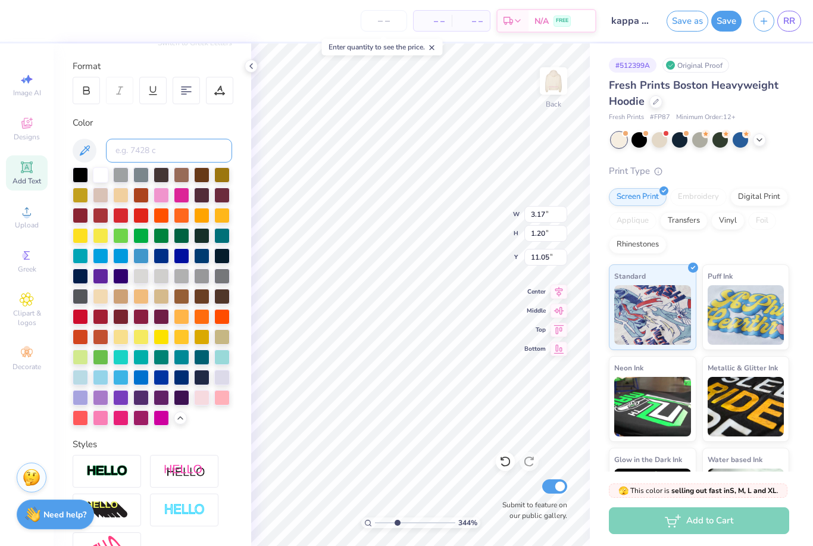
click at [219, 153] on input at bounding box center [169, 151] width 126 height 24
type input "211"
type input "1"
type input "4.22"
click at [508, 464] on icon at bounding box center [505, 461] width 10 height 11
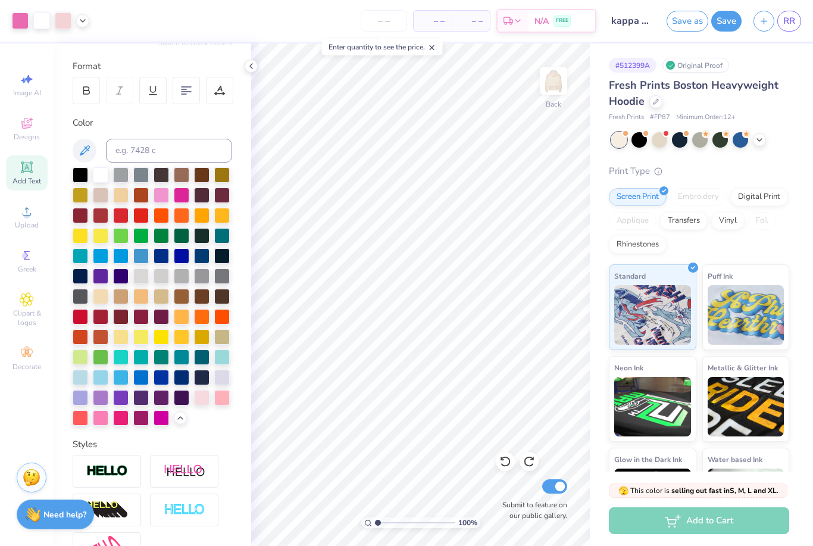
click at [247, 71] on div at bounding box center [250, 65] width 13 height 13
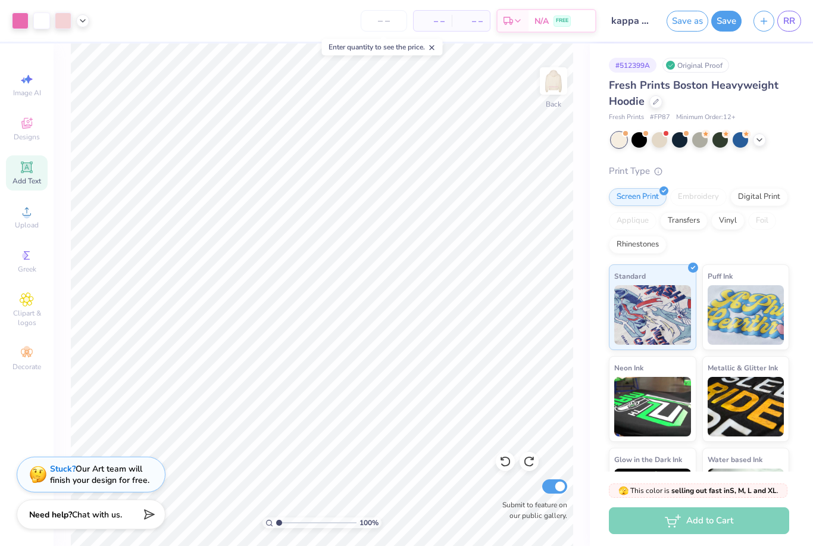
click at [549, 83] on img at bounding box center [553, 81] width 24 height 24
click at [559, 83] on img at bounding box center [553, 81] width 24 height 24
click at [720, 19] on button "Save" at bounding box center [726, 21] width 30 height 21
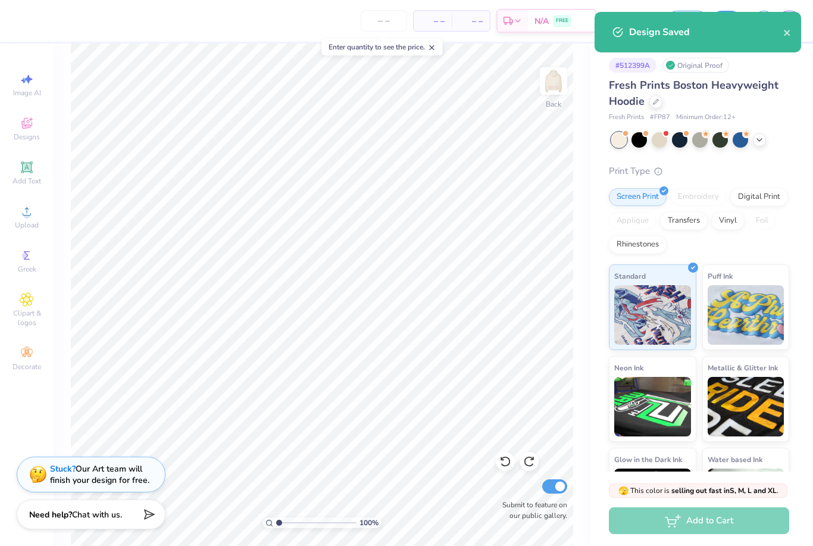
click at [784, 37] on icon "close" at bounding box center [787, 33] width 8 height 10
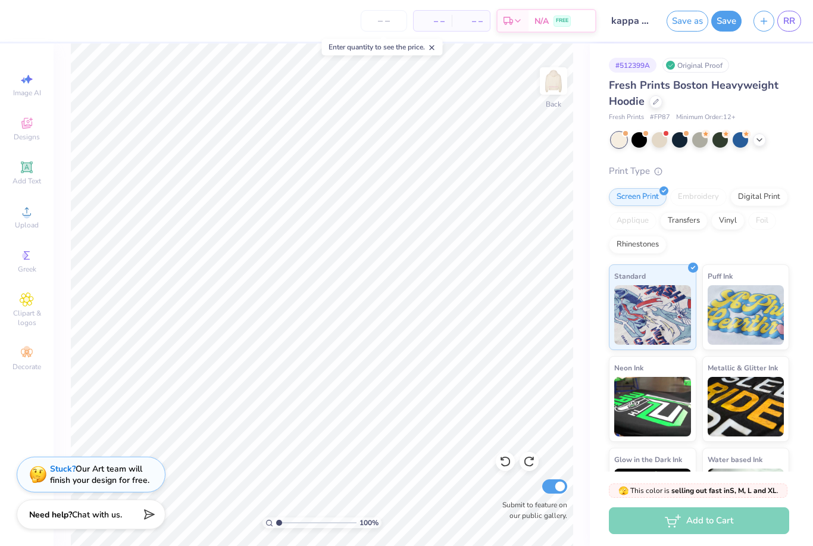
click at [793, 21] on span "RR" at bounding box center [789, 21] width 12 height 14
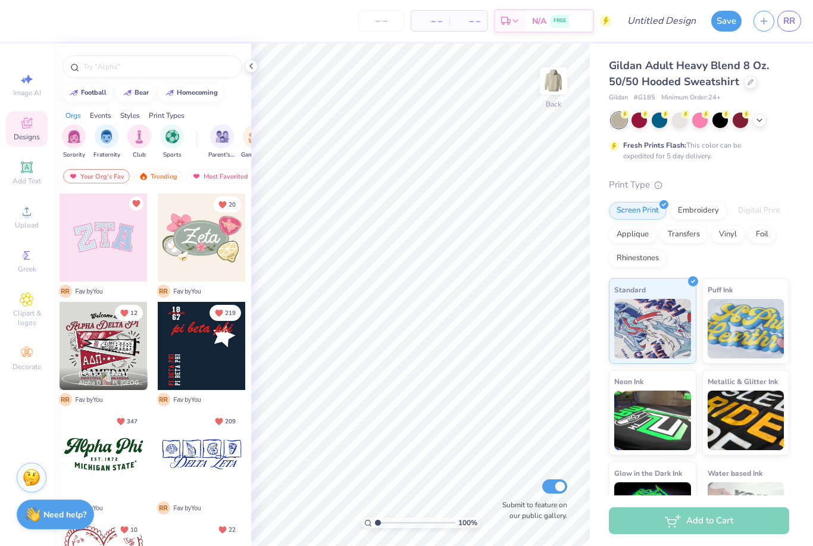
click at [255, 66] on icon at bounding box center [251, 66] width 10 height 10
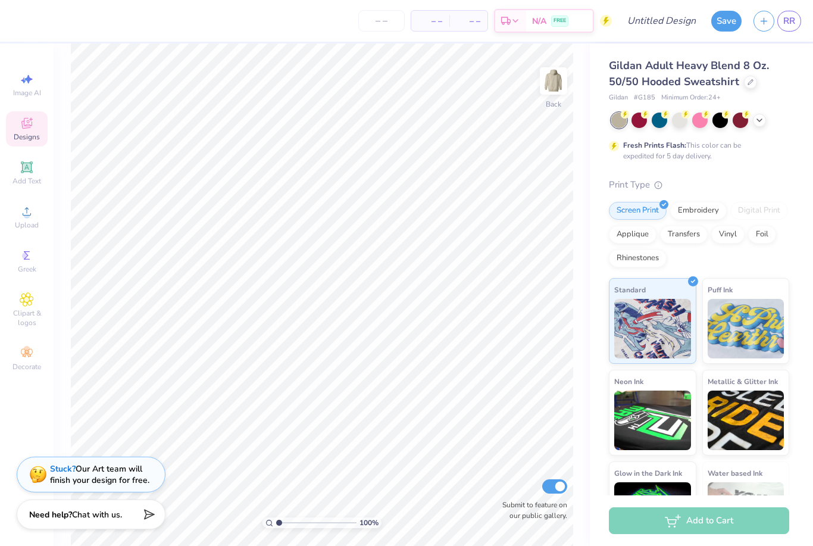
click at [35, 220] on div "Upload" at bounding box center [27, 216] width 42 height 35
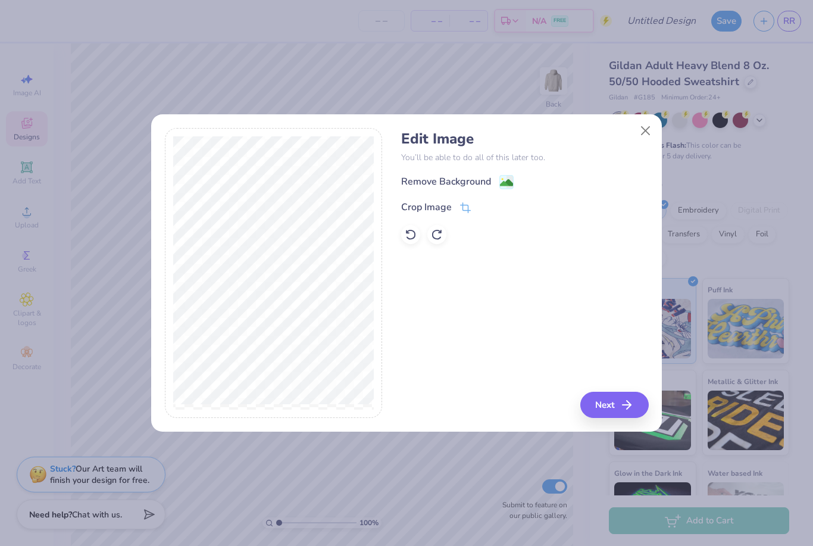
click at [463, 177] on div "Remove Background" at bounding box center [446, 181] width 90 height 14
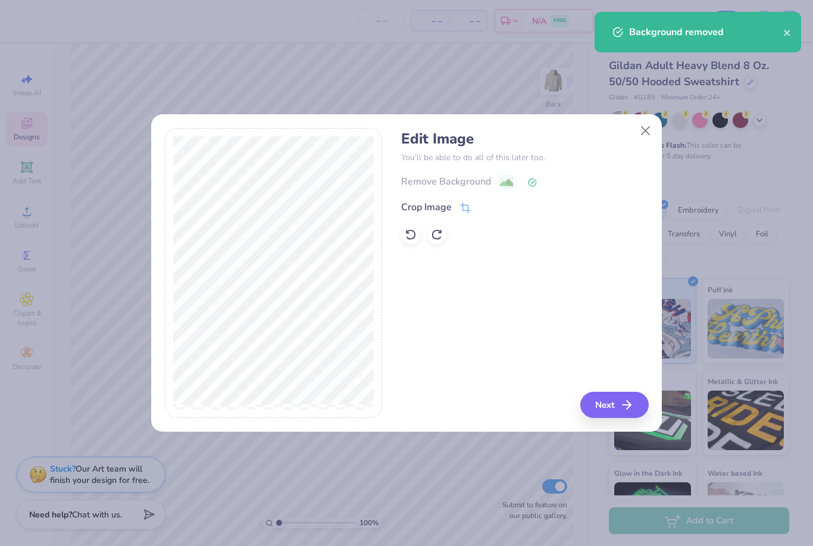
click at [618, 400] on button "Next" at bounding box center [614, 404] width 68 height 26
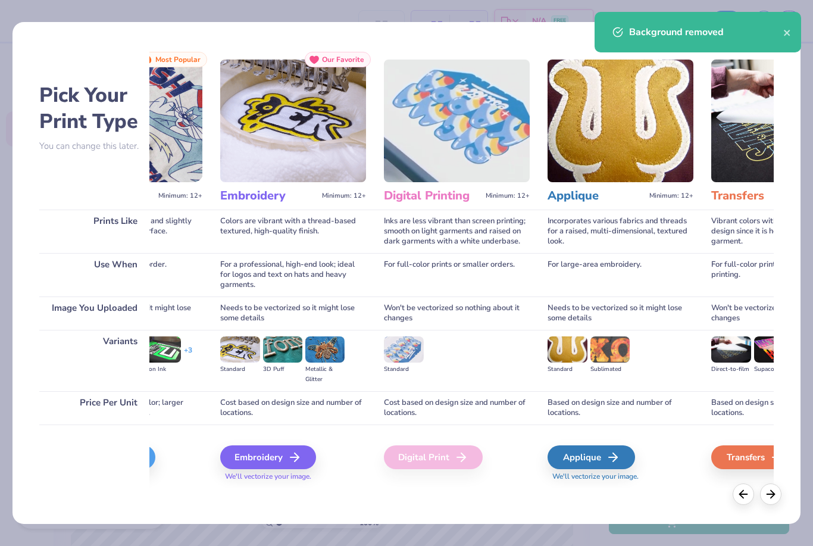
scroll to position [0, 111]
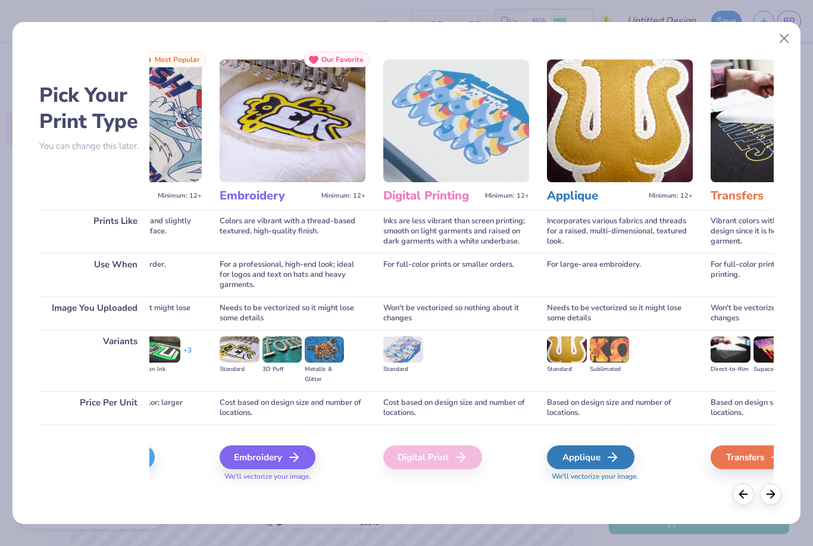
click at [609, 453] on icon at bounding box center [612, 457] width 14 height 14
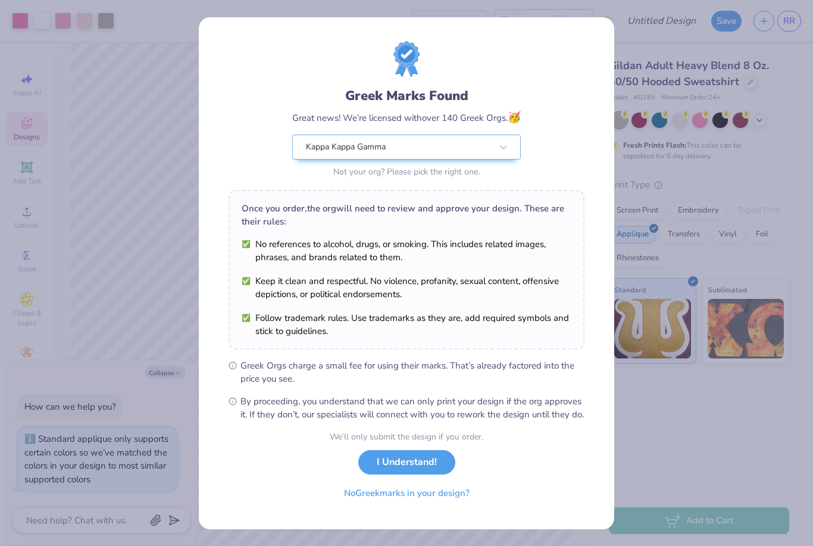
click at [406, 474] on button "I Understand!" at bounding box center [406, 462] width 97 height 24
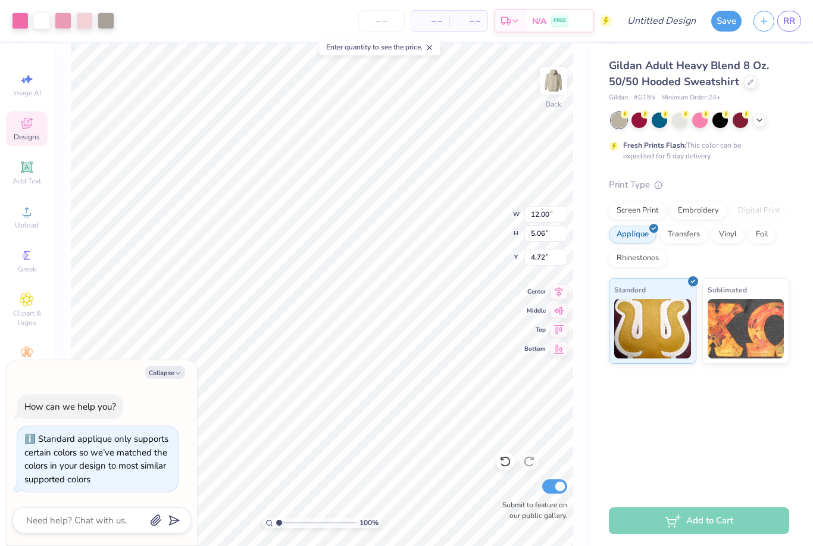
click at [172, 371] on button "Collapse" at bounding box center [165, 372] width 40 height 12
type textarea "x"
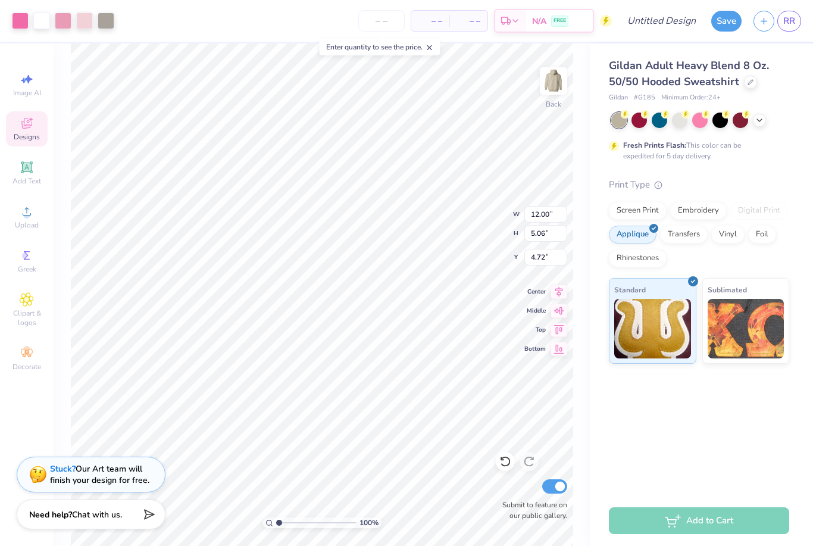
type input "4.43"
click at [104, 15] on div at bounding box center [106, 20] width 17 height 17
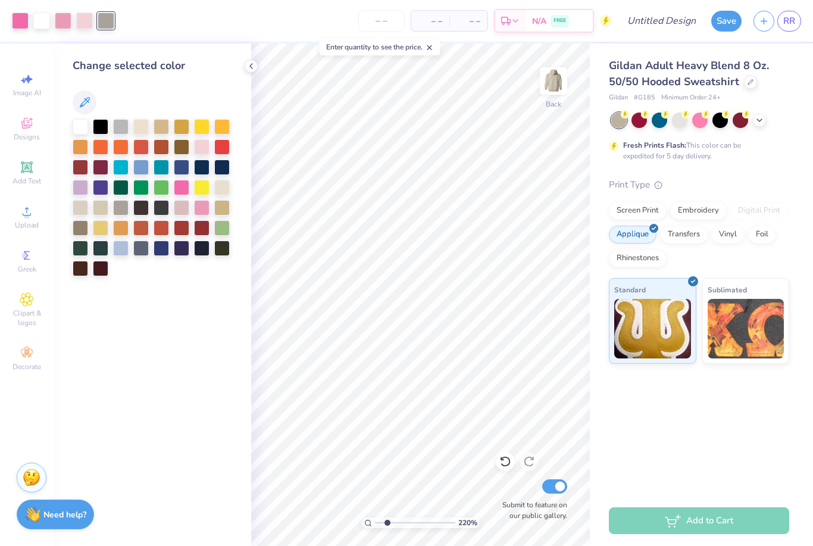
click at [77, 227] on div at bounding box center [80, 227] width 15 height 15
click at [181, 209] on div at bounding box center [181, 207] width 15 height 15
click at [201, 207] on div at bounding box center [201, 207] width 15 height 15
click at [174, 181] on div at bounding box center [181, 187] width 15 height 15
click at [510, 462] on icon at bounding box center [505, 461] width 12 height 12
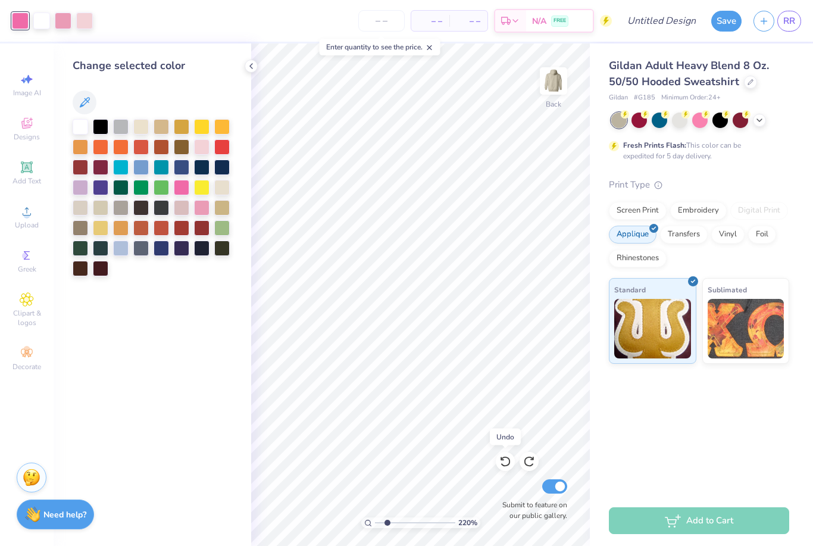
click at [510, 464] on icon at bounding box center [505, 461] width 12 height 12
click at [224, 227] on div at bounding box center [221, 227] width 15 height 15
click at [506, 466] on icon at bounding box center [505, 461] width 12 height 12
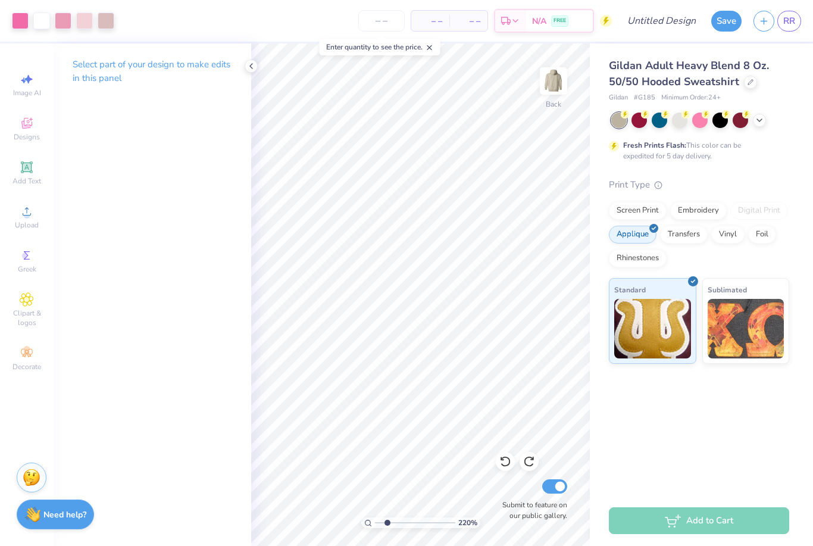
click at [107, 26] on div at bounding box center [106, 20] width 17 height 17
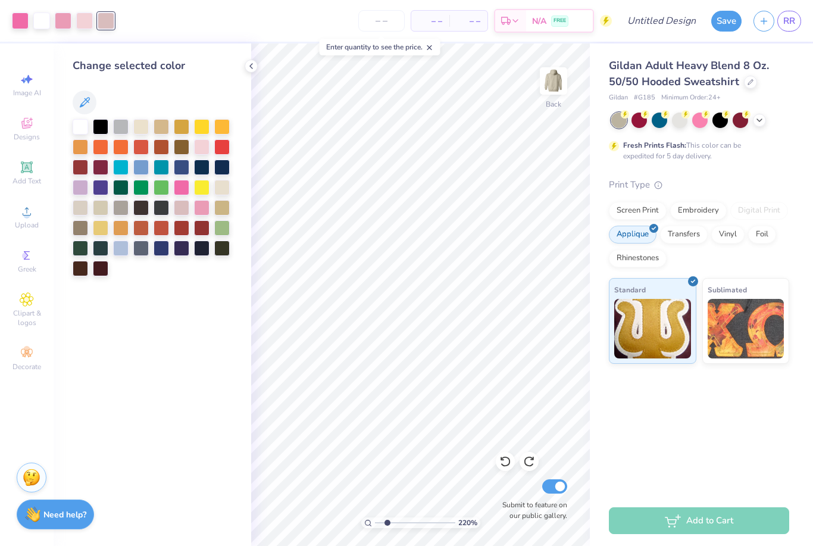
click at [223, 232] on div at bounding box center [221, 227] width 15 height 15
type input "1"
click at [252, 64] on icon at bounding box center [251, 66] width 10 height 10
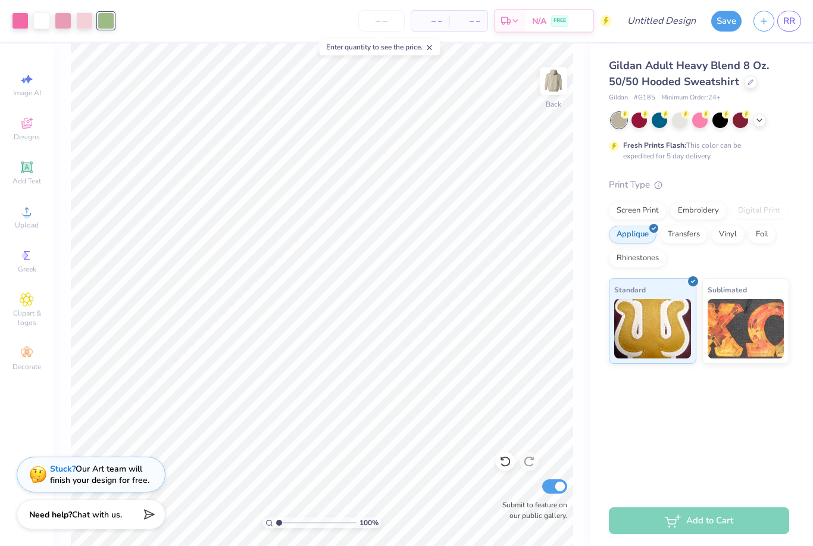
click at [104, 22] on div at bounding box center [106, 20] width 17 height 17
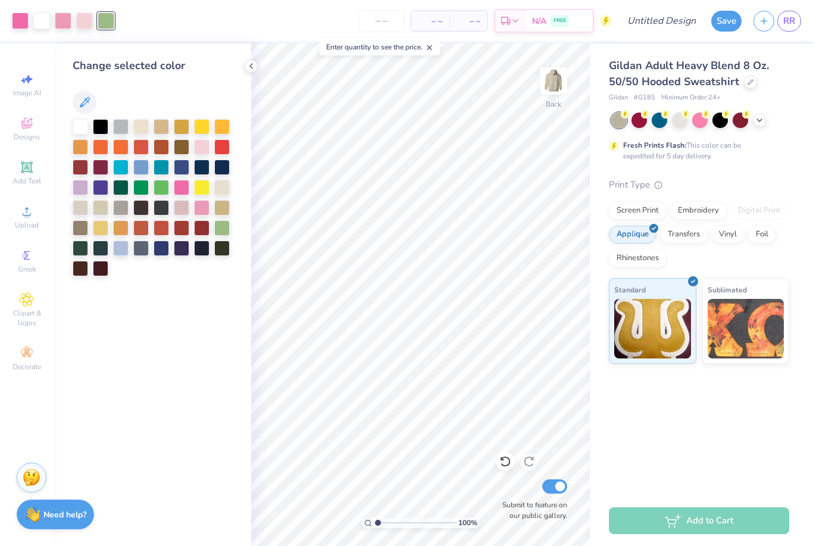
click at [124, 206] on div at bounding box center [120, 207] width 15 height 15
click at [250, 68] on icon at bounding box center [251, 66] width 10 height 10
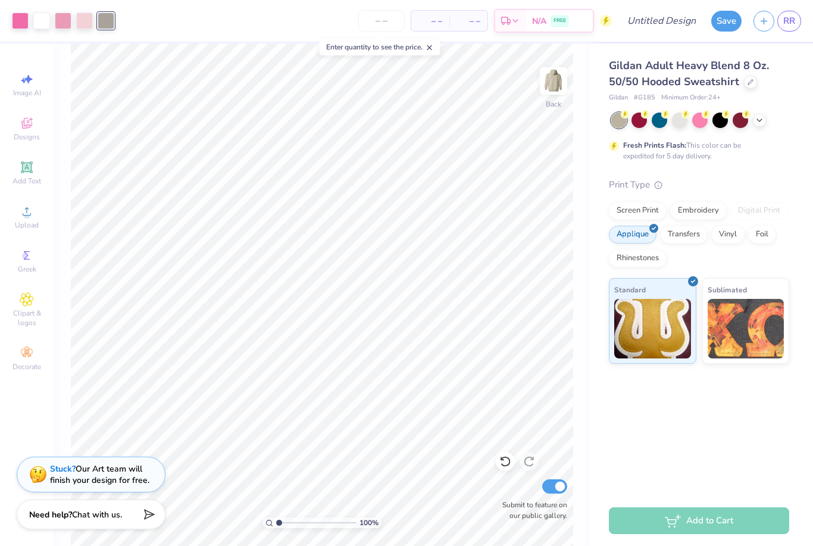
click at [563, 77] on img at bounding box center [553, 81] width 24 height 24
click at [30, 177] on div "Add Text" at bounding box center [27, 172] width 42 height 35
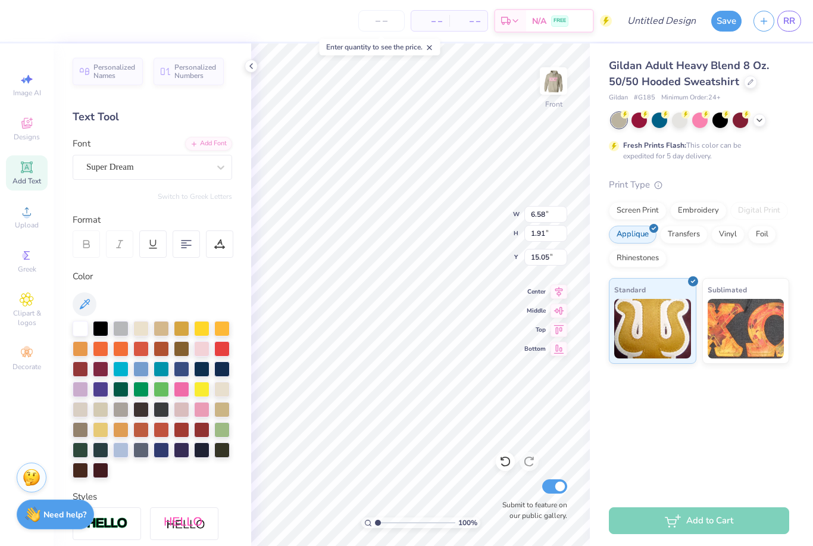
scroll to position [1, 1]
type textarea "T"
type textarea "kappa kappa gamma"
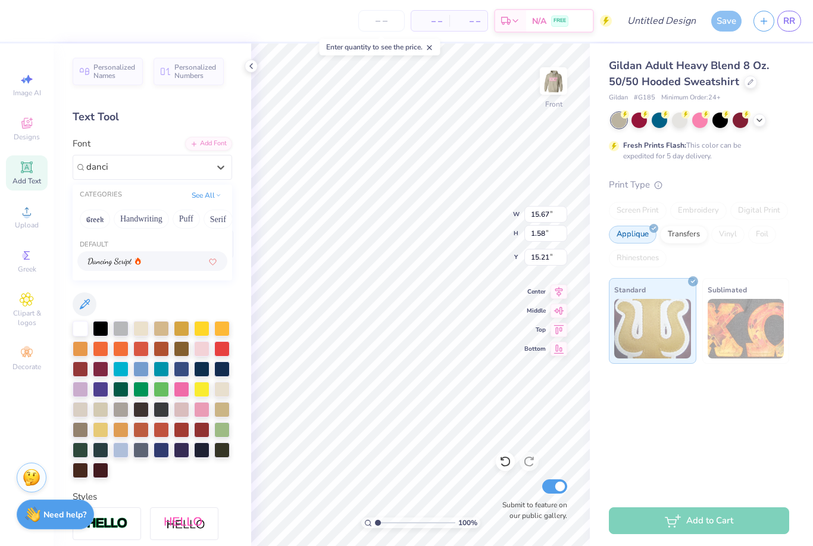
click at [130, 264] on img at bounding box center [110, 262] width 44 height 8
type input "danci"
type input "12.46"
type input "1.69"
type input "15.15"
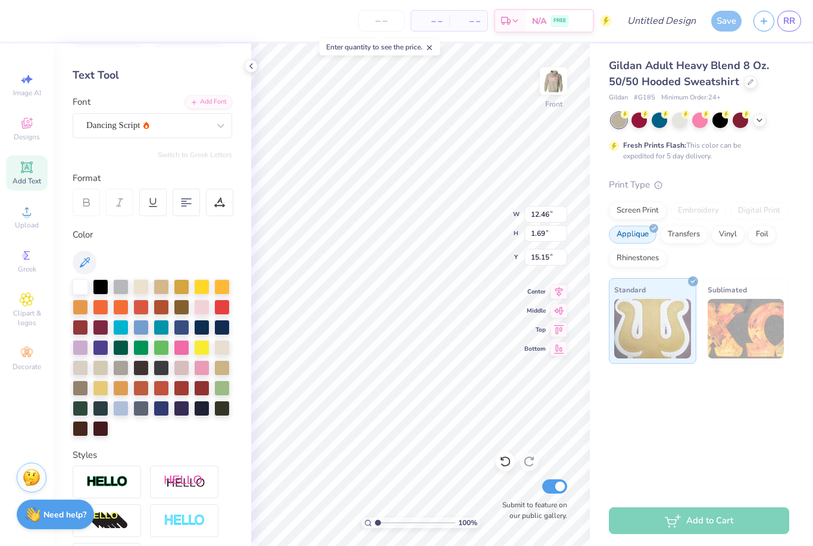
scroll to position [52, 0]
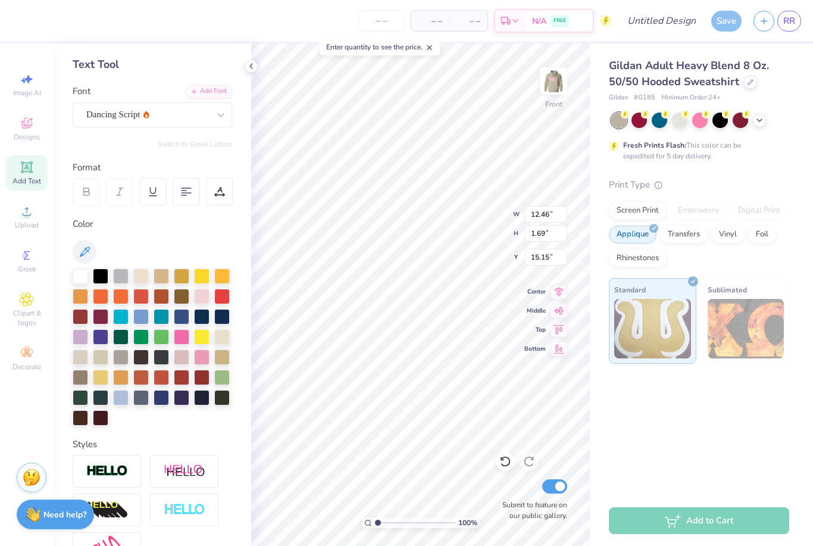
click at [180, 333] on div at bounding box center [181, 336] width 15 height 15
type input "22.70"
click at [553, 86] on img at bounding box center [553, 81] width 24 height 24
click at [553, 93] on img at bounding box center [553, 81] width 24 height 24
click at [684, 19] on input "Design Title" at bounding box center [676, 21] width 58 height 24
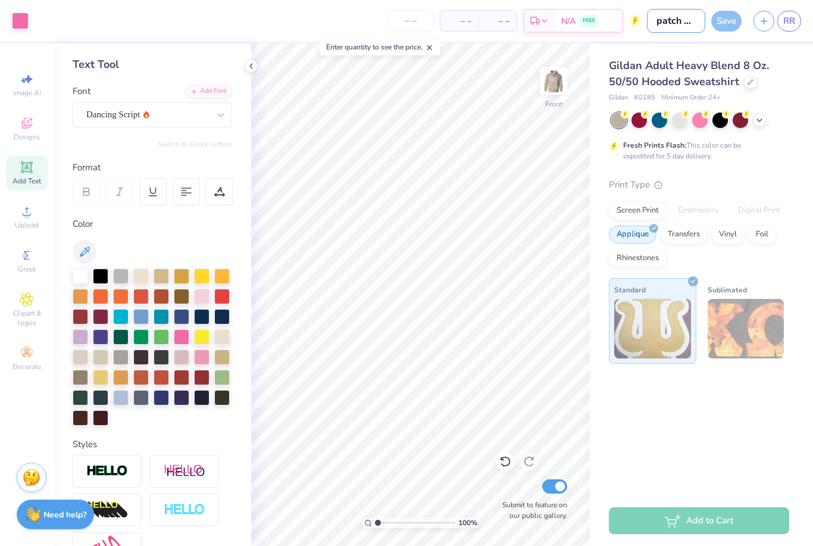
type input "patch kkg"
click at [721, 25] on div "Save" at bounding box center [726, 21] width 30 height 21
click at [705, 448] on div "Gildan Adult Heavy Blend 8 Oz. 50/50 Hooded Sweatshirt Gildan # G185 Minimum Or…" at bounding box center [701, 269] width 223 height 452
click at [731, 22] on div "Save" at bounding box center [726, 21] width 30 height 21
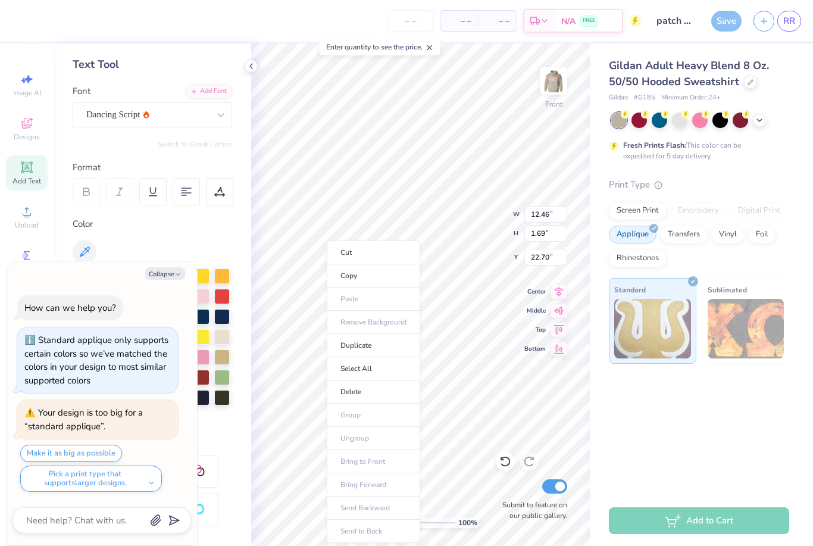
click at [640, 211] on div "Screen Print" at bounding box center [638, 211] width 58 height 18
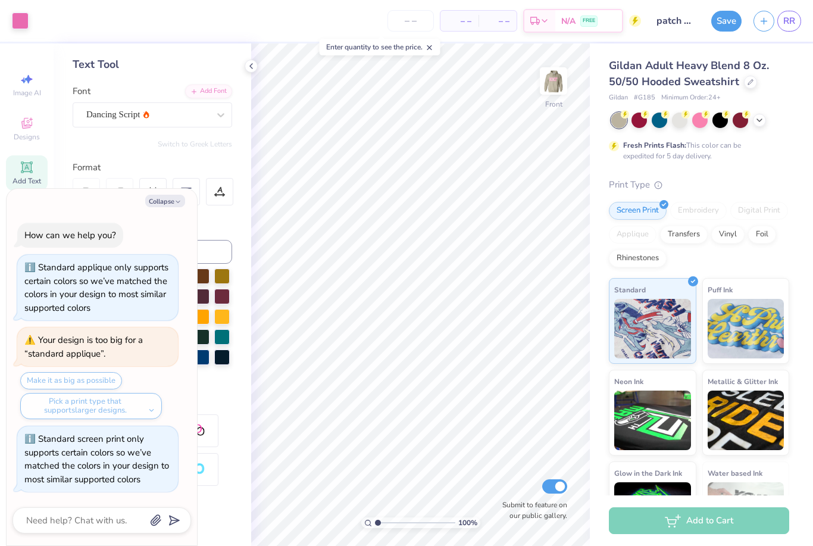
click at [723, 21] on button "Save" at bounding box center [726, 21] width 30 height 21
click at [731, 25] on div "Save" at bounding box center [726, 21] width 30 height 21
click at [162, 203] on button "Collapse" at bounding box center [165, 201] width 40 height 12
type textarea "x"
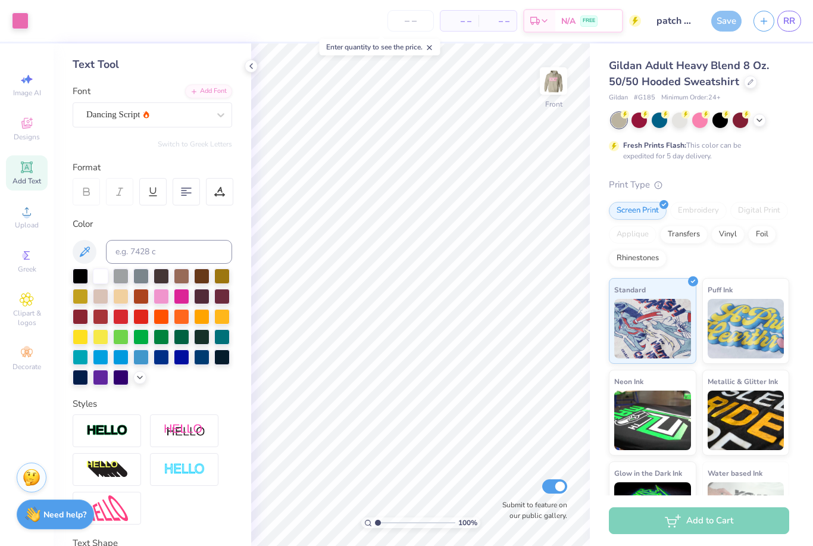
click at [726, 17] on div "Save" at bounding box center [726, 21] width 30 height 21
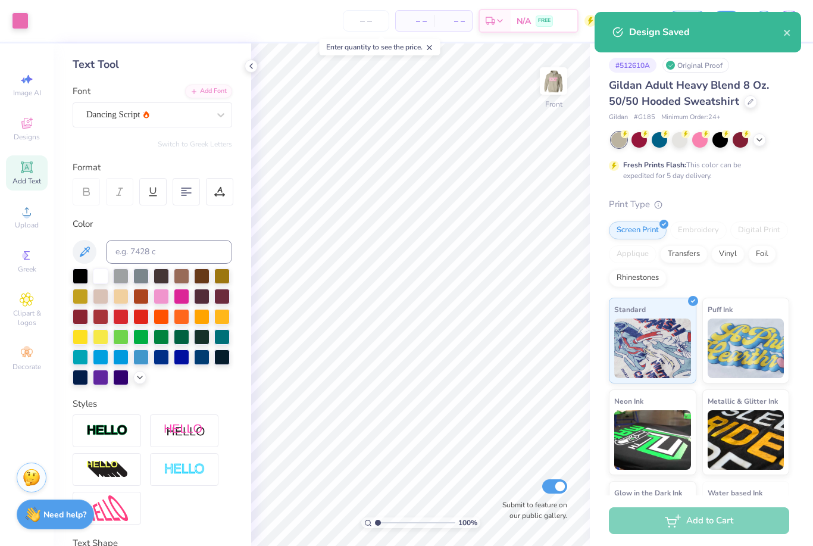
click at [789, 27] on button "close" at bounding box center [787, 32] width 8 height 14
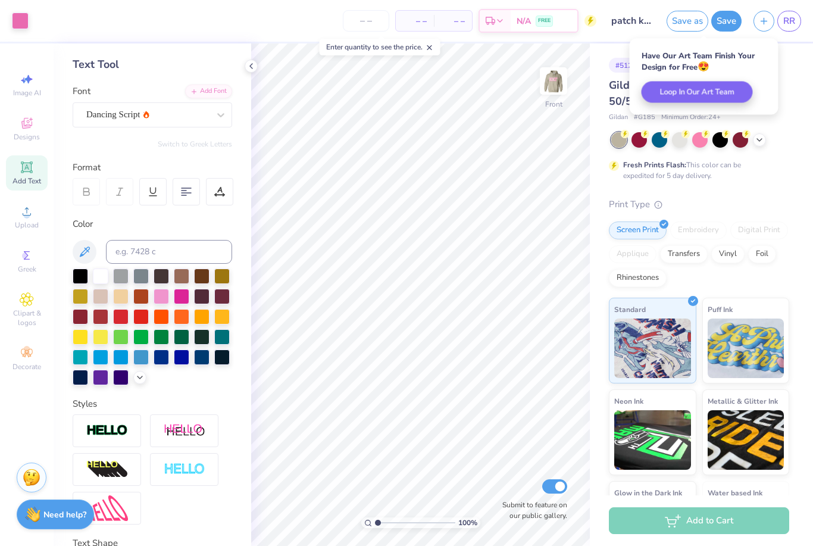
click at [782, 26] on link "RR" at bounding box center [789, 21] width 24 height 21
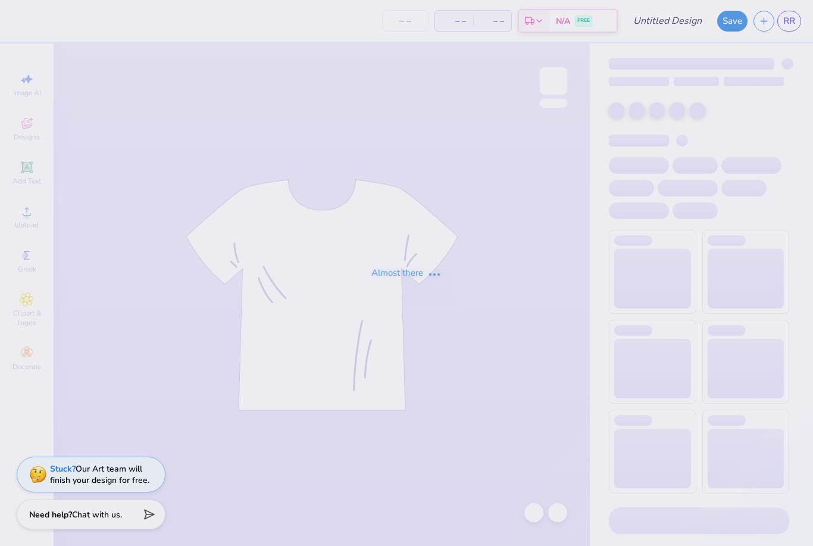
type input "kappa pattern"
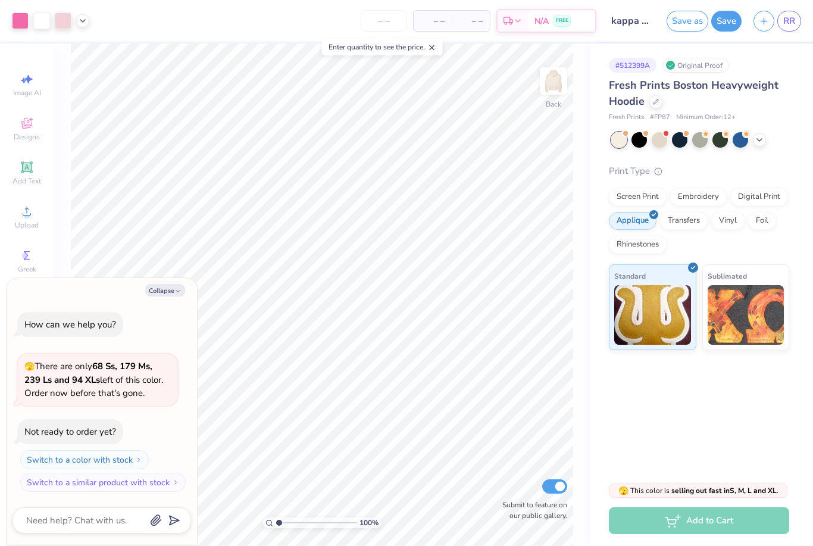
click at [174, 288] on button "Collapse" at bounding box center [165, 290] width 40 height 12
type textarea "x"
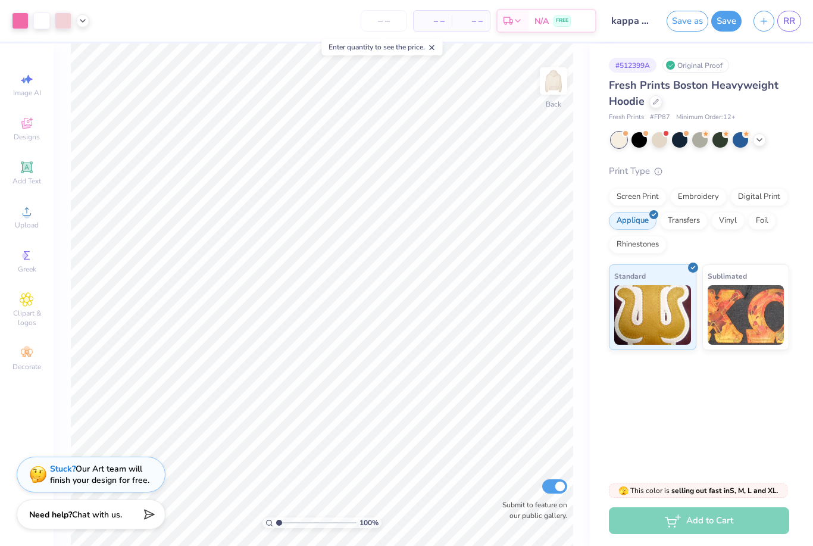
click at [792, 24] on span "RR" at bounding box center [789, 21] width 12 height 14
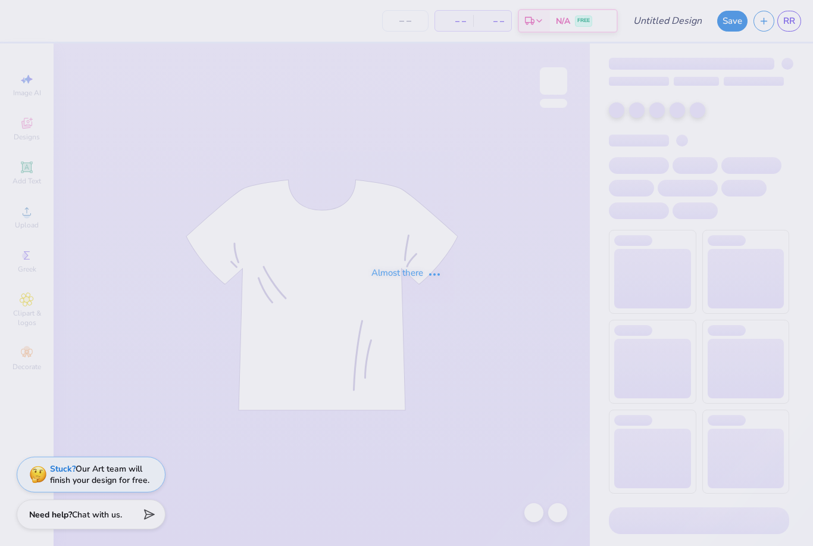
type input "kappa pattern"
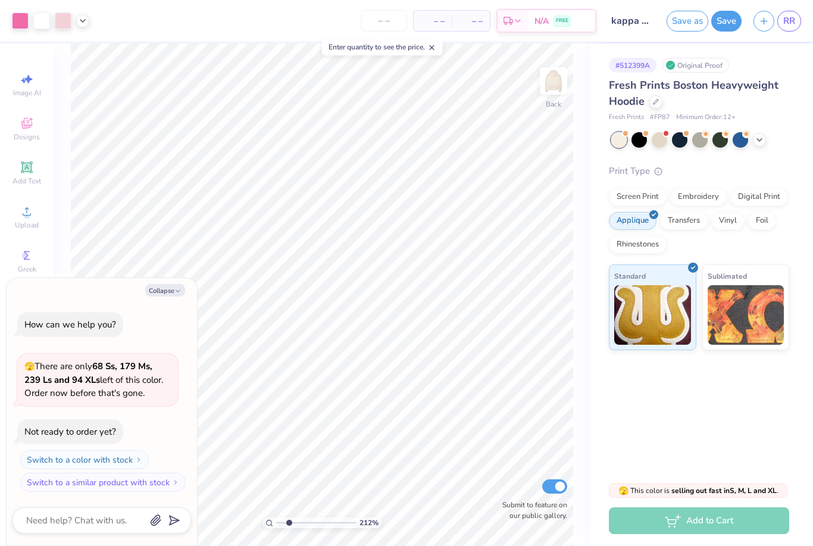
type input "2.2557967444583"
click at [174, 288] on button "Collapse" at bounding box center [165, 290] width 40 height 12
type textarea "x"
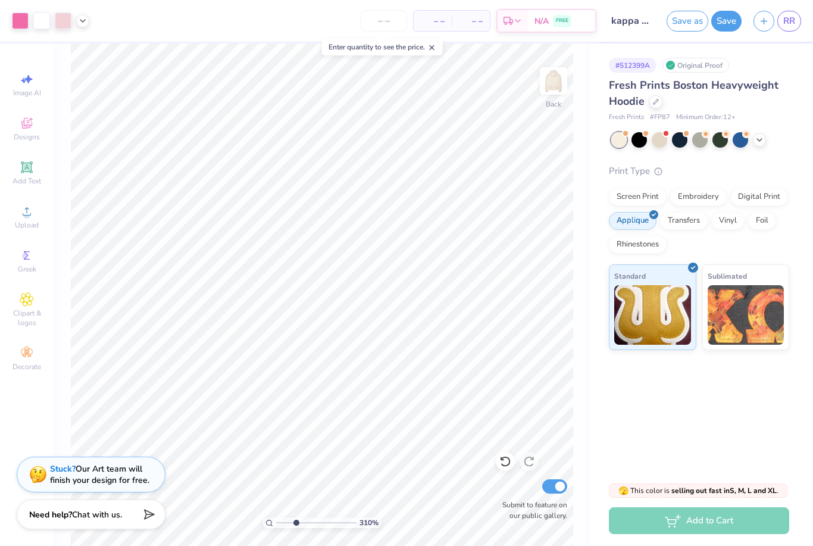
click at [89, 22] on div at bounding box center [82, 20] width 13 height 13
type input "1"
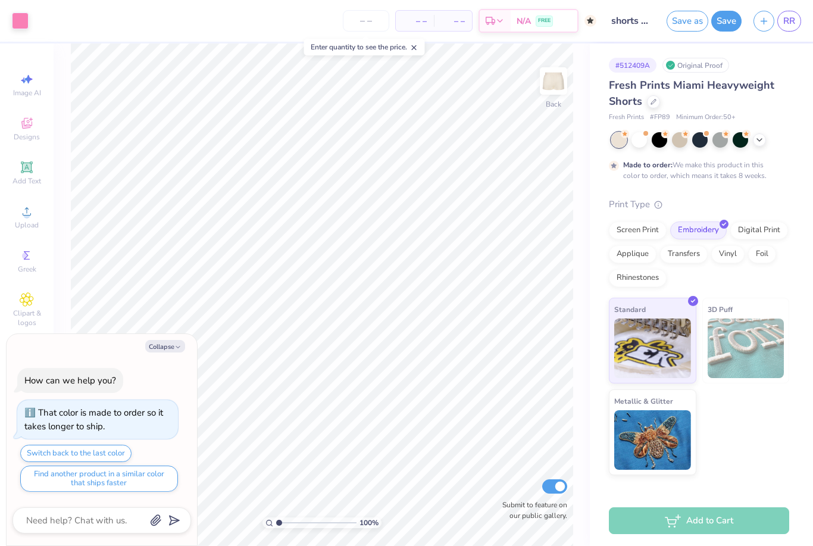
click at [164, 350] on button "Collapse" at bounding box center [165, 346] width 40 height 12
type textarea "x"
